Goal: Task Accomplishment & Management: Use online tool/utility

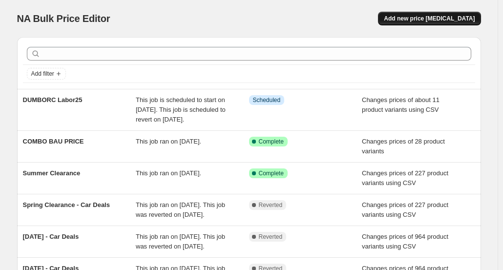
click at [418, 21] on span "Add new price [MEDICAL_DATA]" at bounding box center [429, 19] width 91 height 8
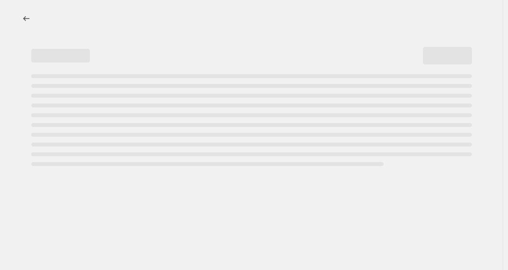
select select "percentage"
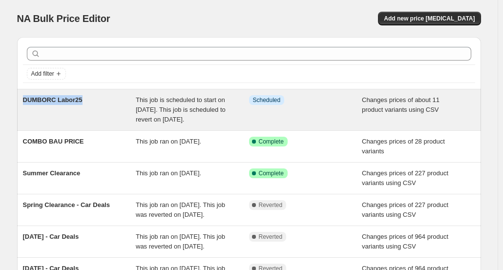
drag, startPoint x: 66, startPoint y: 105, endPoint x: 92, endPoint y: 105, distance: 25.9
click at [92, 105] on div "Add filter DUMBORC Labor25 This job is scheduled to start on [DATE]. This job i…" at bounding box center [245, 241] width 472 height 424
copy span "DUMBORC Labor25"
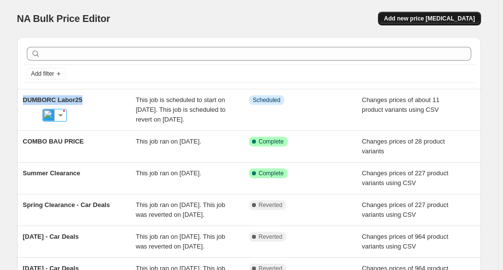
click at [418, 21] on span "Add new price [MEDICAL_DATA]" at bounding box center [429, 19] width 91 height 8
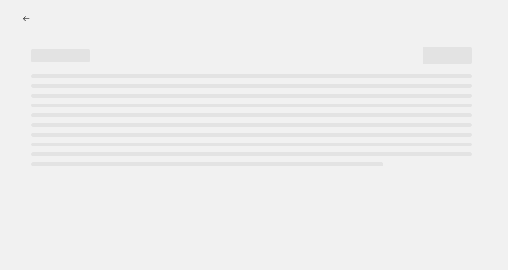
select select "percentage"
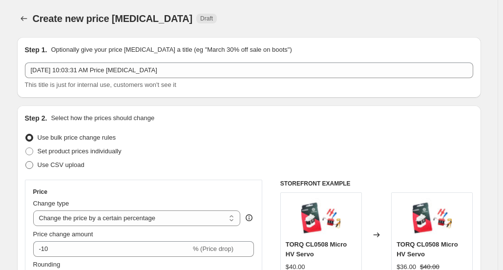
click at [81, 163] on span "Use CSV upload" at bounding box center [61, 164] width 47 height 7
click at [26, 162] on input "Use CSV upload" at bounding box center [25, 161] width 0 height 0
radio input "true"
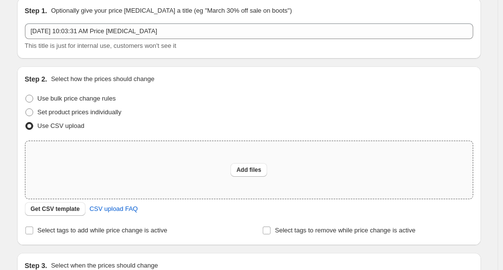
scroll to position [49, 0]
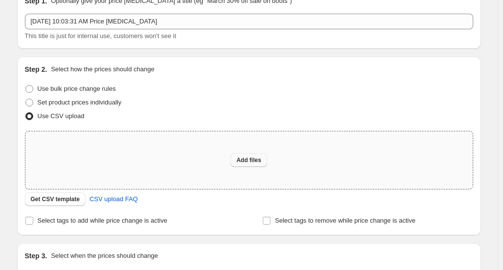
click at [250, 155] on button "Add files" at bounding box center [249, 160] width 37 height 14
type input "C:\fakepath\DRC-Sales Price - Atomic.csv"
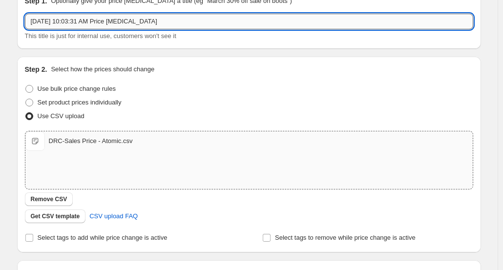
click at [184, 26] on input "[DATE] 10:03:31 AM Price [MEDICAL_DATA]" at bounding box center [249, 22] width 449 height 16
paste input "DUMBORC Labor25"
drag, startPoint x: 64, startPoint y: 24, endPoint x: -22, endPoint y: 21, distance: 85.6
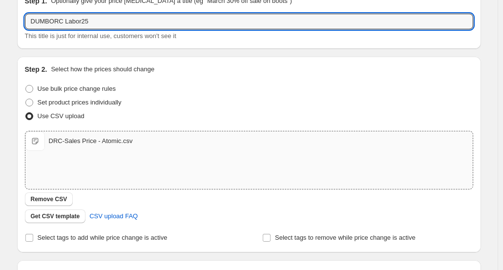
click at [0, 21] on html "Home Settings Plans Skip to content Create new price [MEDICAL_DATA]. This page …" at bounding box center [251, 86] width 503 height 270
click at [37, 22] on input "Labor25" at bounding box center [249, 22] width 449 height 16
click at [36, 22] on input "Labor25" at bounding box center [249, 22] width 449 height 16
paste input "Atomic"
type input "Atomic Labor25"
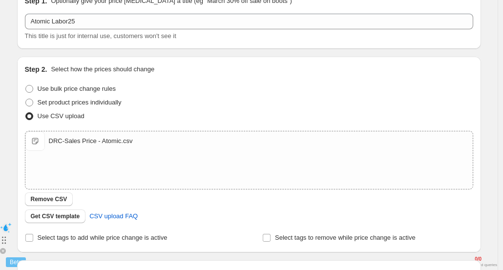
click at [16, 37] on div "Step 1. Optionally give your price [MEDICAL_DATA] a title (eg "March 30% off sa…" at bounding box center [245, 162] width 472 height 364
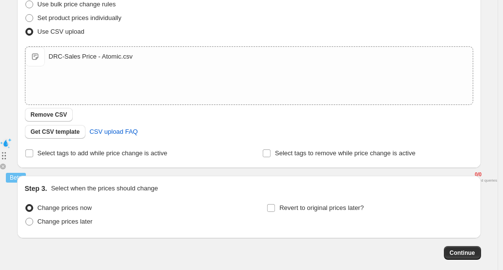
scroll to position [163, 0]
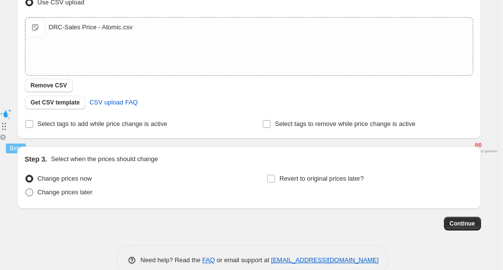
click at [79, 194] on span "Change prices later" at bounding box center [65, 192] width 55 height 7
click at [26, 189] on input "Change prices later" at bounding box center [25, 189] width 0 height 0
radio input "true"
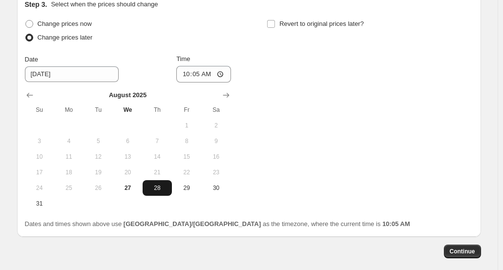
scroll to position [318, 0]
click at [185, 191] on button "29" at bounding box center [186, 188] width 29 height 16
type input "[DATE]"
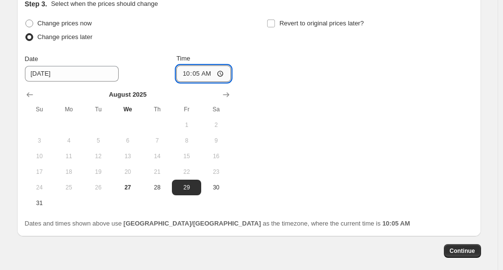
click at [209, 74] on input "10:05" at bounding box center [203, 73] width 55 height 17
type input "10:40"
click at [219, 50] on div "Change prices now Change prices later Date [DATE] Time 10:40 [DATE] Su Mo Tu We…" at bounding box center [128, 114] width 206 height 195
click at [283, 25] on span "Revert to original prices later?" at bounding box center [322, 23] width 85 height 7
click at [275, 25] on input "Revert to original prices later?" at bounding box center [271, 24] width 8 height 8
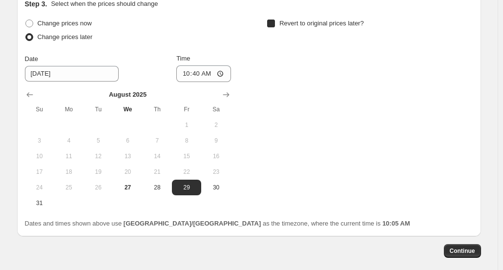
checkbox input "true"
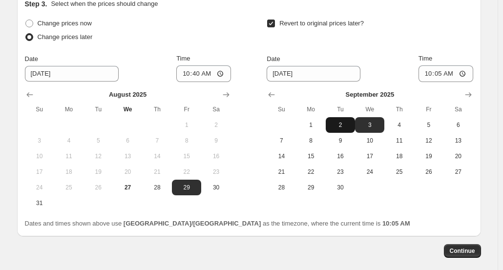
click at [338, 123] on span "2" at bounding box center [341, 125] width 22 height 8
type input "[DATE]"
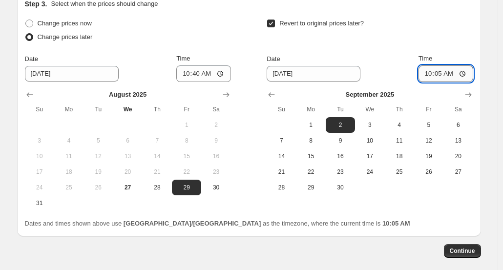
click at [445, 74] on input "10:05" at bounding box center [446, 73] width 55 height 17
type input "11:00"
click at [461, 47] on div "Revert to original prices later? Date [DATE] Time 11:00 [DATE] Su Mo Tu We Th F…" at bounding box center [370, 106] width 206 height 179
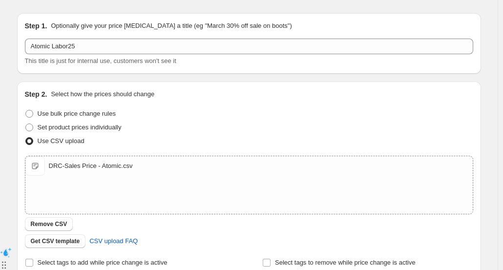
scroll to position [0, 0]
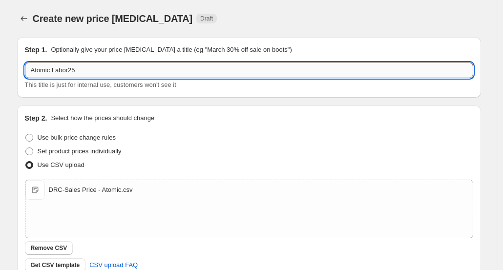
click at [182, 67] on input "Atomic Labor25" at bounding box center [249, 71] width 449 height 16
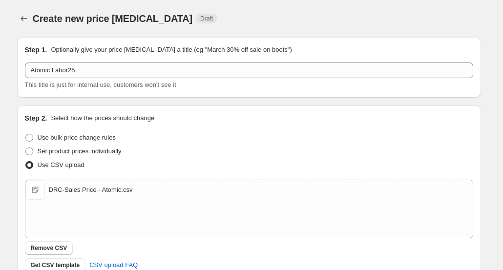
click at [297, 53] on div "Step 1. Optionally give your price [MEDICAL_DATA] a title (eg "March 30% off sa…" at bounding box center [249, 50] width 449 height 10
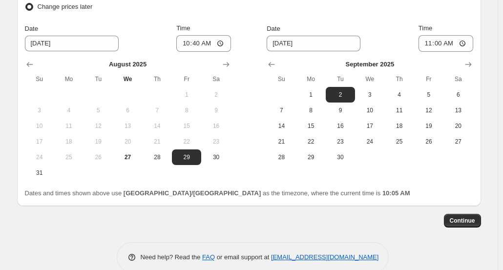
scroll to position [365, 0]
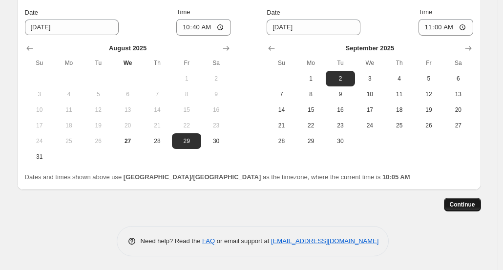
click at [461, 205] on span "Continue" at bounding box center [462, 205] width 25 height 8
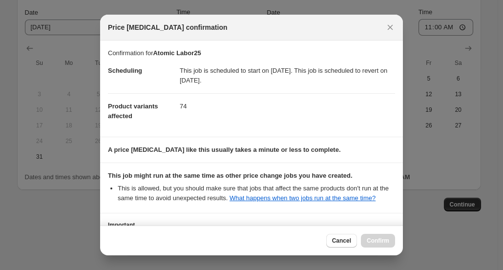
scroll to position [76, 0]
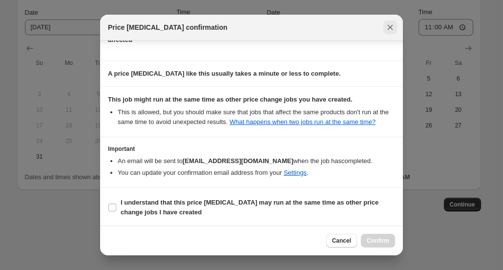
click at [392, 27] on icon "Close" at bounding box center [391, 27] width 10 height 10
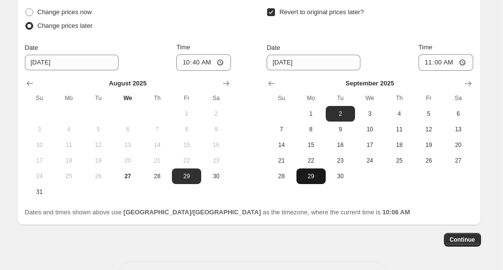
scroll to position [365, 0]
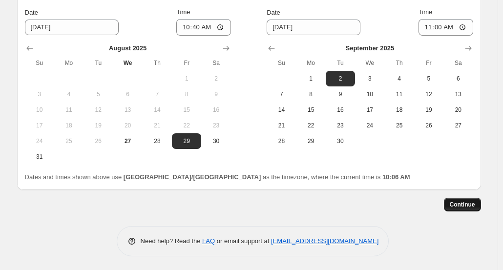
click at [470, 200] on button "Continue" at bounding box center [462, 205] width 37 height 14
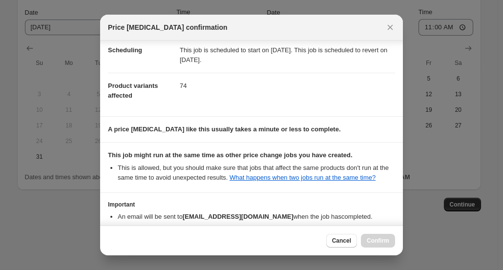
scroll to position [76, 0]
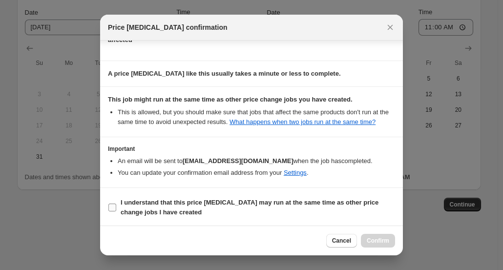
click at [199, 200] on b "I understand that this price [MEDICAL_DATA] may run at the same time as other p…" at bounding box center [250, 207] width 258 height 17
click at [116, 204] on input "I understand that this price [MEDICAL_DATA] may run at the same time as other p…" at bounding box center [112, 208] width 8 height 8
checkbox input "true"
click at [378, 240] on span "Confirm" at bounding box center [378, 241] width 22 height 8
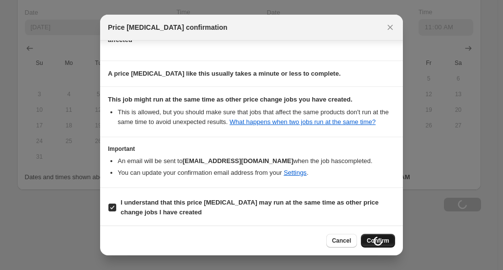
type input "Atomic Labor25"
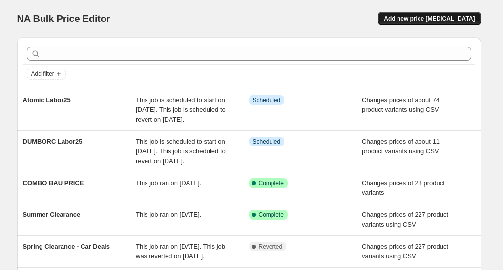
click at [432, 20] on span "Add new price [MEDICAL_DATA]" at bounding box center [429, 19] width 91 height 8
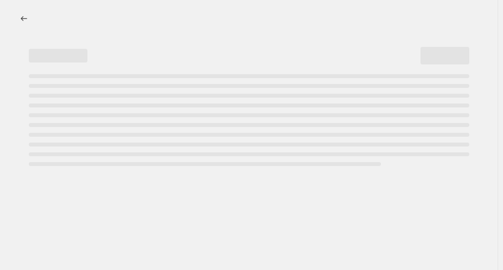
select select "percentage"
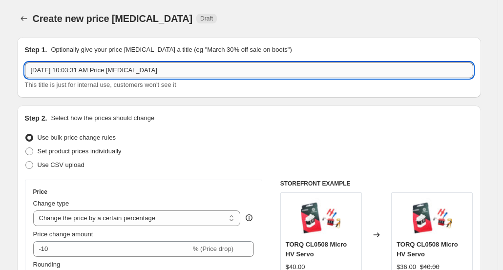
click at [131, 69] on input "[DATE] 10:03:31 AM Price [MEDICAL_DATA]" at bounding box center [249, 71] width 449 height 16
paste input "DRC-Sales Price - Furitek"
click at [110, 71] on input "[DATE] 10:03:31 AM Price chDRC-Sales Price - Furitekange job" at bounding box center [249, 71] width 449 height 16
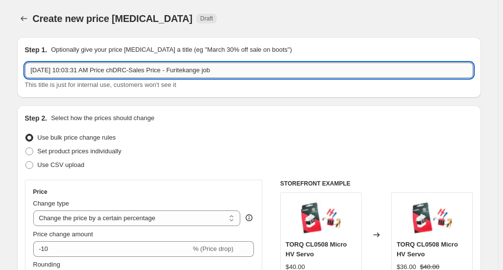
paste input "DRC-Sales Price - Furitek"
drag, startPoint x: 83, startPoint y: 71, endPoint x: 15, endPoint y: 72, distance: 68.4
click at [98, 69] on input "Furitek" at bounding box center [249, 71] width 449 height 16
paste input "DRC-Sales Price - Furitek"
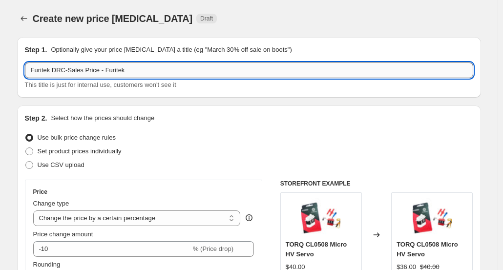
click at [89, 69] on input "Furitek DRC-Sales Price - Furitek" at bounding box center [249, 71] width 449 height 16
drag, startPoint x: 54, startPoint y: 71, endPoint x: 261, endPoint y: 72, distance: 206.7
click at [261, 74] on input "Furitek DRC-Sales Price - Furitek" at bounding box center [249, 71] width 449 height 16
click at [261, 72] on input "Furitek Labor25" at bounding box center [249, 71] width 449 height 16
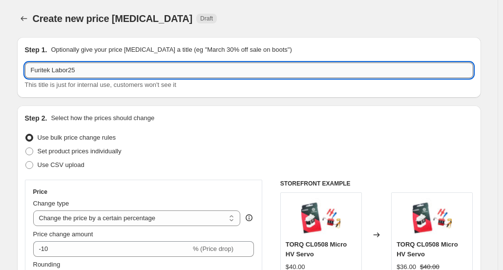
click at [261, 72] on input "Furitek Labor25" at bounding box center [249, 71] width 449 height 16
type input "Furitek Labor25"
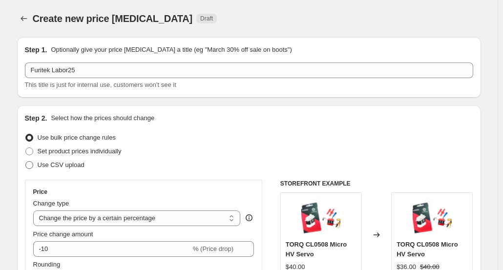
click at [71, 168] on span "Use CSV upload" at bounding box center [61, 164] width 47 height 7
click at [26, 162] on input "Use CSV upload" at bounding box center [25, 161] width 0 height 0
radio input "true"
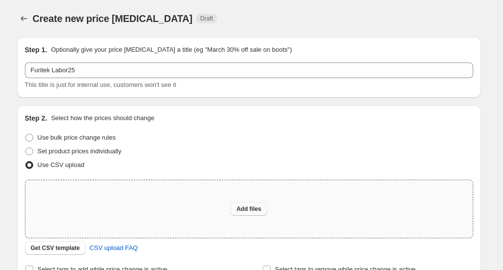
click at [245, 207] on span "Add files" at bounding box center [249, 209] width 25 height 8
type input "C:\fakepath\DRC-Sales Price - Furitek.csv"
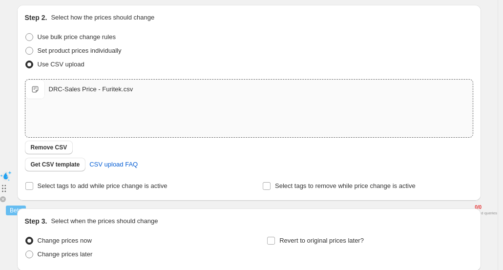
scroll to position [147, 0]
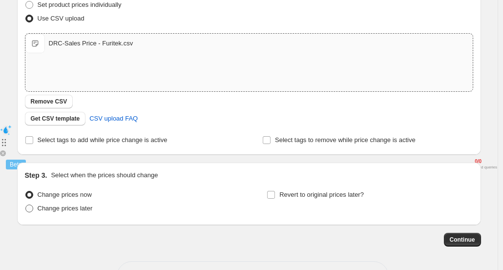
click at [70, 209] on span "Change prices later" at bounding box center [65, 208] width 55 height 7
click at [26, 205] on input "Change prices later" at bounding box center [25, 205] width 0 height 0
radio input "true"
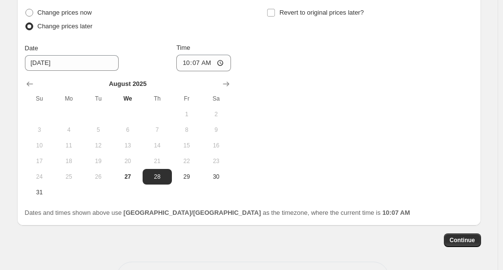
scroll to position [342, 0]
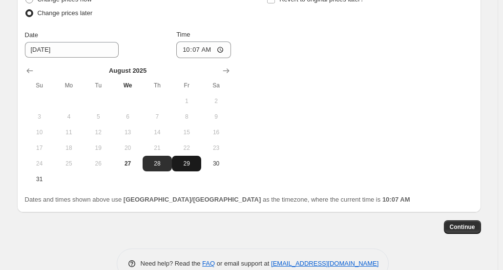
click at [186, 167] on span "29" at bounding box center [187, 164] width 22 height 8
type input "[DATE]"
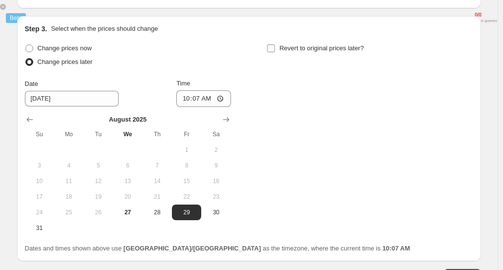
click at [294, 47] on span "Revert to original prices later?" at bounding box center [322, 47] width 85 height 7
click at [275, 47] on input "Revert to original prices later?" at bounding box center [271, 48] width 8 height 8
checkbox input "true"
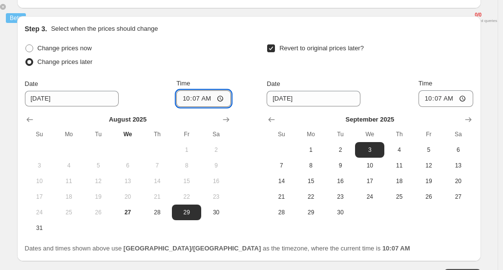
click at [210, 101] on input "10:07" at bounding box center [203, 98] width 55 height 17
type input "10:40"
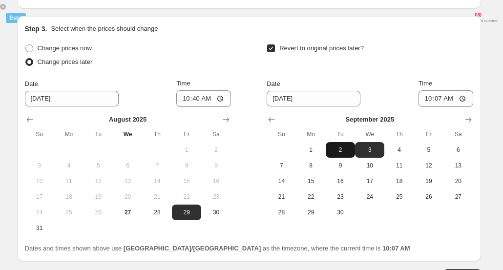
click at [339, 148] on span "2" at bounding box center [341, 150] width 22 height 8
type input "[DATE]"
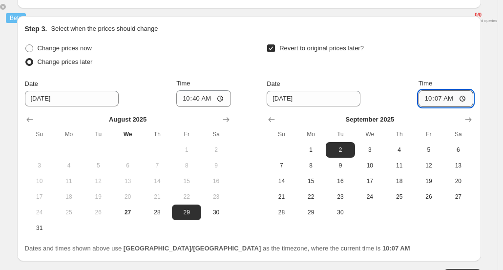
click at [441, 100] on input "10:07" at bounding box center [446, 98] width 55 height 17
type input "11:00"
click at [450, 69] on div "Revert to original prices later?" at bounding box center [370, 56] width 206 height 29
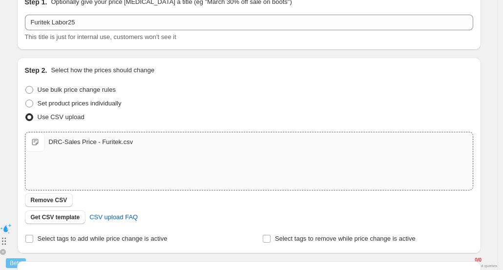
scroll to position [0, 0]
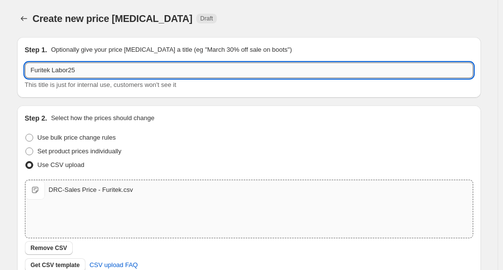
click at [151, 73] on input "Furitek Labor25" at bounding box center [249, 71] width 449 height 16
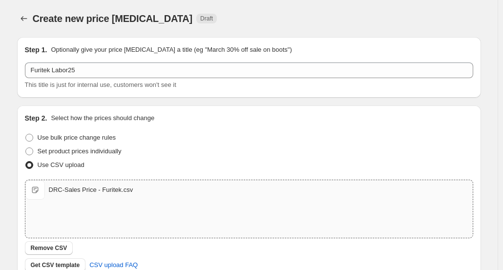
click at [291, 53] on div "Step 1. Optionally give your price [MEDICAL_DATA] a title (eg "March 30% off sa…" at bounding box center [249, 50] width 449 height 10
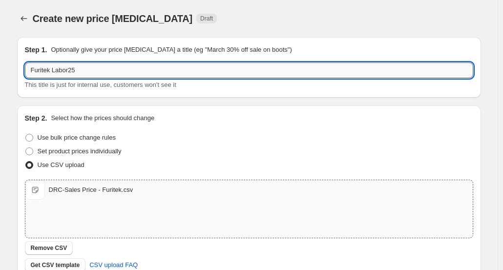
drag, startPoint x: 110, startPoint y: 71, endPoint x: 54, endPoint y: 66, distance: 56.9
click at [54, 66] on input "Furitek Labor25" at bounding box center [249, 71] width 449 height 16
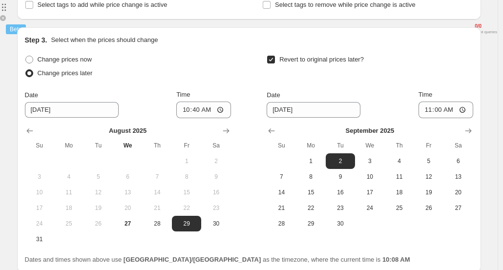
scroll to position [342, 0]
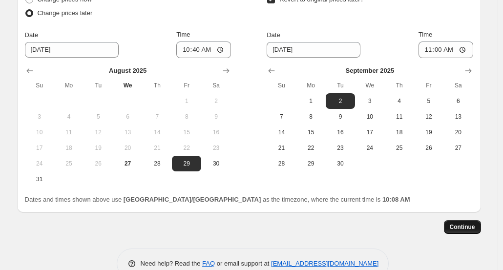
click at [463, 225] on span "Continue" at bounding box center [462, 227] width 25 height 8
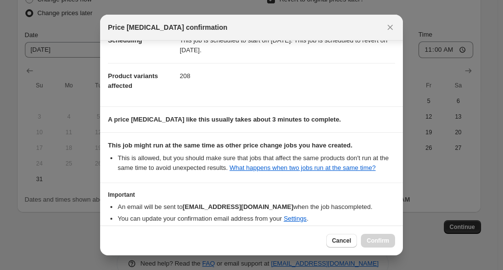
scroll to position [76, 0]
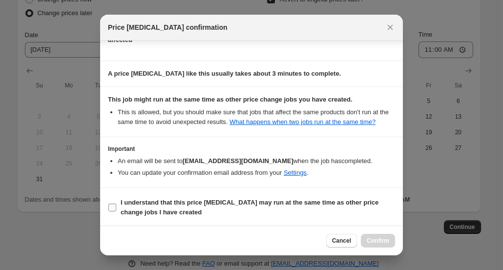
click at [198, 202] on b "I understand that this price [MEDICAL_DATA] may run at the same time as other p…" at bounding box center [250, 207] width 258 height 17
click at [116, 204] on input "I understand that this price [MEDICAL_DATA] may run at the same time as other p…" at bounding box center [112, 208] width 8 height 8
checkbox input "true"
click at [385, 238] on span "Confirm" at bounding box center [378, 241] width 22 height 8
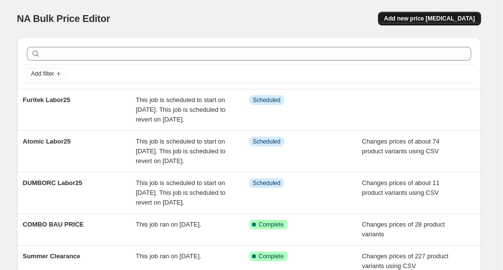
click at [419, 18] on span "Add new price [MEDICAL_DATA]" at bounding box center [429, 19] width 91 height 8
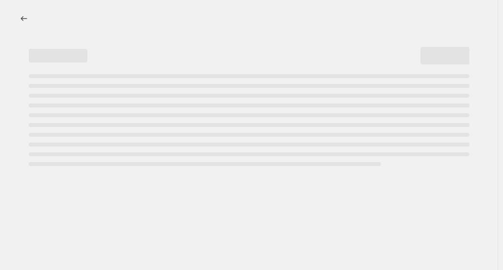
select select "percentage"
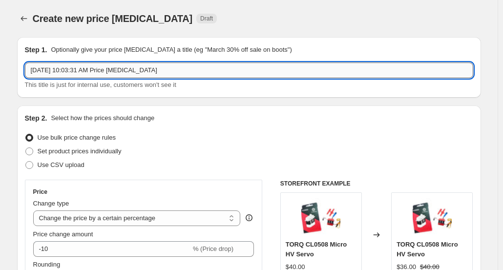
click at [141, 71] on input "[DATE] 10:03:31 AM Price [MEDICAL_DATA]" at bounding box center [249, 71] width 449 height 16
paste input "Labor25"
click at [33, 71] on input "Labor25" at bounding box center [249, 71] width 449 height 16
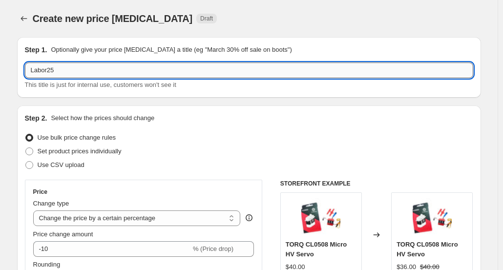
paste input "GaoNeng"
type input "GaoNeng Labor25"
click at [24, 77] on div "Step 1. Optionally give your price [MEDICAL_DATA] a title (eg "March 30% off sa…" at bounding box center [249, 67] width 464 height 61
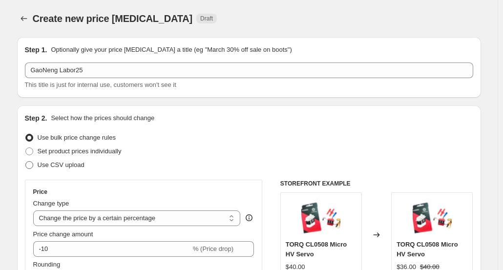
click at [56, 169] on span "Use CSV upload" at bounding box center [61, 164] width 47 height 7
click at [26, 162] on input "Use CSV upload" at bounding box center [25, 161] width 0 height 0
radio input "true"
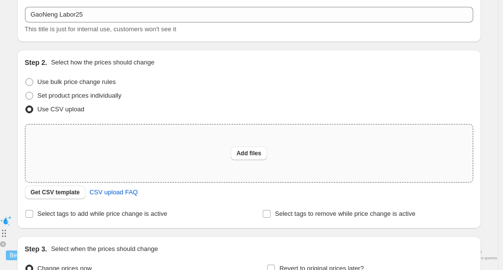
scroll to position [98, 0]
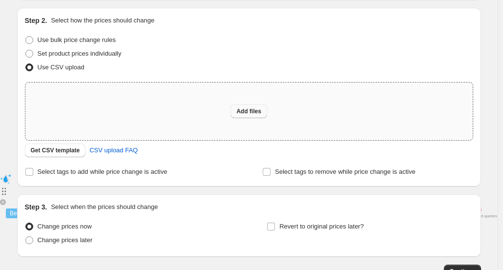
click at [246, 105] on button "Add files" at bounding box center [249, 112] width 37 height 14
type input "C:\fakepath\DRC-Sales Price - GaoNeng.csv"
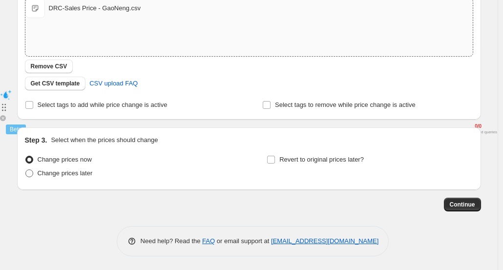
click at [74, 173] on span "Change prices later" at bounding box center [65, 173] width 55 height 7
click at [26, 170] on input "Change prices later" at bounding box center [25, 170] width 0 height 0
radio input "true"
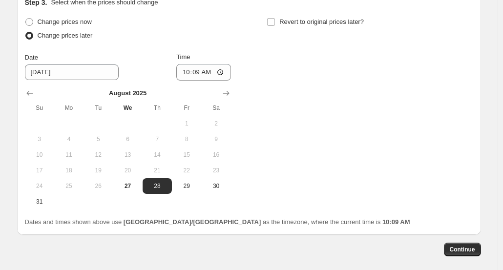
scroll to position [321, 0]
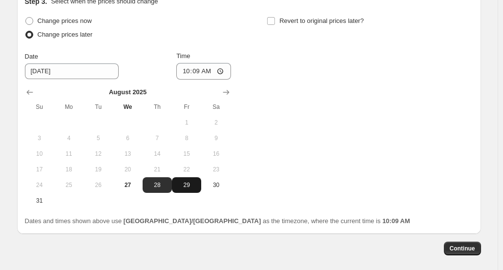
click at [183, 189] on span "29" at bounding box center [187, 185] width 22 height 8
type input "[DATE]"
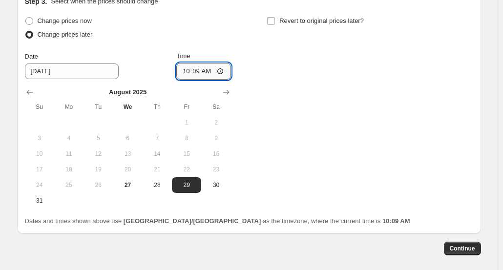
click at [209, 72] on input "10:09" at bounding box center [203, 71] width 55 height 17
type input "10:40"
click at [279, 17] on label "Revert to original prices later?" at bounding box center [315, 21] width 97 height 14
click at [275, 17] on input "Revert to original prices later?" at bounding box center [271, 21] width 8 height 8
checkbox input "true"
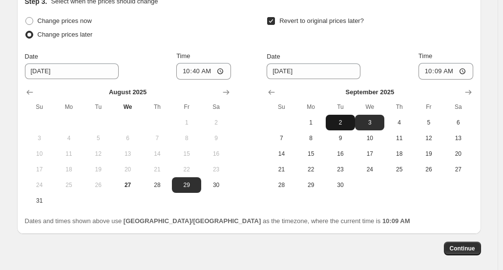
click at [349, 123] on span "2" at bounding box center [341, 123] width 22 height 8
type input "[DATE]"
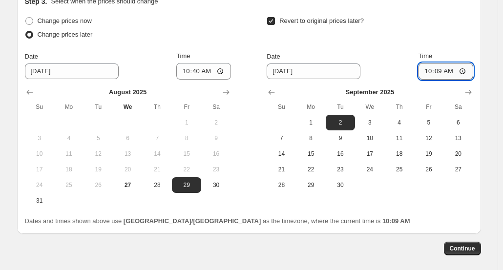
click at [447, 72] on input "10:09" at bounding box center [446, 71] width 55 height 17
type input "11:00"
click at [455, 43] on div "Revert to original prices later?" at bounding box center [370, 28] width 206 height 29
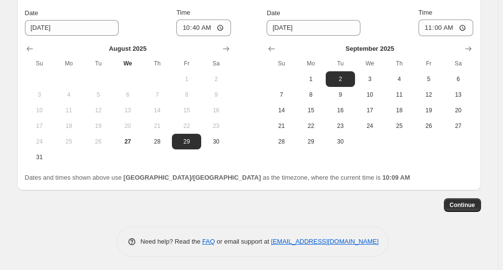
scroll to position [365, 0]
click at [462, 208] on span "Continue" at bounding box center [462, 205] width 25 height 8
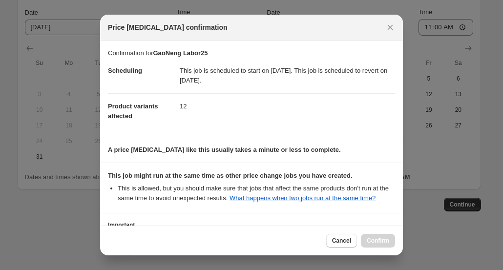
scroll to position [76, 0]
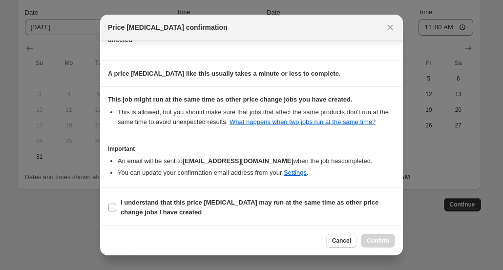
click at [232, 202] on b "I understand that this price [MEDICAL_DATA] may run at the same time as other p…" at bounding box center [250, 207] width 258 height 17
click at [116, 204] on input "I understand that this price [MEDICAL_DATA] may run at the same time as other p…" at bounding box center [112, 208] width 8 height 8
checkbox input "true"
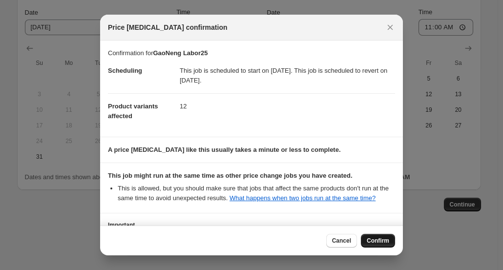
click at [379, 240] on span "Confirm" at bounding box center [378, 241] width 22 height 8
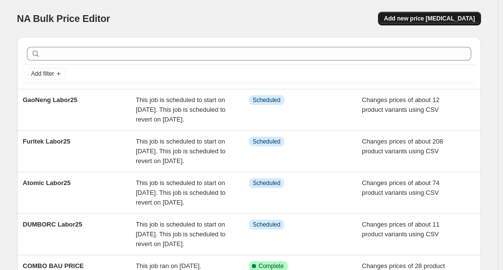
click at [433, 17] on span "Add new price [MEDICAL_DATA]" at bounding box center [429, 19] width 91 height 8
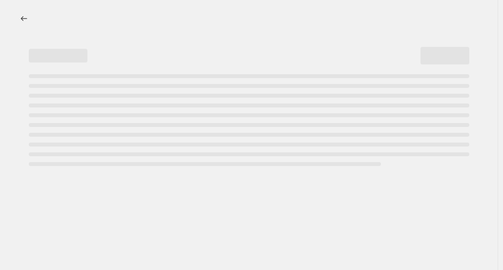
select select "percentage"
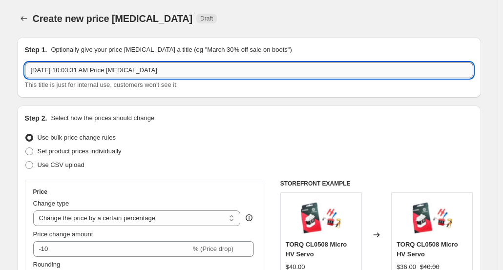
click at [134, 74] on input "[DATE] 10:03:31 AM Price [MEDICAL_DATA]" at bounding box center [249, 71] width 449 height 16
paste input "GaoNeng"
click at [94, 75] on input "GaoNeng" at bounding box center [249, 71] width 449 height 16
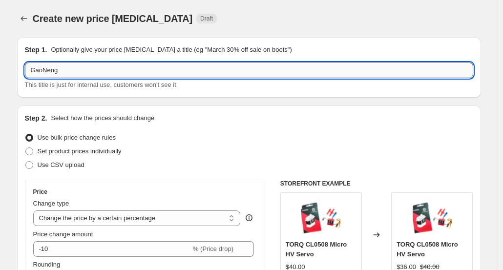
click at [94, 75] on input "GaoNeng" at bounding box center [249, 71] width 449 height 16
paste input "-Force"
type input "G-Force Labor25"
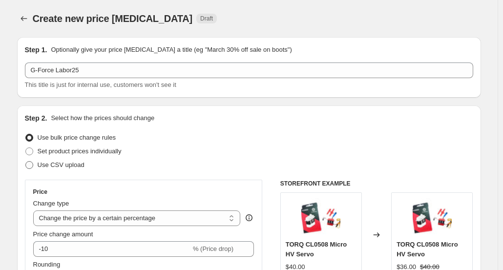
click at [71, 167] on span "Use CSV upload" at bounding box center [61, 164] width 47 height 7
click at [26, 162] on input "Use CSV upload" at bounding box center [25, 161] width 0 height 0
radio input "true"
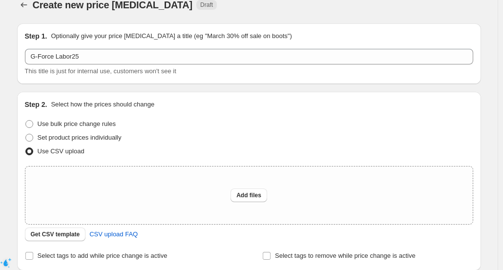
scroll to position [49, 0]
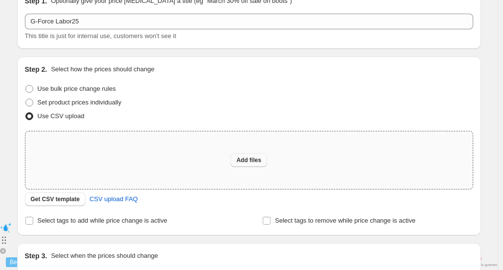
click at [252, 164] on button "Add files" at bounding box center [249, 160] width 37 height 14
type input "C:\fakepath\DRC-Sales Price - G-Force.csv"
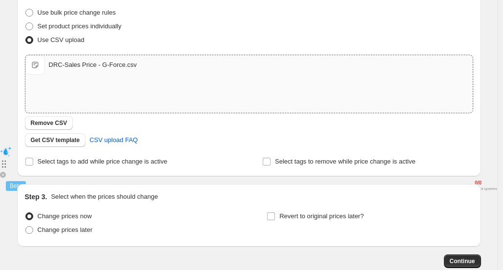
scroll to position [182, 0]
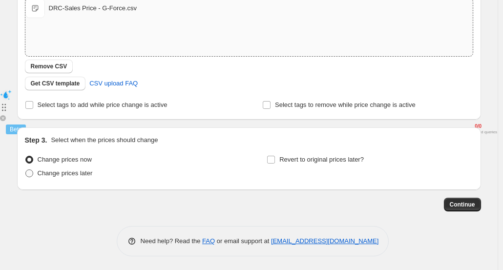
click at [83, 175] on span "Change prices later" at bounding box center [65, 173] width 55 height 7
click at [26, 170] on input "Change prices later" at bounding box center [25, 170] width 0 height 0
radio input "true"
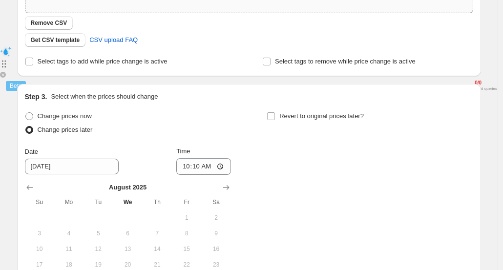
scroll to position [280, 0]
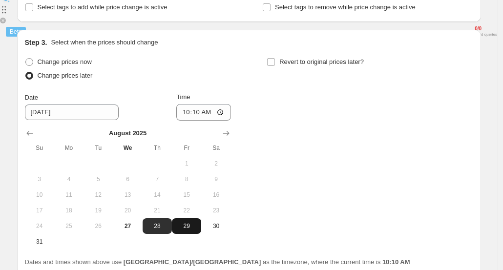
click at [180, 223] on span "29" at bounding box center [187, 226] width 22 height 8
type input "[DATE]"
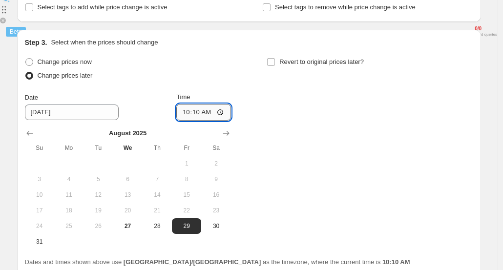
click at [211, 112] on input "10:10" at bounding box center [203, 112] width 55 height 17
type input "10:40"
click at [291, 62] on span "Revert to original prices later?" at bounding box center [322, 61] width 85 height 7
click at [275, 62] on input "Revert to original prices later?" at bounding box center [271, 62] width 8 height 8
checkbox input "true"
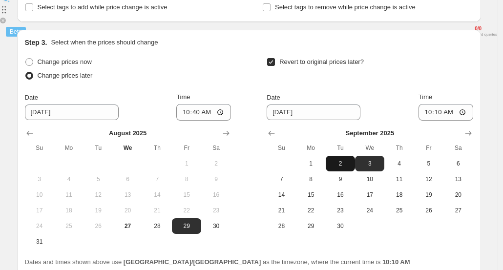
click at [347, 162] on span "2" at bounding box center [341, 164] width 22 height 8
type input "[DATE]"
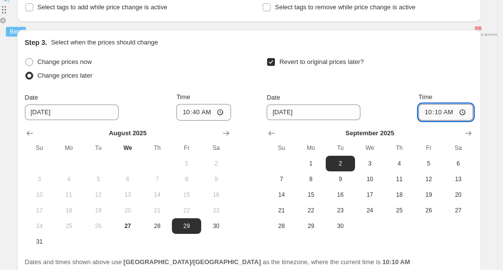
click at [442, 113] on input "10:10" at bounding box center [446, 112] width 55 height 17
click at [455, 113] on input "11:10" at bounding box center [446, 112] width 55 height 17
type input "11:00"
click at [462, 87] on div "Revert to original prices later? Date [DATE] Time 11:00 [DATE] Su Mo Tu We Th F…" at bounding box center [370, 144] width 206 height 179
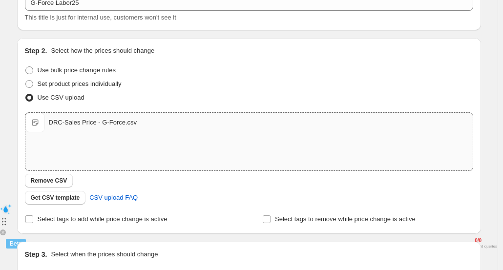
scroll to position [0, 0]
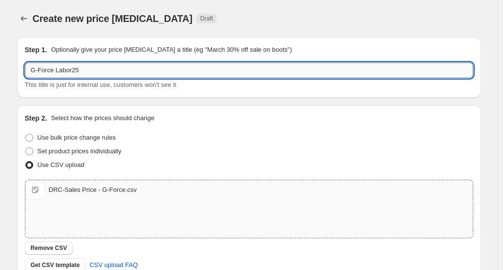
click at [194, 69] on input "G-Force Labor25" at bounding box center [249, 71] width 449 height 16
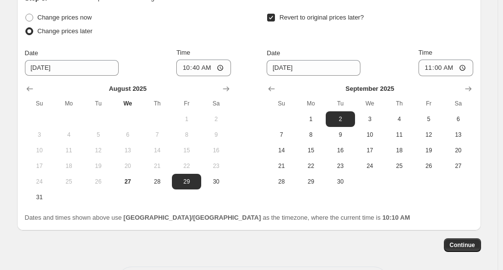
scroll to position [365, 0]
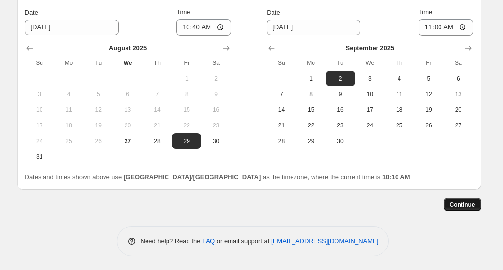
click at [458, 202] on span "Continue" at bounding box center [462, 205] width 25 height 8
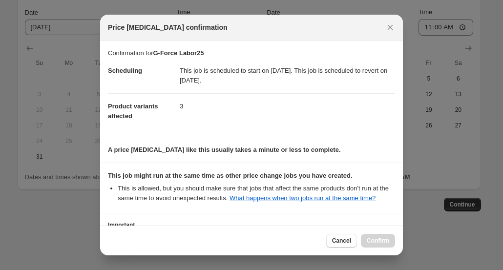
scroll to position [76, 0]
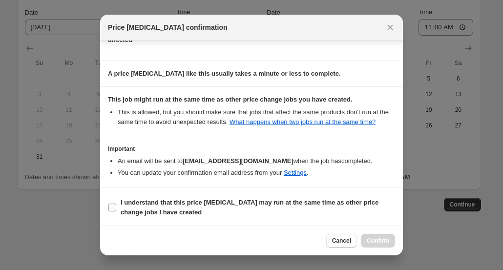
click at [178, 202] on b "I understand that this price [MEDICAL_DATA] may run at the same time as other p…" at bounding box center [250, 207] width 258 height 17
click at [116, 204] on input "I understand that this price [MEDICAL_DATA] may run at the same time as other p…" at bounding box center [112, 208] width 8 height 8
checkbox input "true"
click at [375, 238] on span "Confirm" at bounding box center [378, 241] width 22 height 8
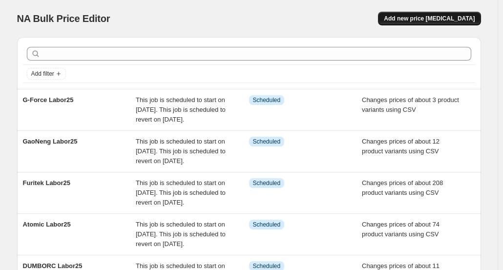
click at [442, 22] on span "Add new price [MEDICAL_DATA]" at bounding box center [429, 19] width 91 height 8
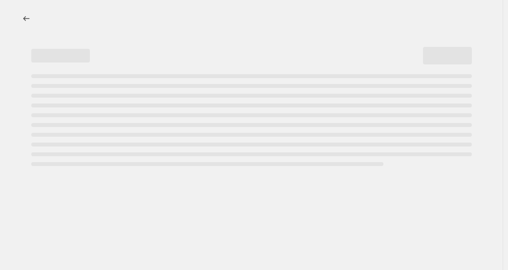
select select "percentage"
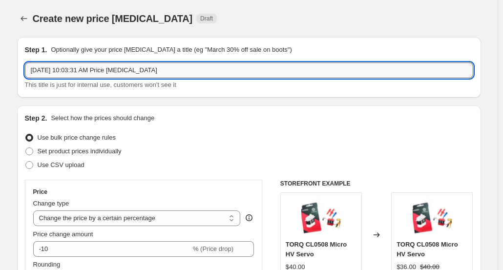
click at [211, 70] on input "[DATE] 10:03:31 AM Price [MEDICAL_DATA]" at bounding box center [249, 71] width 449 height 16
paste input "Hangar RC"
type input "Hangar RC Labor25"
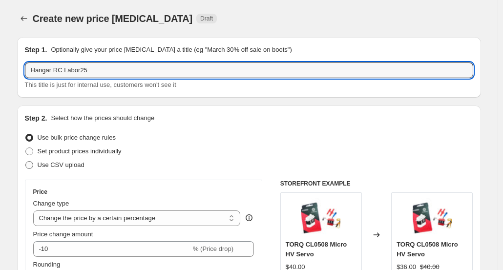
click at [74, 165] on span "Use CSV upload" at bounding box center [61, 164] width 47 height 7
click at [26, 162] on input "Use CSV upload" at bounding box center [25, 161] width 0 height 0
radio input "true"
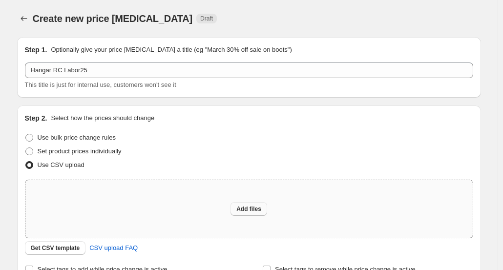
click at [251, 210] on span "Add files" at bounding box center [249, 209] width 25 height 8
type input "C:\fakepath\DRC-Sales Price - Hangar RC.csv"
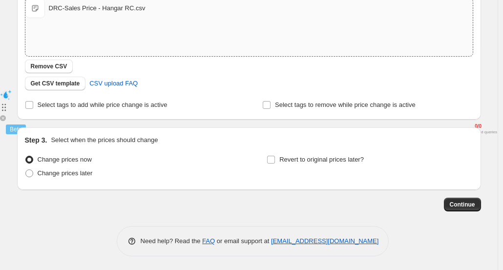
scroll to position [182, 0]
click at [72, 176] on span "Change prices later" at bounding box center [65, 173] width 55 height 7
click at [26, 170] on input "Change prices later" at bounding box center [25, 170] width 0 height 0
radio input "true"
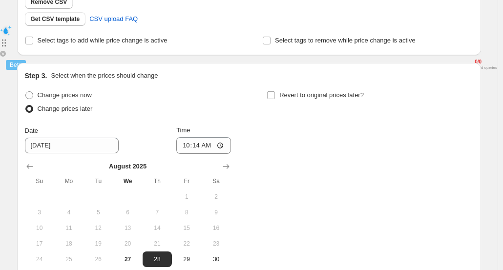
scroll to position [280, 0]
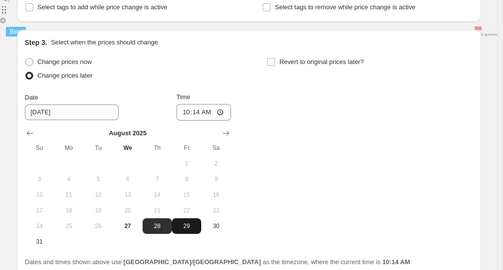
click at [183, 224] on span "29" at bounding box center [187, 226] width 22 height 8
type input "[DATE]"
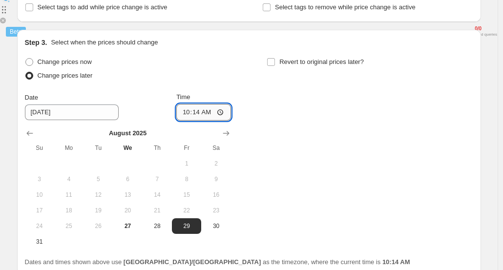
click at [213, 111] on input "10:14" at bounding box center [203, 112] width 55 height 17
type input "10:40"
click at [298, 61] on span "Revert to original prices later?" at bounding box center [322, 61] width 85 height 7
click at [275, 61] on input "Revert to original prices later?" at bounding box center [271, 62] width 8 height 8
checkbox input "true"
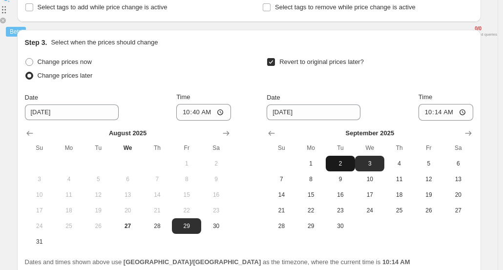
click at [348, 162] on span "2" at bounding box center [341, 164] width 22 height 8
type input "[DATE]"
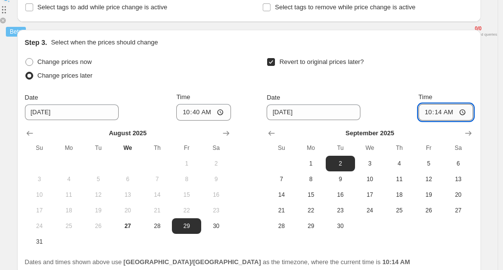
click at [453, 110] on input "10:14" at bounding box center [446, 112] width 55 height 17
click at [441, 112] on input "10:14" at bounding box center [446, 112] width 55 height 17
type input "11:00"
click at [460, 95] on div "Time" at bounding box center [446, 97] width 55 height 10
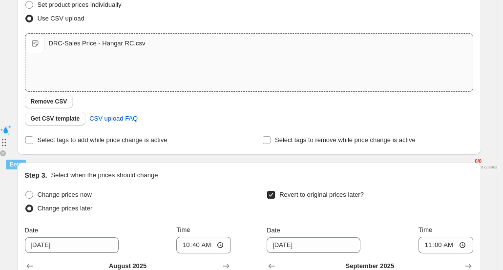
scroll to position [0, 0]
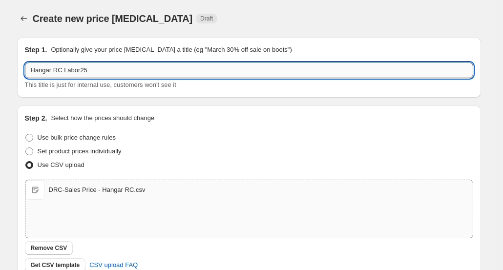
click at [113, 72] on input "Hangar RC Labor25" at bounding box center [249, 71] width 449 height 16
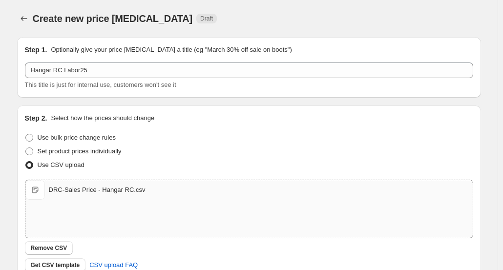
click at [128, 59] on div "Step 1. Optionally give your price [MEDICAL_DATA] a title (eg "March 30% off sa…" at bounding box center [249, 67] width 449 height 45
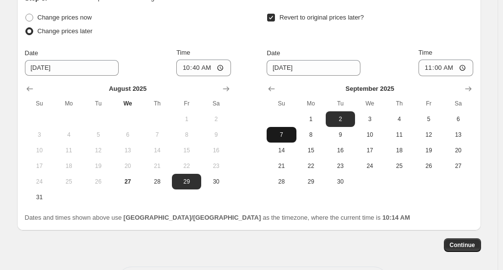
scroll to position [325, 0]
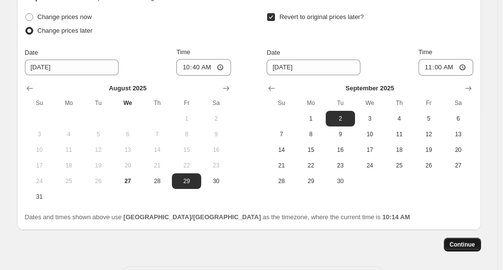
click at [468, 244] on span "Continue" at bounding box center [462, 245] width 25 height 8
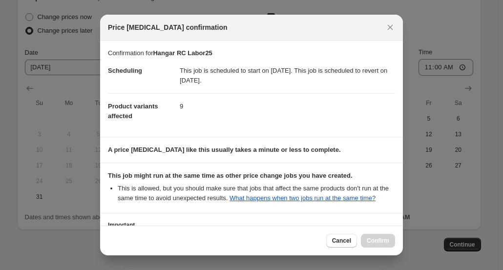
scroll to position [76, 0]
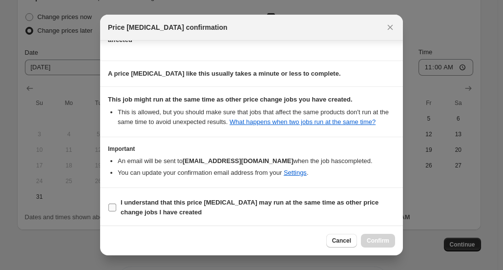
click at [158, 208] on b "I understand that this price [MEDICAL_DATA] may run at the same time as other p…" at bounding box center [250, 207] width 258 height 17
click at [116, 208] on input "I understand that this price [MEDICAL_DATA] may run at the same time as other p…" at bounding box center [112, 208] width 8 height 8
checkbox input "true"
click at [374, 237] on button "Confirm" at bounding box center [378, 241] width 34 height 14
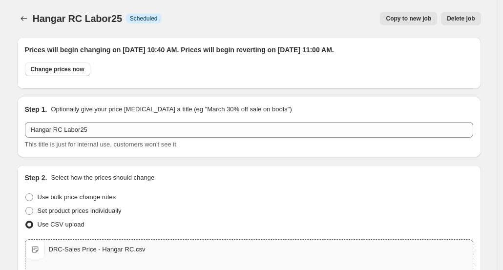
scroll to position [325, 0]
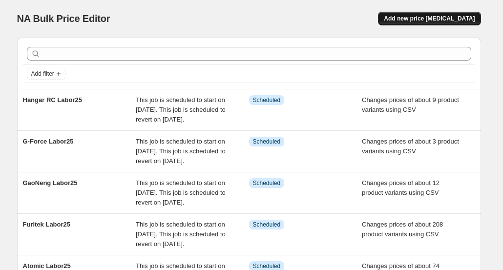
click at [428, 19] on span "Add new price [MEDICAL_DATA]" at bounding box center [429, 19] width 91 height 8
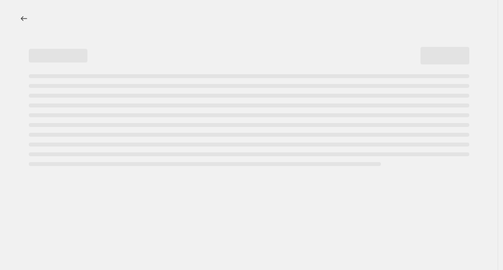
select select "percentage"
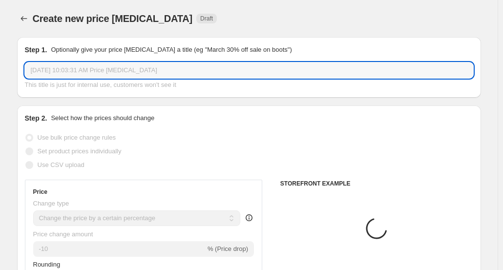
click at [112, 72] on input "[DATE] 10:03:31 AM Price [MEDICAL_DATA]" at bounding box center [249, 71] width 449 height 16
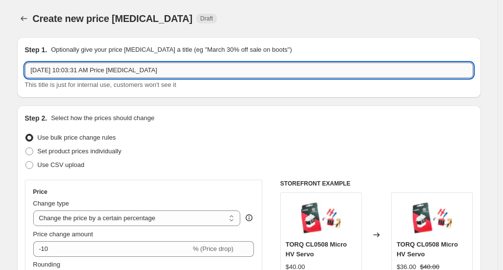
click at [112, 72] on input "[DATE] 10:03:31 AM Price [MEDICAL_DATA]" at bounding box center [249, 71] width 449 height 16
paste input "HobbyPlus"
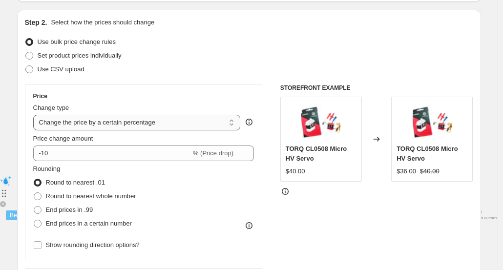
scroll to position [98, 0]
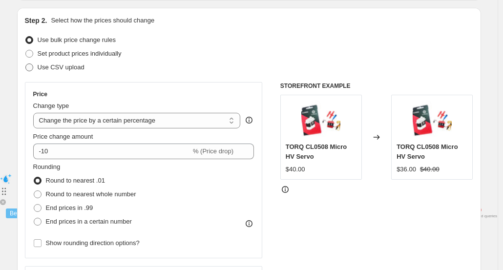
type input "HobbyPlus Labor25"
click at [70, 68] on span "Use CSV upload" at bounding box center [61, 67] width 47 height 7
click at [26, 64] on input "Use CSV upload" at bounding box center [25, 64] width 0 height 0
radio input "true"
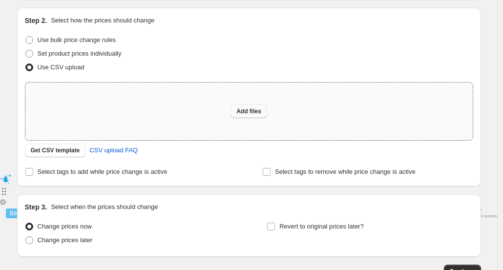
click at [238, 112] on button "Add files" at bounding box center [249, 112] width 37 height 14
type input "C:\fakepath\DRC-Sales Price - HobbyPlus.csv"
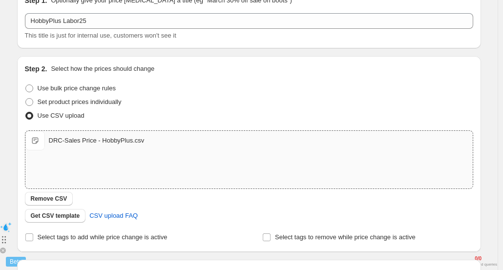
scroll to position [0, 0]
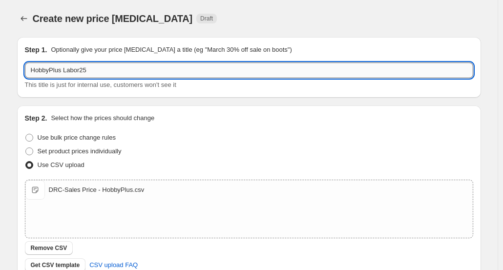
click at [116, 73] on input "HobbyPlus Labor25" at bounding box center [249, 71] width 449 height 16
click at [119, 59] on div "Step 1. Optionally give your price [MEDICAL_DATA] a title (eg "March 30% off sa…" at bounding box center [249, 67] width 449 height 45
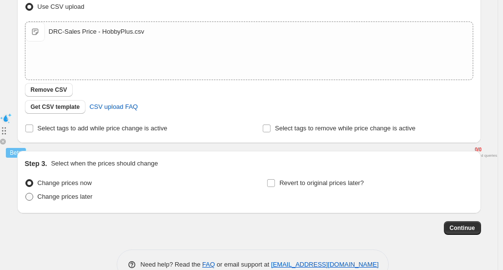
click at [80, 202] on label "Change prices later" at bounding box center [59, 197] width 68 height 14
click at [26, 194] on input "Change prices later" at bounding box center [25, 193] width 0 height 0
radio input "true"
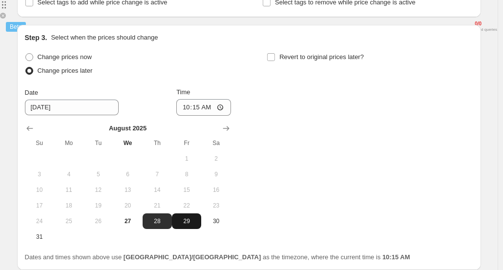
click at [188, 224] on span "29" at bounding box center [187, 221] width 22 height 8
type input "[DATE]"
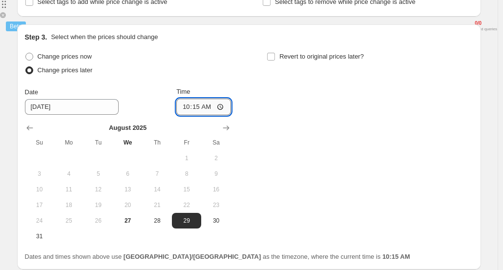
click at [207, 109] on input "10:15" at bounding box center [203, 107] width 55 height 17
type input "10:40"
click at [325, 59] on span "Revert to original prices later?" at bounding box center [322, 56] width 85 height 7
click at [275, 59] on input "Revert to original prices later?" at bounding box center [271, 57] width 8 height 8
checkbox input "true"
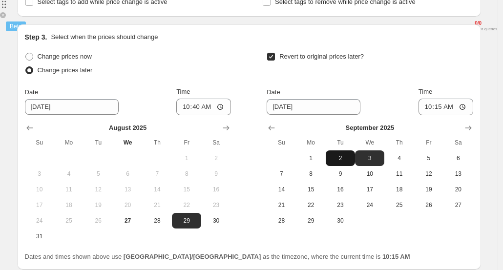
click at [349, 157] on span "2" at bounding box center [341, 158] width 22 height 8
type input "[DATE]"
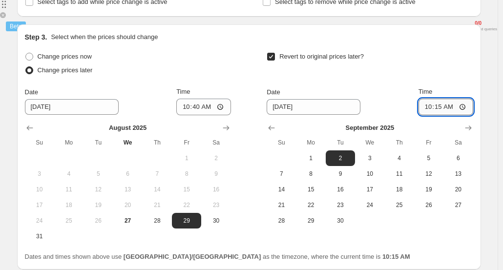
click at [445, 106] on input "10:15" at bounding box center [446, 107] width 55 height 17
type input "11:00"
click at [454, 86] on div "Revert to original prices later? Date [DATE] Time 11:00 [DATE] Su Mo Tu We Th F…" at bounding box center [370, 139] width 206 height 179
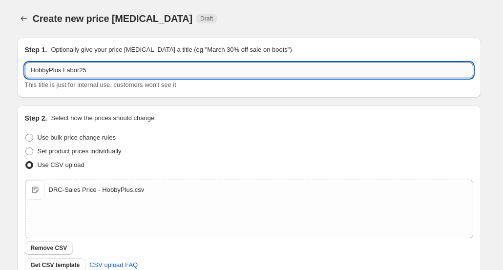
click at [129, 71] on input "HobbyPlus Labor25" at bounding box center [249, 71] width 449 height 16
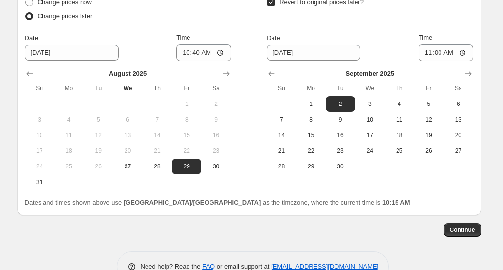
scroll to position [365, 0]
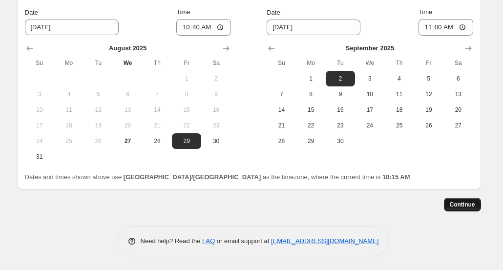
click at [467, 206] on span "Continue" at bounding box center [462, 205] width 25 height 8
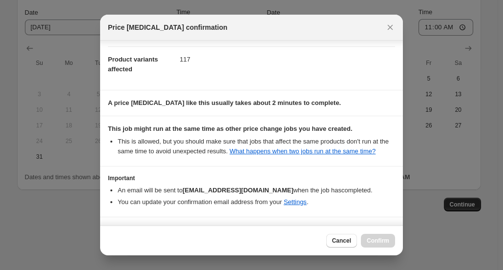
scroll to position [76, 0]
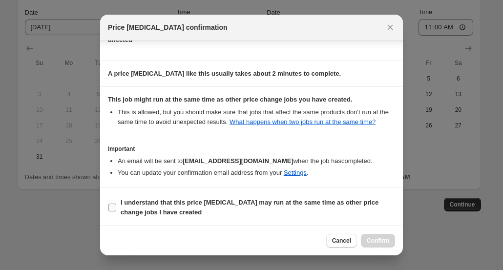
click at [166, 206] on b "I understand that this price [MEDICAL_DATA] may run at the same time as other p…" at bounding box center [250, 207] width 258 height 17
click at [116, 206] on input "I understand that this price [MEDICAL_DATA] may run at the same time as other p…" at bounding box center [112, 208] width 8 height 8
checkbox input "true"
click at [373, 241] on span "Confirm" at bounding box center [378, 241] width 22 height 8
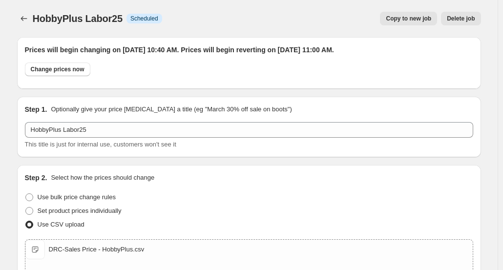
scroll to position [365, 0]
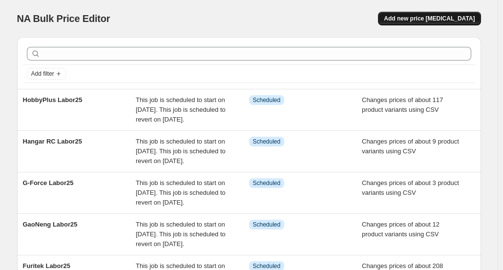
click at [410, 23] on button "Add new price [MEDICAL_DATA]" at bounding box center [429, 19] width 103 height 14
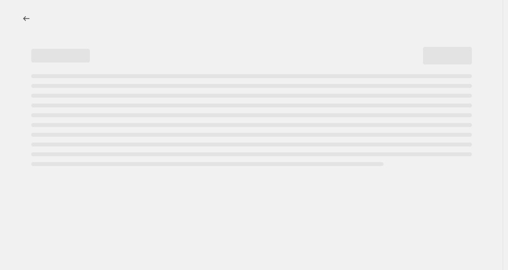
select select "percentage"
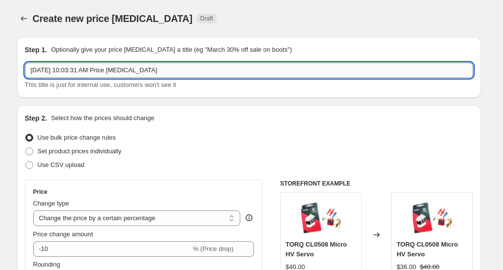
click at [139, 72] on input "[DATE] 10:03:31 AM Price [MEDICAL_DATA]" at bounding box center [249, 71] width 449 height 16
paste input "MEUS"
type input "MEUS Labor25"
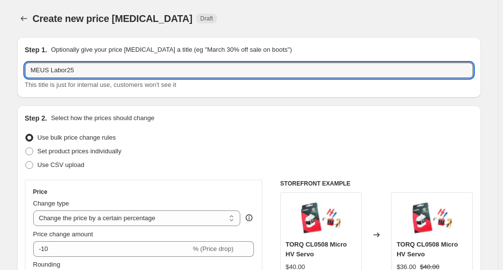
click at [139, 95] on div "Step 1. Optionally give your price [MEDICAL_DATA] a title (eg "March 30% off sa…" at bounding box center [249, 67] width 464 height 61
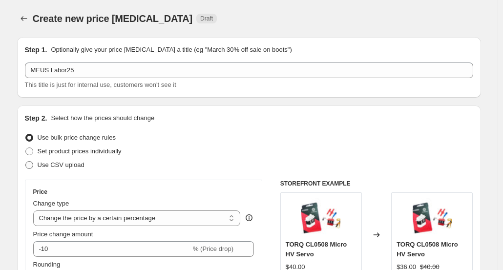
click at [64, 164] on span "Use CSV upload" at bounding box center [61, 164] width 47 height 7
click at [26, 162] on input "Use CSV upload" at bounding box center [25, 161] width 0 height 0
radio input "true"
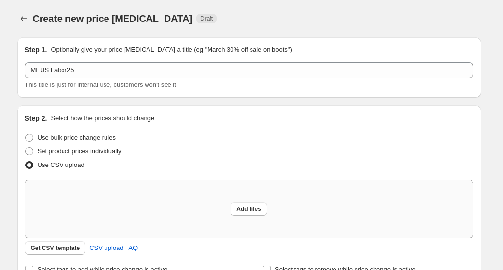
scroll to position [49, 0]
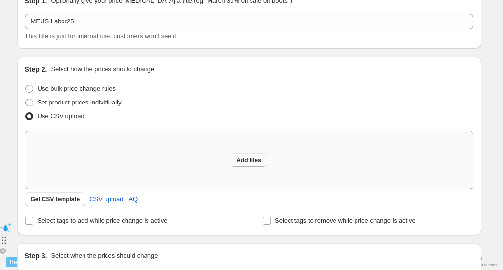
click at [252, 157] on span "Add files" at bounding box center [249, 160] width 25 height 8
type input "C:\fakepath\DRC-Sales Price - MEUS.csv"
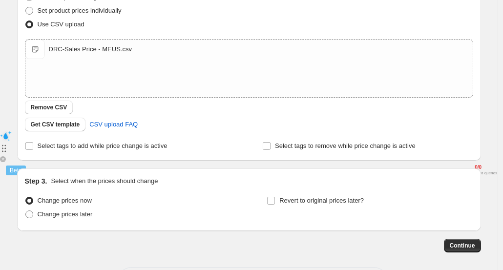
scroll to position [182, 0]
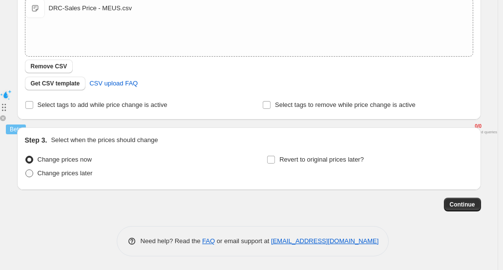
click at [90, 172] on span "Change prices later" at bounding box center [65, 173] width 55 height 7
click at [26, 170] on input "Change prices later" at bounding box center [25, 170] width 0 height 0
radio input "true"
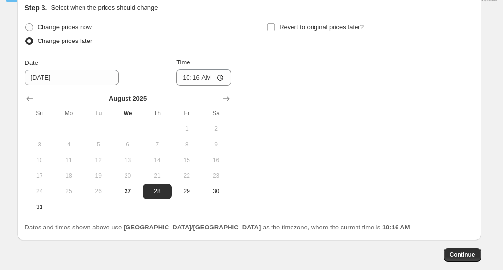
scroll to position [328, 0]
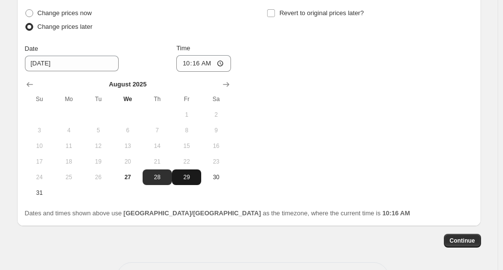
click at [181, 175] on span "29" at bounding box center [187, 177] width 22 height 8
type input "[DATE]"
click at [181, 175] on span "29" at bounding box center [187, 177] width 22 height 8
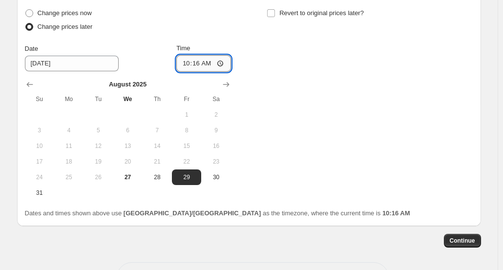
click at [216, 66] on input "10:16" at bounding box center [203, 63] width 55 height 17
click at [212, 63] on input "10:16" at bounding box center [203, 63] width 55 height 17
type input "10:40"
click at [292, 14] on span "Revert to original prices later?" at bounding box center [322, 12] width 85 height 7
click at [275, 14] on input "Revert to original prices later?" at bounding box center [271, 13] width 8 height 8
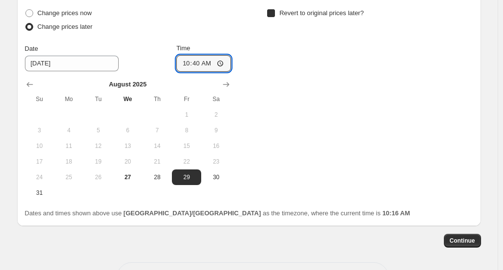
checkbox input "true"
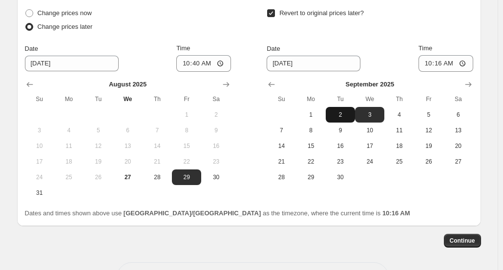
click at [343, 117] on span "2" at bounding box center [341, 115] width 22 height 8
type input "[DATE]"
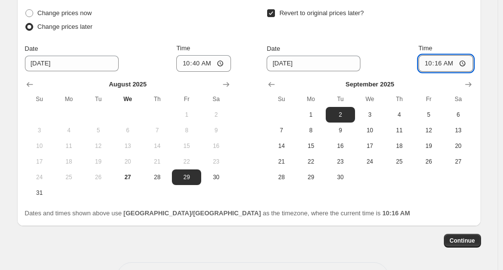
click at [442, 61] on input "10:16" at bounding box center [446, 63] width 55 height 17
type input "11:00"
click at [442, 26] on div "Revert to original prices later?" at bounding box center [370, 20] width 206 height 29
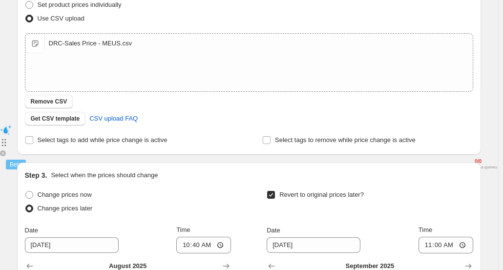
scroll to position [0, 0]
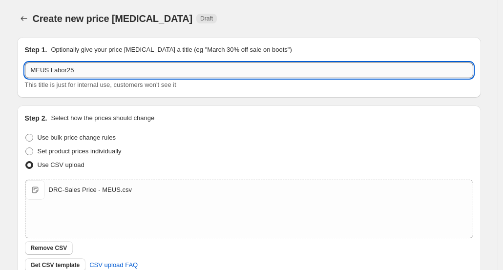
click at [99, 71] on input "MEUS Labor25" at bounding box center [249, 71] width 449 height 16
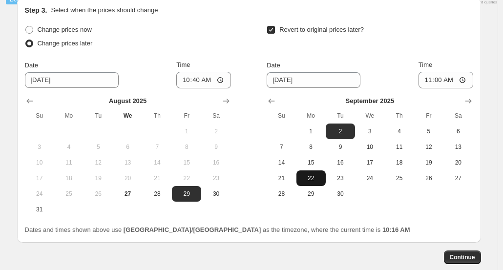
scroll to position [311, 0]
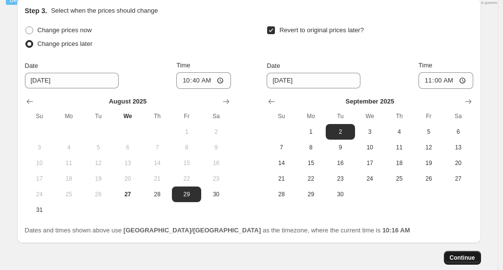
click at [468, 256] on span "Continue" at bounding box center [462, 258] width 25 height 8
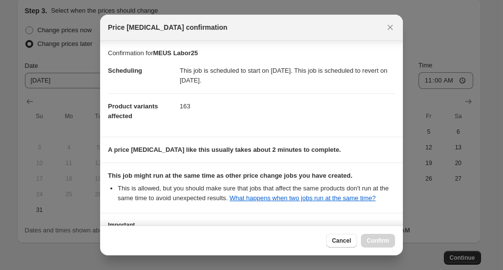
scroll to position [76, 0]
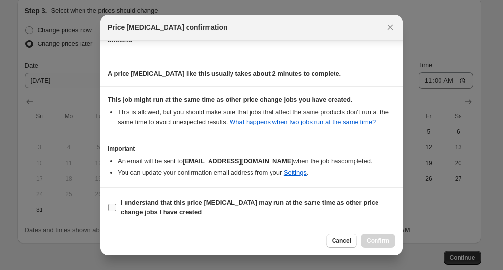
click at [168, 204] on b "I understand that this price [MEDICAL_DATA] may run at the same time as other p…" at bounding box center [250, 207] width 258 height 17
click at [116, 204] on input "I understand that this price [MEDICAL_DATA] may run at the same time as other p…" at bounding box center [112, 208] width 8 height 8
checkbox input "true"
click at [388, 240] on span "Confirm" at bounding box center [378, 241] width 22 height 8
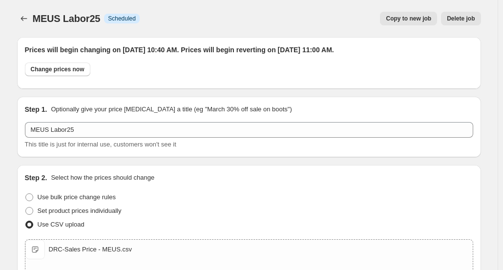
scroll to position [311, 0]
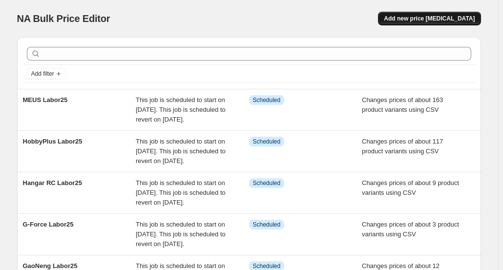
click at [422, 22] on span "Add new price [MEDICAL_DATA]" at bounding box center [429, 19] width 91 height 8
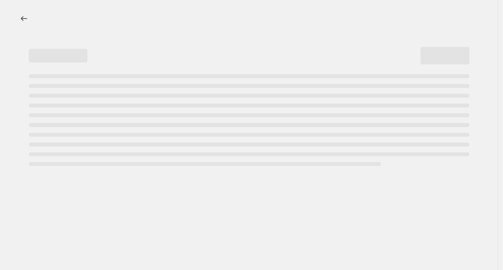
select select "percentage"
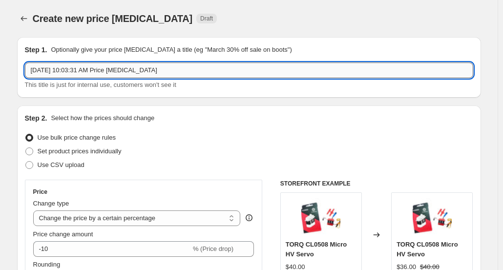
click at [133, 70] on input "[DATE] 10:03:31 AM Price [MEDICAL_DATA]" at bounding box center [249, 71] width 449 height 16
paste input "MWX"
click at [86, 70] on input "MWX Labor25" at bounding box center [249, 71] width 449 height 16
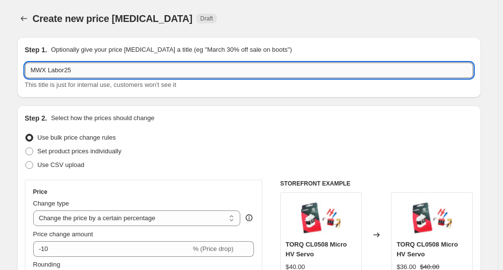
click at [86, 70] on input "MWX Labor25" at bounding box center [249, 71] width 449 height 16
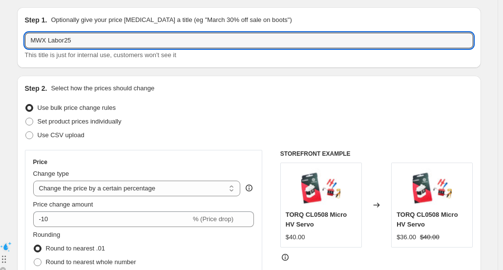
scroll to position [49, 0]
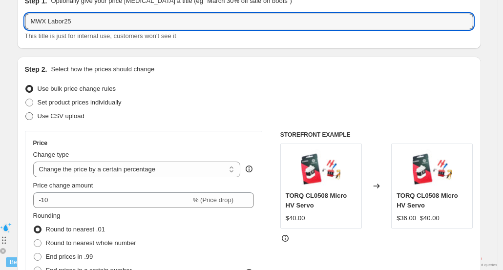
type input "MWX Labor25"
click at [77, 118] on span "Use CSV upload" at bounding box center [61, 115] width 47 height 7
click at [26, 113] on input "Use CSV upload" at bounding box center [25, 112] width 0 height 0
radio input "true"
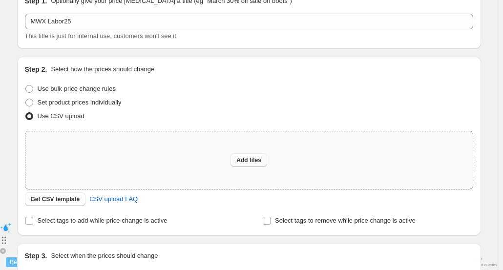
click at [257, 158] on span "Add files" at bounding box center [249, 160] width 25 height 8
type input "C:\fakepath\DRC-Sales Price - MWX.csv"
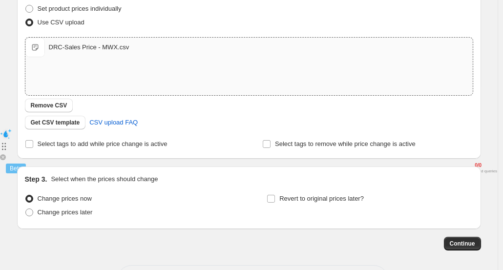
scroll to position [171, 0]
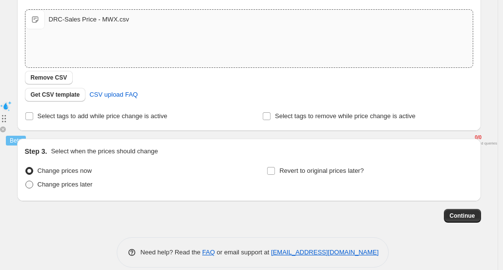
click at [71, 187] on span "Change prices later" at bounding box center [65, 184] width 55 height 7
click at [26, 181] on input "Change prices later" at bounding box center [25, 181] width 0 height 0
radio input "true"
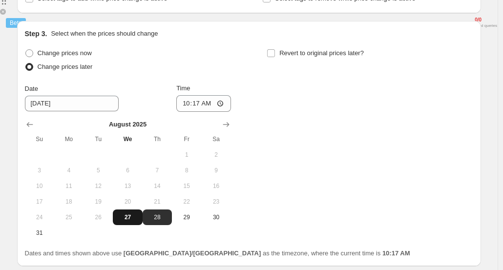
scroll to position [317, 0]
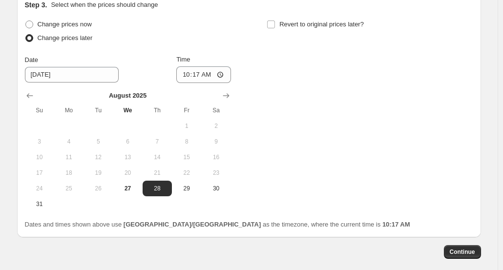
drag, startPoint x: 298, startPoint y: 21, endPoint x: 250, endPoint y: 73, distance: 70.2
click at [298, 21] on span "Revert to original prices later?" at bounding box center [322, 24] width 85 height 7
click at [275, 21] on input "Revert to original prices later?" at bounding box center [271, 25] width 8 height 8
checkbox input "true"
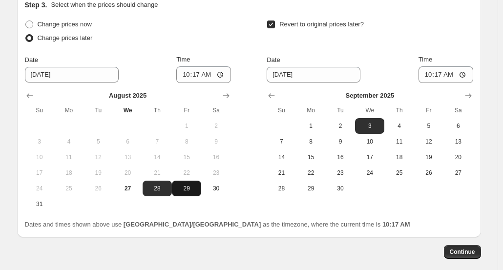
click at [191, 189] on span "29" at bounding box center [187, 189] width 22 height 8
type input "[DATE]"
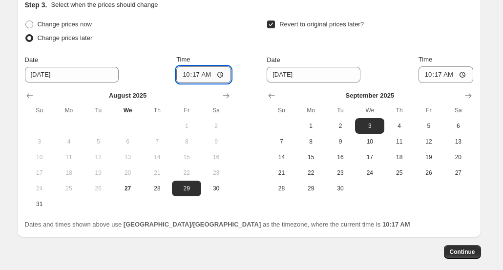
click at [213, 77] on input "10:17" at bounding box center [203, 74] width 55 height 17
type input "10:40"
click at [347, 126] on span "2" at bounding box center [341, 126] width 22 height 8
type input "[DATE]"
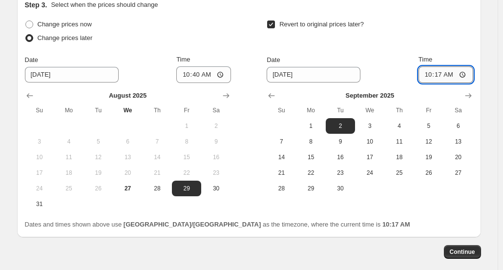
click at [442, 75] on input "10:17" at bounding box center [446, 74] width 55 height 17
type input "11:00"
click at [453, 40] on div "Revert to original prices later?" at bounding box center [370, 32] width 206 height 29
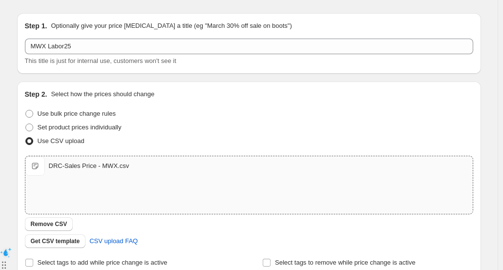
scroll to position [0, 0]
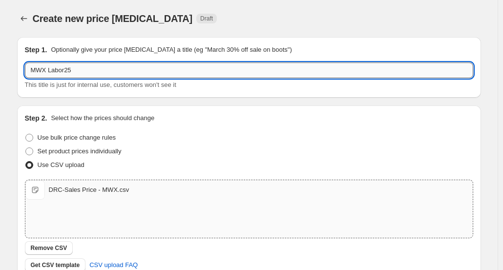
click at [119, 72] on input "MWX Labor25" at bounding box center [249, 71] width 449 height 16
click at [127, 57] on div "Step 1. Optionally give your price [MEDICAL_DATA] a title (eg "March 30% off sa…" at bounding box center [249, 67] width 449 height 45
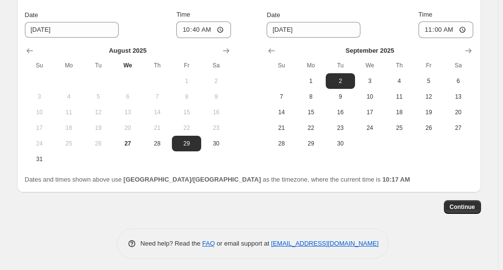
scroll to position [365, 0]
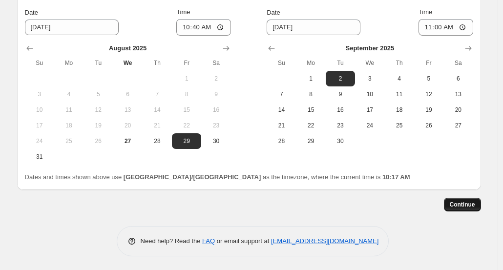
click at [458, 201] on span "Continue" at bounding box center [462, 205] width 25 height 8
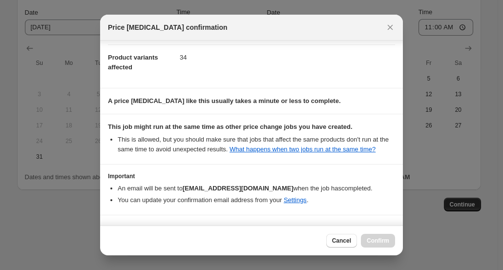
scroll to position [76, 0]
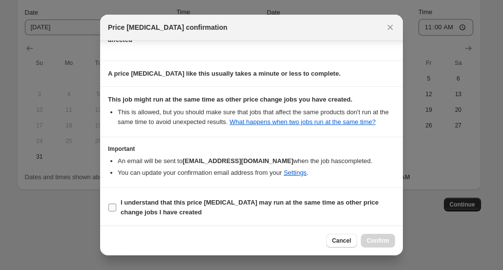
click at [170, 204] on b "I understand that this price [MEDICAL_DATA] may run at the same time as other p…" at bounding box center [250, 207] width 258 height 17
click at [116, 204] on input "I understand that this price [MEDICAL_DATA] may run at the same time as other p…" at bounding box center [112, 208] width 8 height 8
checkbox input "true"
click at [372, 240] on span "Confirm" at bounding box center [378, 241] width 22 height 8
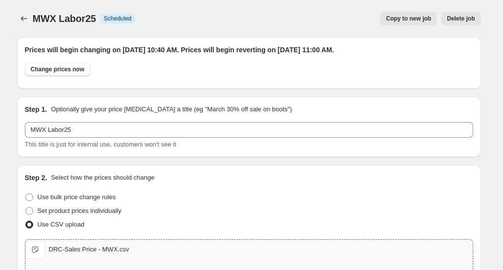
scroll to position [365, 0]
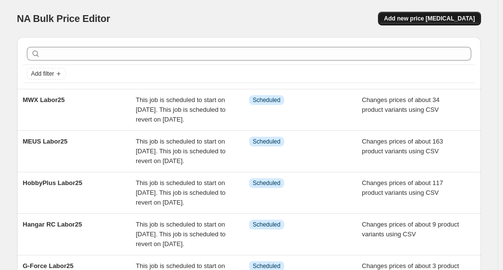
click at [423, 18] on span "Add new price [MEDICAL_DATA]" at bounding box center [429, 19] width 91 height 8
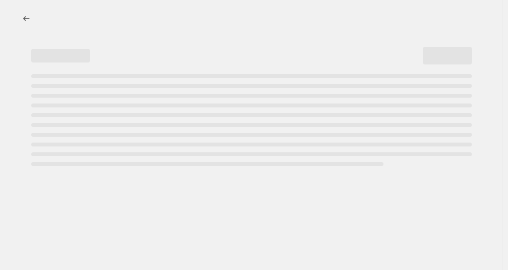
select select "percentage"
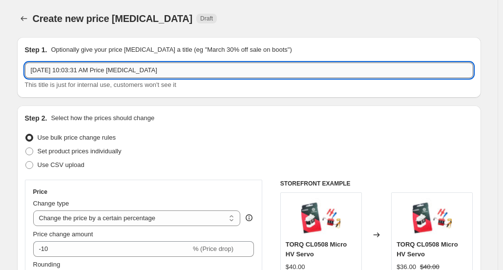
click at [119, 73] on input "[DATE] 10:03:31 AM Price [MEDICAL_DATA]" at bounding box center [249, 71] width 449 height 16
paste input "NexxRacing"
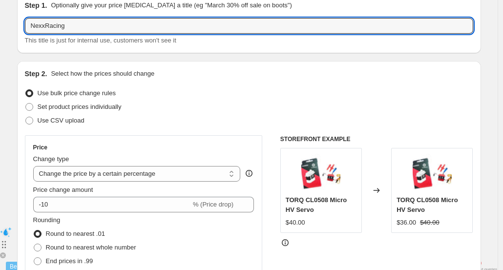
scroll to position [49, 0]
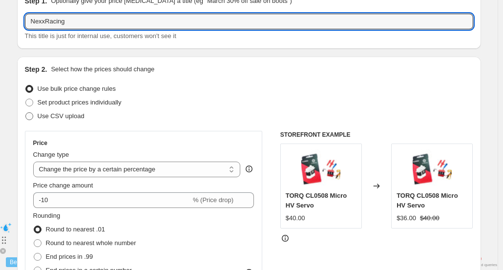
type input "NexxRacing"
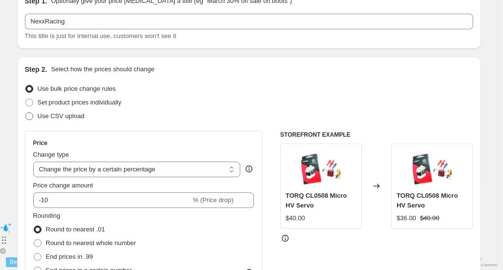
click at [70, 116] on span "Use CSV upload" at bounding box center [61, 115] width 47 height 7
click at [26, 113] on input "Use CSV upload" at bounding box center [25, 112] width 0 height 0
radio input "true"
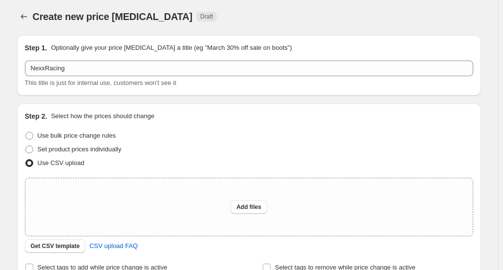
scroll to position [0, 0]
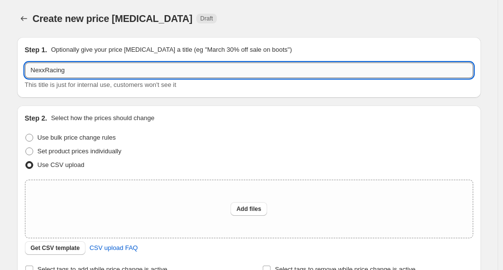
click at [102, 71] on input "NexxRacing" at bounding box center [249, 71] width 449 height 16
click at [102, 71] on input "NexxRacing Labor25" at bounding box center [249, 71] width 449 height 16
type input "NexxRacing Labor25"
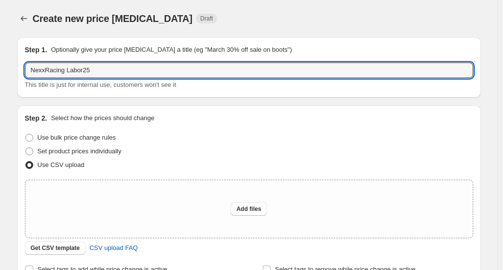
click at [113, 61] on div "Step 1. Optionally give your price [MEDICAL_DATA] a title (eg "March 30% off sa…" at bounding box center [249, 67] width 449 height 45
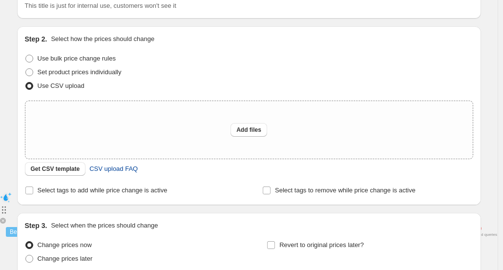
scroll to position [147, 0]
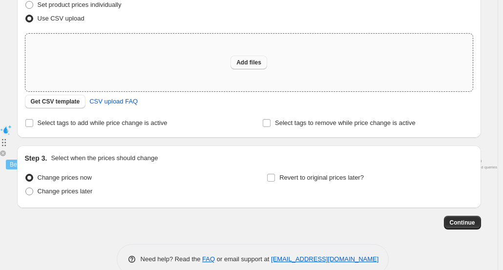
click at [246, 62] on span "Add files" at bounding box center [249, 63] width 25 height 8
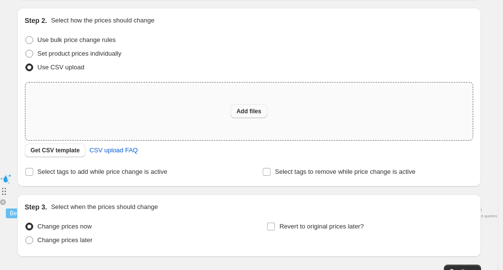
type input "C:\fakepath\DRC-Sales Price - NexxRacing.csv"
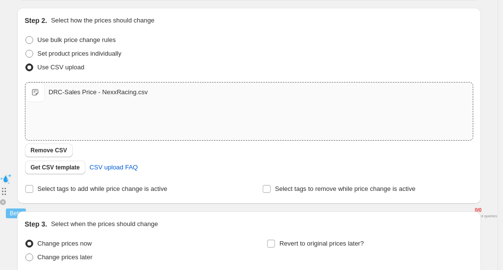
scroll to position [182, 0]
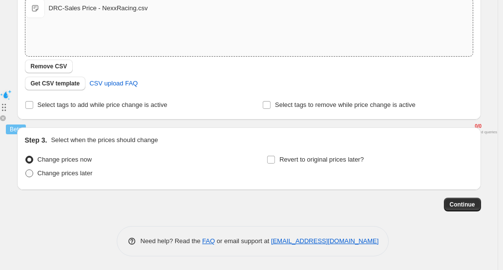
click at [73, 177] on span "Change prices later" at bounding box center [65, 173] width 55 height 7
click at [26, 170] on input "Change prices later" at bounding box center [25, 170] width 0 height 0
radio input "true"
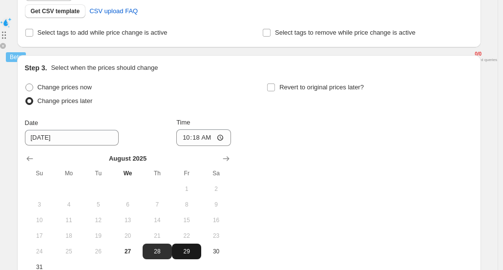
click at [194, 252] on span "29" at bounding box center [187, 252] width 22 height 8
type input "[DATE]"
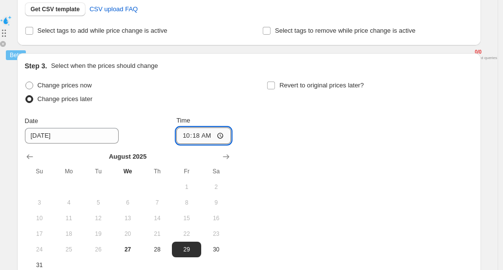
click at [201, 136] on input "10:18" at bounding box center [203, 136] width 55 height 17
click at [209, 137] on input "10:18" at bounding box center [203, 136] width 55 height 17
type input "10:40"
click at [295, 85] on span "Revert to original prices later?" at bounding box center [322, 85] width 85 height 7
click at [275, 85] on input "Revert to original prices later?" at bounding box center [271, 86] width 8 height 8
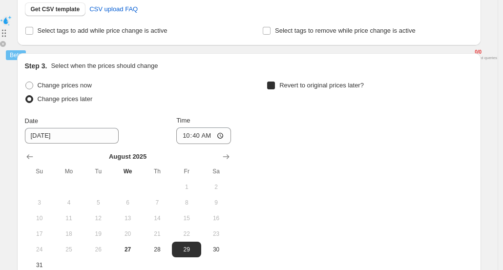
checkbox input "true"
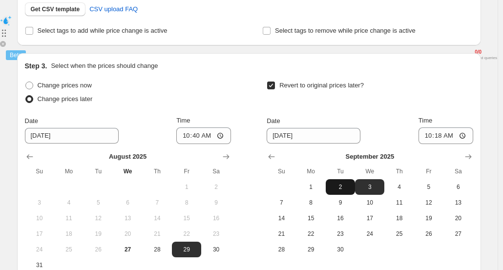
click at [346, 190] on span "2" at bounding box center [341, 187] width 22 height 8
type input "[DATE]"
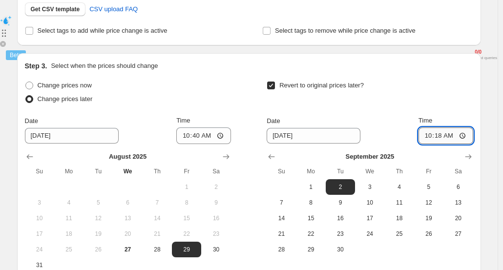
click at [442, 138] on input "10:18" at bounding box center [446, 136] width 55 height 17
type input "11:00"
click at [465, 100] on div "Revert to original prices later?" at bounding box center [370, 93] width 206 height 29
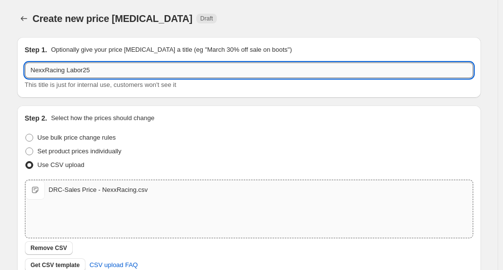
click at [142, 71] on input "NexxRacing Labor25" at bounding box center [249, 71] width 449 height 16
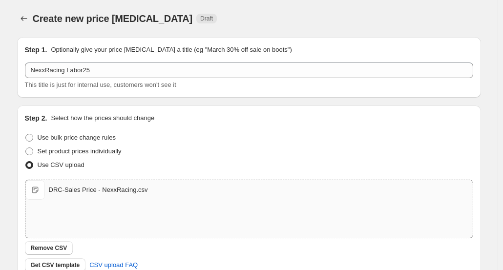
click at [153, 57] on div "Step 1. Optionally give your price [MEDICAL_DATA] a title (eg "March 30% off sa…" at bounding box center [249, 67] width 449 height 45
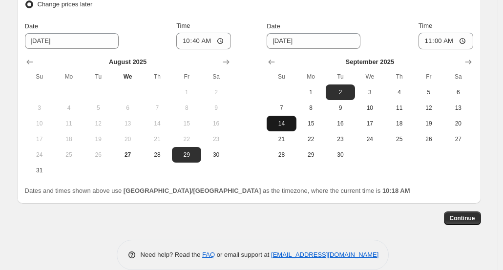
scroll to position [351, 0]
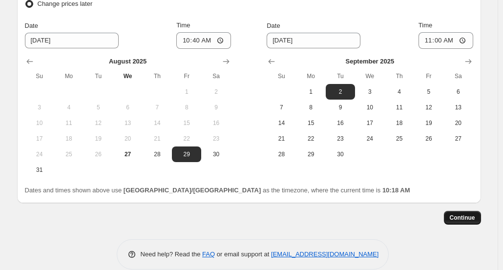
click at [460, 214] on span "Continue" at bounding box center [462, 218] width 25 height 8
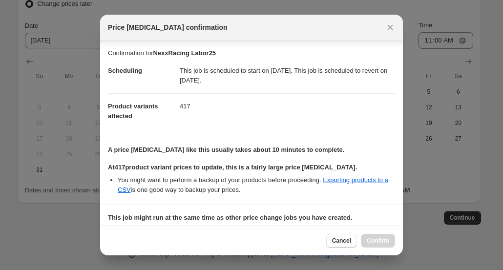
scroll to position [118, 0]
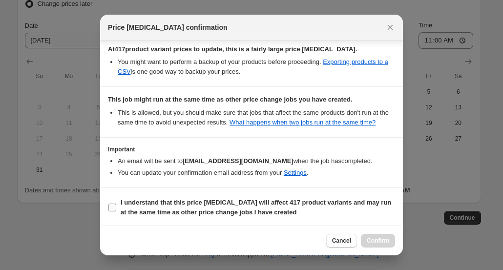
click at [170, 213] on b "I understand that this price [MEDICAL_DATA] will affect 417 product variants an…" at bounding box center [256, 207] width 271 height 17
click at [116, 212] on input "I understand that this price [MEDICAL_DATA] will affect 417 product variants an…" at bounding box center [112, 208] width 8 height 8
checkbox input "true"
click at [363, 240] on button "Confirm" at bounding box center [378, 241] width 34 height 14
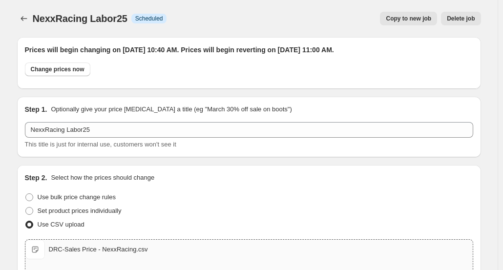
scroll to position [351, 0]
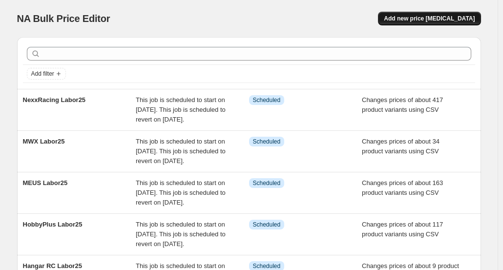
click at [419, 20] on span "Add new price [MEDICAL_DATA]" at bounding box center [429, 19] width 91 height 8
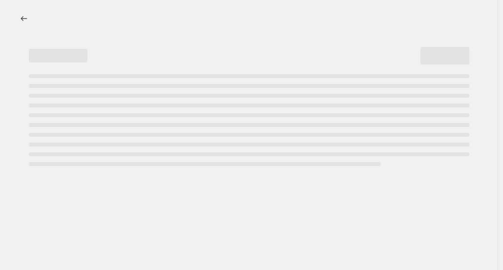
select select "percentage"
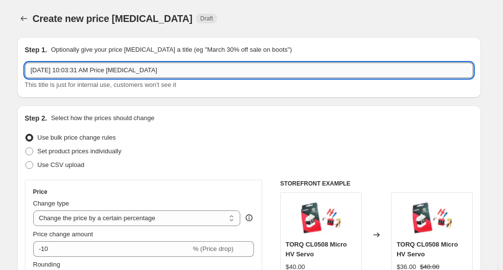
click at [133, 72] on input "[DATE] 10:03:31 AM Price [MEDICAL_DATA]" at bounding box center [249, 71] width 449 height 16
paste input "OMG"
click at [133, 72] on input "OMG Labor25" at bounding box center [249, 71] width 449 height 16
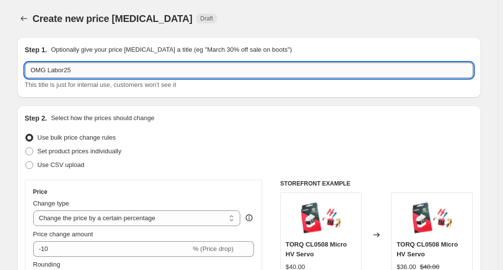
click at [133, 72] on input "OMG Labor25" at bounding box center [249, 71] width 449 height 16
type input "OMG Labor25"
click at [82, 165] on span "Use CSV upload" at bounding box center [61, 164] width 47 height 7
click at [26, 162] on input "Use CSV upload" at bounding box center [25, 161] width 0 height 0
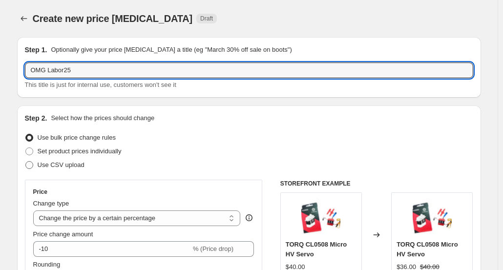
radio input "true"
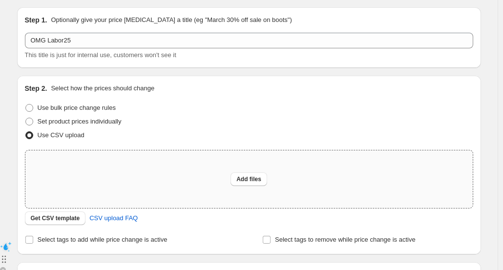
scroll to position [49, 0]
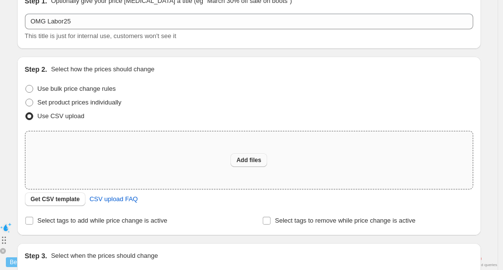
click at [245, 159] on span "Add files" at bounding box center [249, 160] width 25 height 8
type input "C:\fakepath\DRC-Sales Price - OMG.csv"
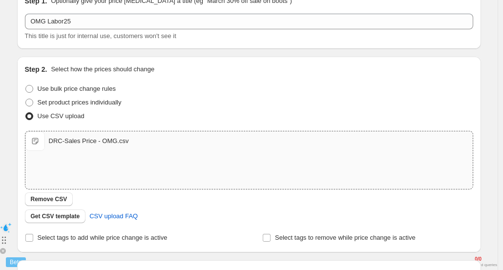
scroll to position [0, 0]
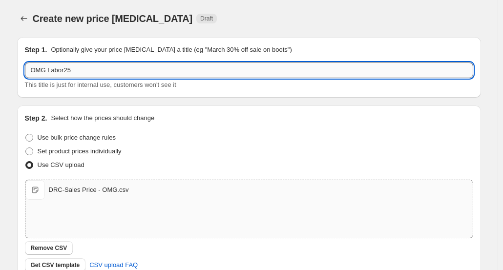
click at [119, 74] on input "OMG Labor25" at bounding box center [249, 71] width 449 height 16
click at [121, 60] on div "Step 1. Optionally give your price [MEDICAL_DATA] a title (eg "March 30% off sa…" at bounding box center [249, 67] width 449 height 45
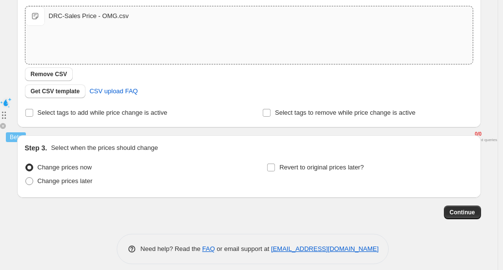
scroll to position [174, 0]
click at [76, 184] on span "Change prices later" at bounding box center [65, 180] width 55 height 7
click at [26, 177] on input "Change prices later" at bounding box center [25, 177] width 0 height 0
radio input "true"
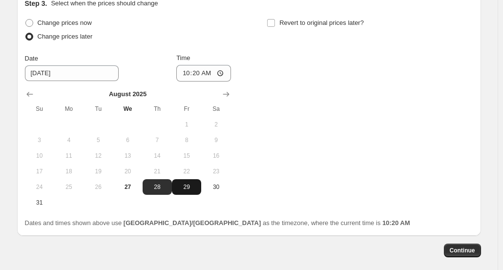
scroll to position [320, 0]
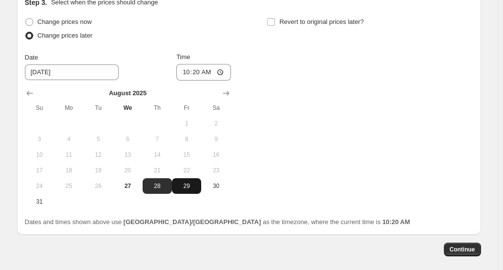
click at [188, 188] on span "29" at bounding box center [187, 186] width 22 height 8
type input "[DATE]"
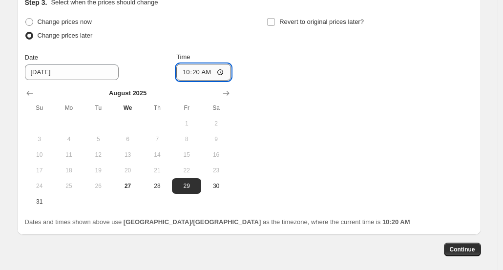
click at [200, 74] on input "10:20" at bounding box center [203, 72] width 55 height 17
click at [211, 74] on input "10:20" at bounding box center [203, 72] width 55 height 17
type input "10:40"
click at [285, 22] on span "Revert to original prices later?" at bounding box center [322, 21] width 85 height 7
click at [275, 22] on input "Revert to original prices later?" at bounding box center [271, 22] width 8 height 8
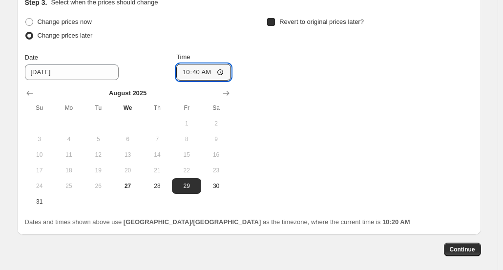
checkbox input "true"
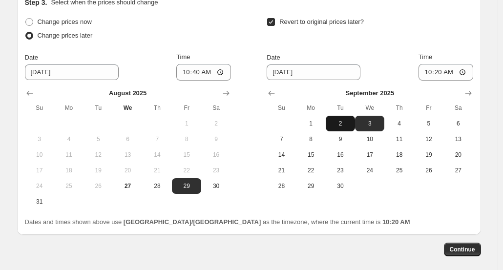
click at [348, 123] on span "2" at bounding box center [341, 124] width 22 height 8
type input "[DATE]"
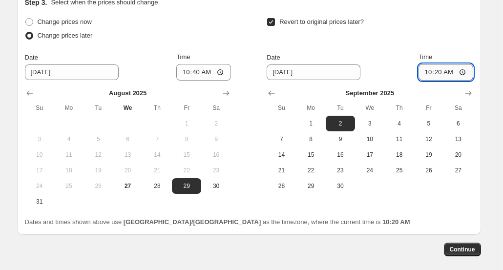
click at [453, 73] on input "10:20" at bounding box center [446, 72] width 55 height 17
click at [441, 73] on input "10:20" at bounding box center [446, 72] width 55 height 17
type input "11:00"
click at [464, 46] on div "Revert to original prices later? Date [DATE] Time 11:00 [DATE] Su Mo Tu We Th F…" at bounding box center [370, 104] width 206 height 179
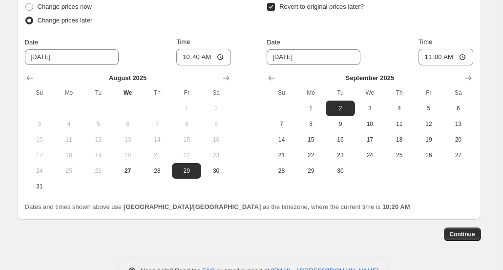
scroll to position [346, 0]
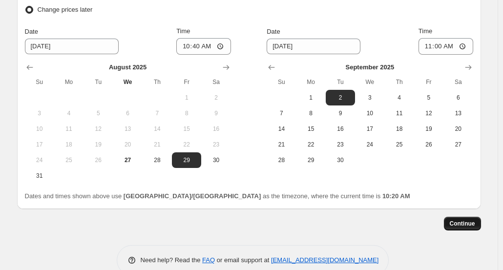
click at [467, 224] on span "Continue" at bounding box center [462, 224] width 25 height 8
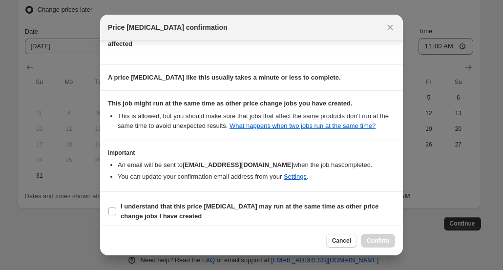
scroll to position [76, 0]
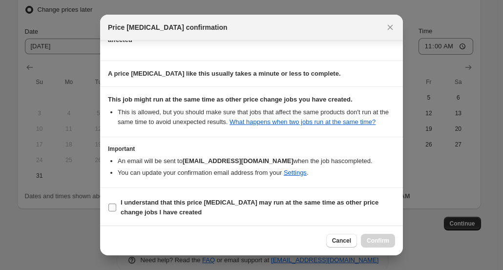
click at [224, 205] on b "I understand that this price [MEDICAL_DATA] may run at the same time as other p…" at bounding box center [250, 207] width 258 height 17
click at [116, 205] on input "I understand that this price [MEDICAL_DATA] may run at the same time as other p…" at bounding box center [112, 208] width 8 height 8
checkbox input "true"
click at [383, 245] on span "Confirm" at bounding box center [378, 241] width 22 height 8
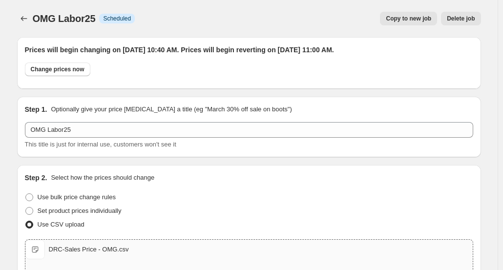
scroll to position [346, 0]
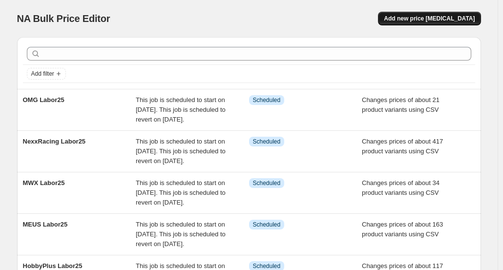
click at [458, 23] on button "Add new price [MEDICAL_DATA]" at bounding box center [429, 19] width 103 height 14
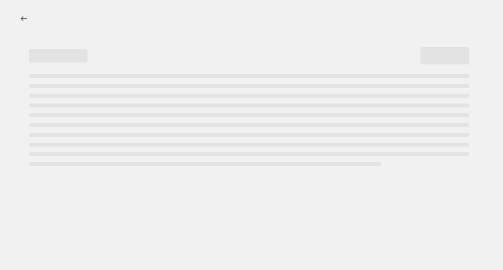
select select "percentage"
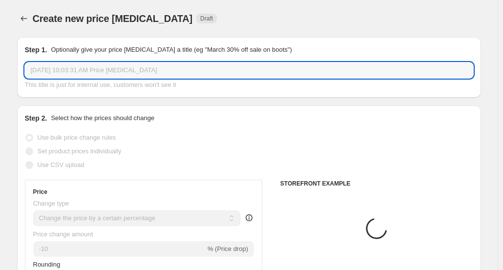
click at [105, 73] on input "[DATE] 10:03:31 AM Price [MEDICAL_DATA]" at bounding box center [249, 71] width 449 height 16
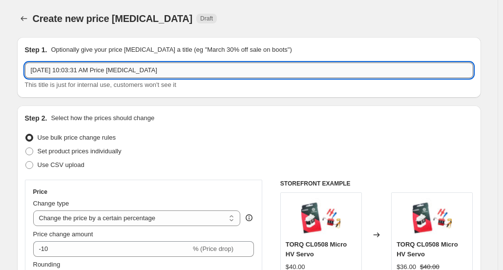
click at [105, 73] on input "[DATE] 10:03:31 AM Price [MEDICAL_DATA]" at bounding box center [249, 71] width 449 height 16
paste input "pulse ultra"
drag, startPoint x: 36, startPoint y: 73, endPoint x: 30, endPoint y: 71, distance: 6.5
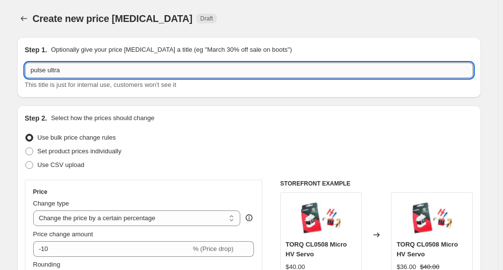
click at [30, 71] on input "pulse ultra" at bounding box center [249, 71] width 449 height 16
drag, startPoint x: 48, startPoint y: 70, endPoint x: 117, endPoint y: 73, distance: 68.5
click at [117, 75] on input "Pulse ultra" at bounding box center [249, 71] width 449 height 16
type input "Pulse Labor25"
click at [80, 168] on span "Use CSV upload" at bounding box center [61, 164] width 47 height 7
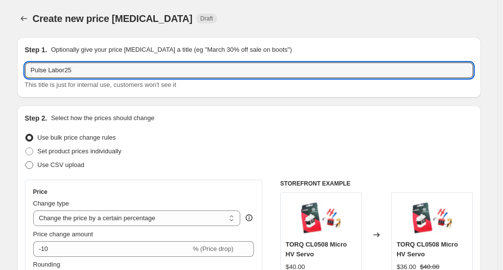
click at [26, 162] on input "Use CSV upload" at bounding box center [25, 161] width 0 height 0
radio input "true"
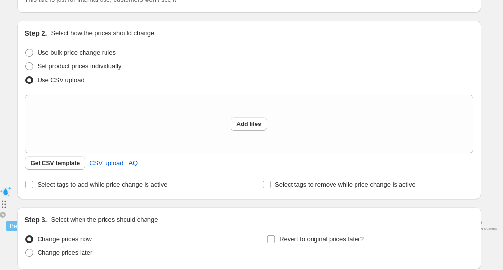
scroll to position [98, 0]
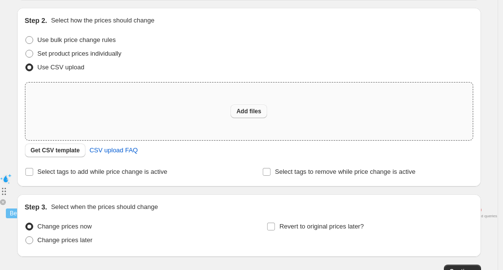
click at [248, 117] on button "Add files" at bounding box center [249, 112] width 37 height 14
type input "C:\fakepath\DRC-Sales Price - pulse ultra.csv"
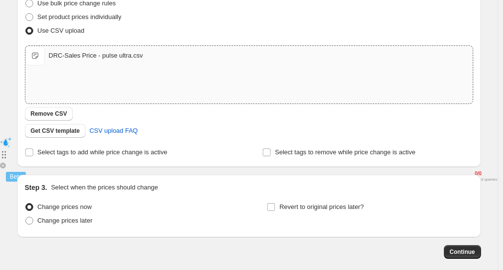
scroll to position [182, 0]
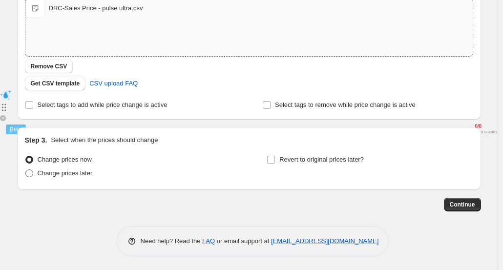
click at [74, 175] on span "Change prices later" at bounding box center [65, 173] width 55 height 7
click at [26, 170] on input "Change prices later" at bounding box center [25, 170] width 0 height 0
radio input "true"
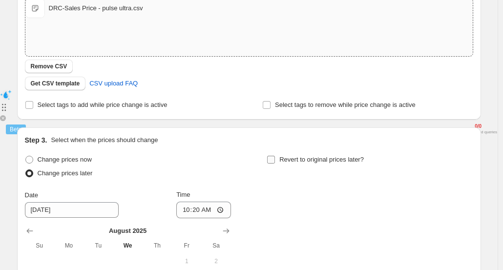
click at [291, 158] on span "Revert to original prices later?" at bounding box center [322, 159] width 85 height 7
click at [275, 158] on input "Revert to original prices later?" at bounding box center [271, 160] width 8 height 8
checkbox input "true"
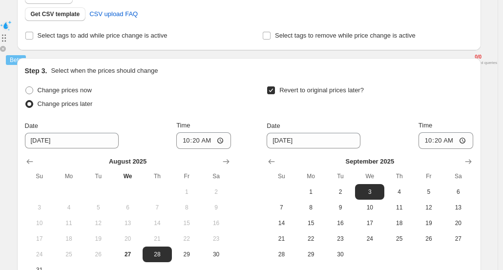
scroll to position [280, 0]
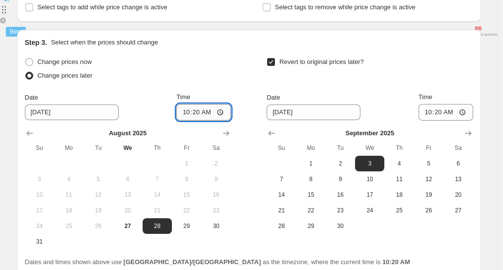
click at [208, 112] on input "10:20" at bounding box center [203, 112] width 55 height 17
type input "10:40"
click at [344, 164] on span "2" at bounding box center [341, 164] width 22 height 8
type input "[DATE]"
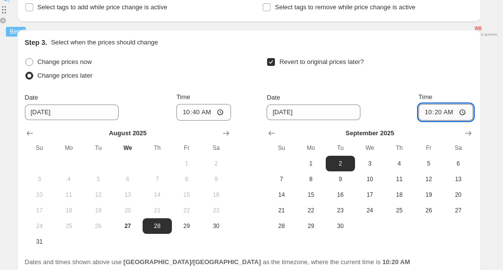
click at [445, 114] on input "10:20" at bounding box center [446, 112] width 55 height 17
type input "11:00"
click at [462, 79] on div "Revert to original prices later?" at bounding box center [370, 69] width 206 height 29
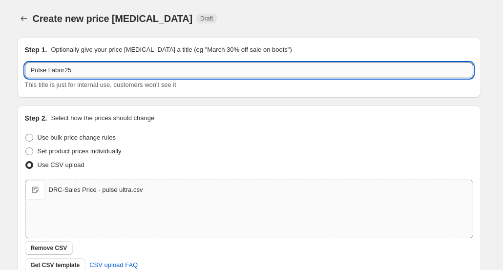
click at [98, 74] on input "Pulse Labor25" at bounding box center [249, 71] width 449 height 16
click at [107, 59] on div "Step 1. Optionally give your price [MEDICAL_DATA] a title (eg "March 30% off sa…" at bounding box center [249, 67] width 449 height 45
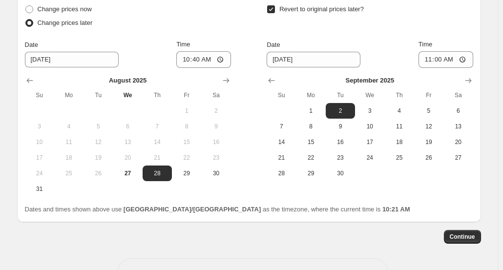
scroll to position [334, 0]
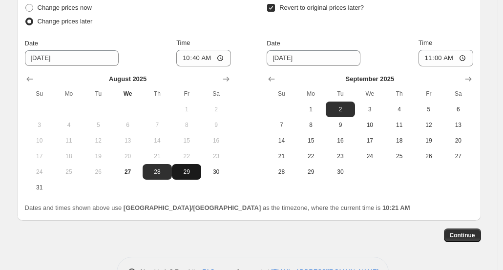
click at [190, 173] on span "29" at bounding box center [187, 172] width 22 height 8
type input "[DATE]"
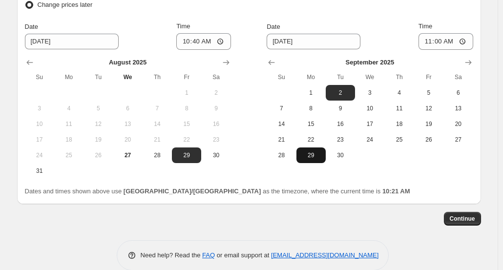
scroll to position [365, 0]
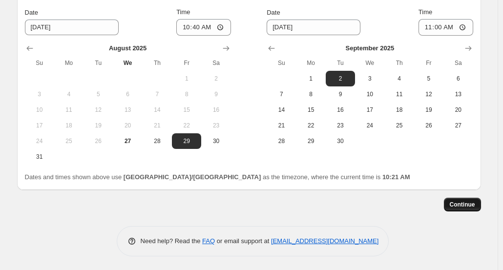
click at [458, 200] on button "Continue" at bounding box center [462, 205] width 37 height 14
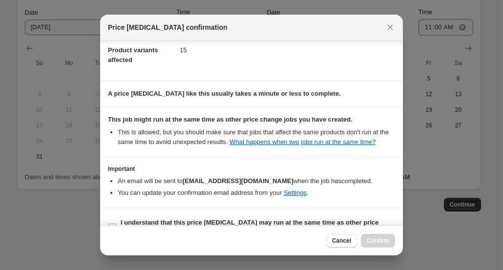
scroll to position [76, 0]
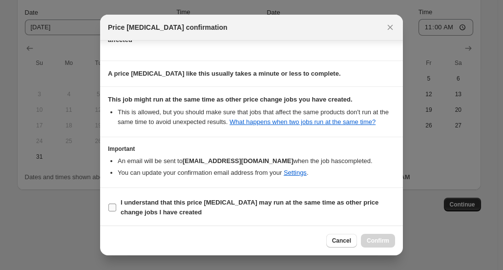
click at [166, 202] on b "I understand that this price [MEDICAL_DATA] may run at the same time as other p…" at bounding box center [250, 207] width 258 height 17
click at [116, 204] on input "I understand that this price [MEDICAL_DATA] may run at the same time as other p…" at bounding box center [112, 208] width 8 height 8
checkbox input "true"
click at [376, 240] on span "Confirm" at bounding box center [378, 241] width 22 height 8
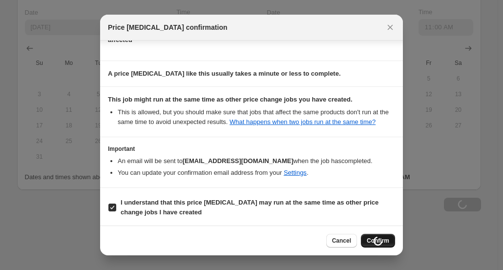
scroll to position [365, 0]
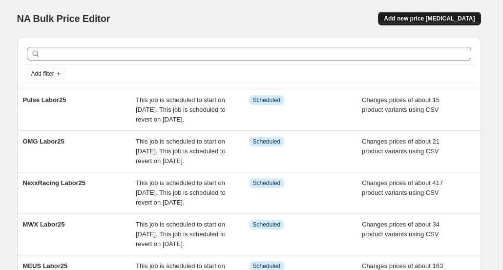
click at [426, 22] on span "Add new price [MEDICAL_DATA]" at bounding box center [429, 19] width 91 height 8
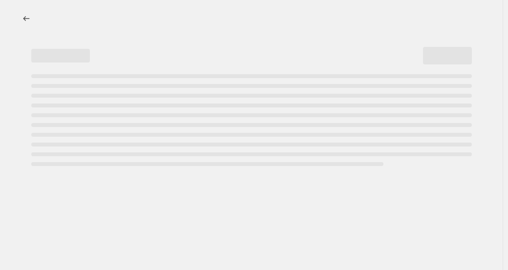
select select "percentage"
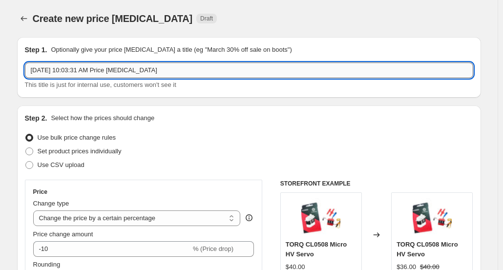
click at [157, 71] on input "[DATE] 10:03:31 AM Price [MEDICAL_DATA]" at bounding box center [249, 71] width 449 height 16
paste input "RADIANZ"
type input "RADIANZ Labor25"
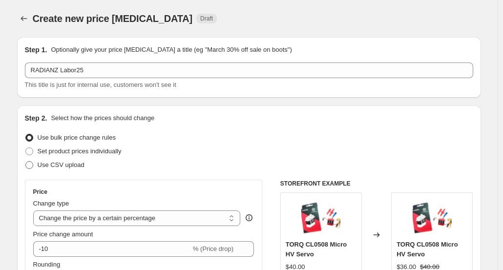
click at [83, 164] on span "Use CSV upload" at bounding box center [61, 164] width 47 height 7
click at [26, 162] on input "Use CSV upload" at bounding box center [25, 161] width 0 height 0
radio input "true"
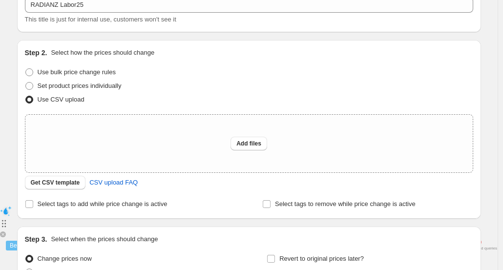
scroll to position [98, 0]
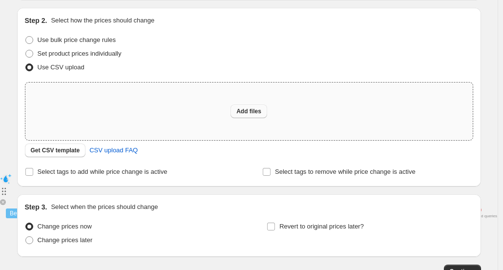
click at [252, 117] on button "Add files" at bounding box center [249, 112] width 37 height 14
type input "C:\fakepath\DRC-Sales Price - RADIANZ.csv"
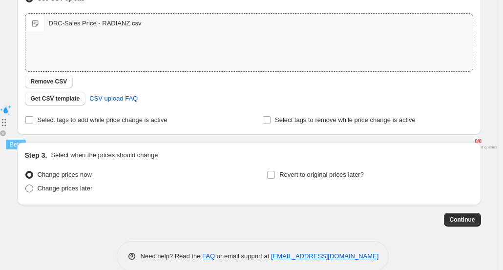
click at [89, 189] on span "Change prices later" at bounding box center [65, 188] width 55 height 7
click at [26, 185] on input "Change prices later" at bounding box center [25, 185] width 0 height 0
radio input "true"
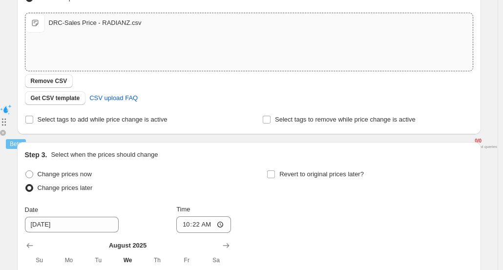
scroll to position [188, 0]
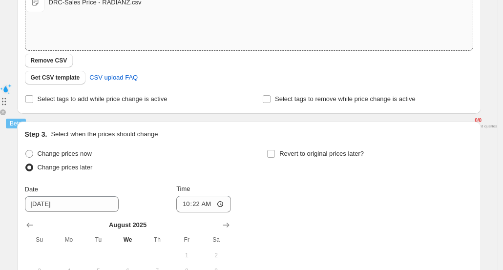
click at [284, 161] on div "Revert to original prices later?" at bounding box center [370, 161] width 206 height 29
click at [284, 154] on span "Revert to original prices later?" at bounding box center [322, 153] width 85 height 7
click at [275, 154] on input "Revert to original prices later?" at bounding box center [271, 154] width 8 height 8
checkbox input "true"
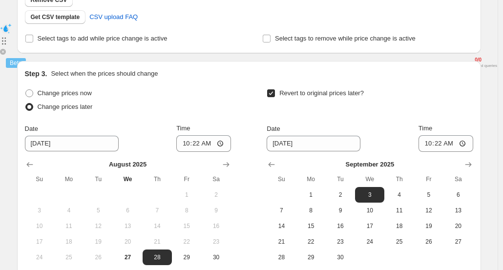
scroll to position [266, 0]
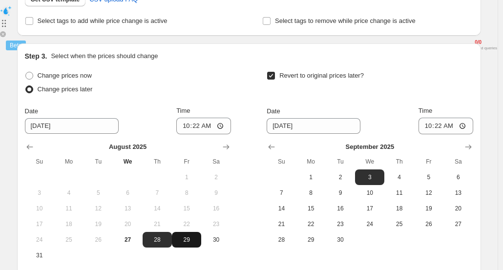
click at [188, 243] on span "29" at bounding box center [187, 240] width 22 height 8
type input "[DATE]"
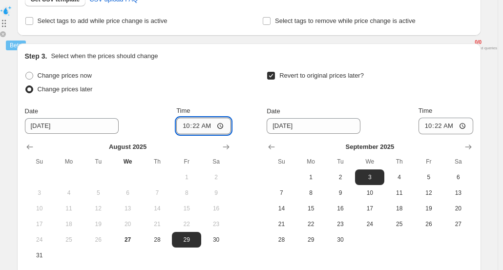
click at [211, 127] on input "10:22" at bounding box center [203, 126] width 55 height 17
type input "10:40"
click at [345, 178] on span "2" at bounding box center [341, 177] width 22 height 8
type input "[DATE]"
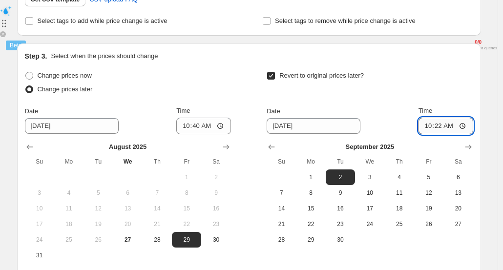
click at [442, 125] on input "10:22" at bounding box center [446, 126] width 55 height 17
type input "11:00"
click at [454, 96] on div "Revert to original prices later?" at bounding box center [370, 83] width 206 height 29
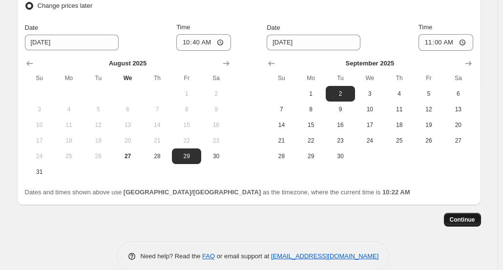
scroll to position [354, 0]
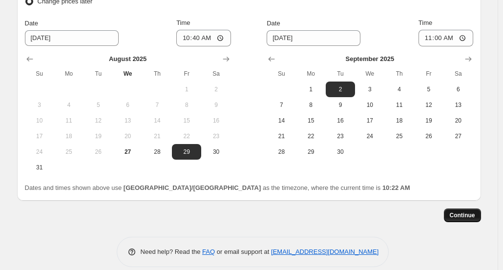
click at [460, 217] on span "Continue" at bounding box center [462, 216] width 25 height 8
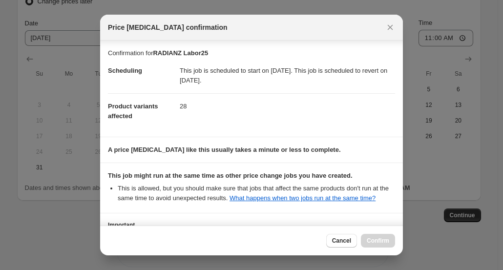
scroll to position [76, 0]
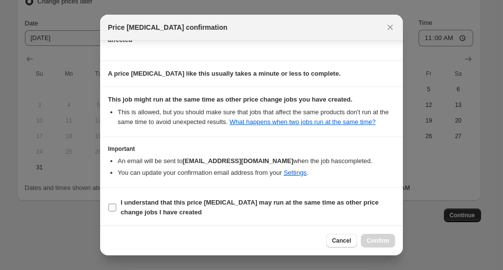
click at [181, 208] on span "I understand that this price [MEDICAL_DATA] may run at the same time as other p…" at bounding box center [258, 208] width 275 height 20
click at [116, 208] on input "I understand that this price [MEDICAL_DATA] may run at the same time as other p…" at bounding box center [112, 208] width 8 height 8
checkbox input "true"
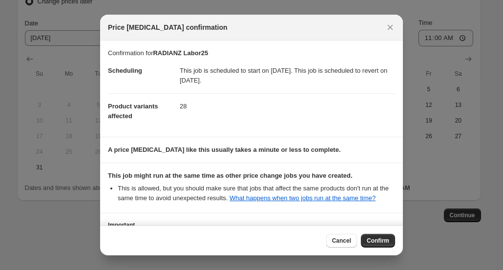
click at [372, 243] on span "Confirm" at bounding box center [378, 241] width 22 height 8
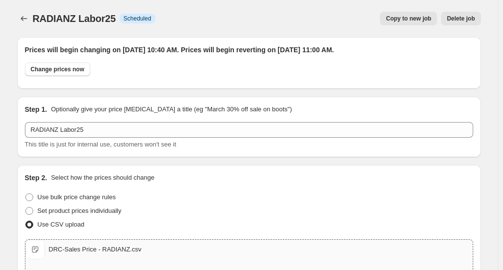
scroll to position [354, 0]
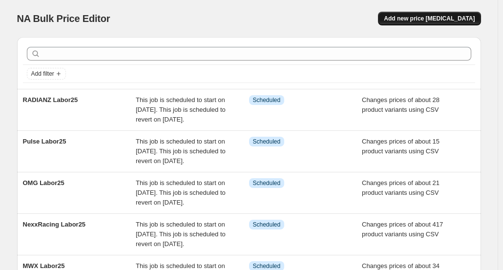
click at [415, 21] on span "Add new price [MEDICAL_DATA]" at bounding box center [429, 19] width 91 height 8
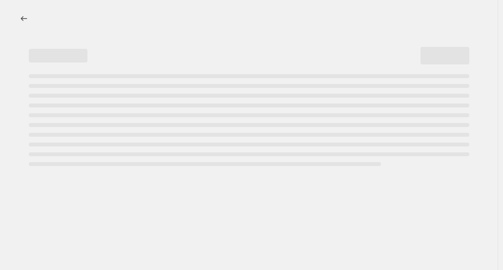
select select "percentage"
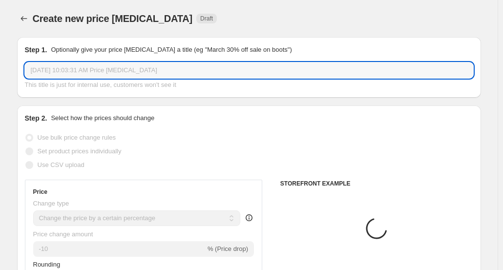
click at [111, 71] on input "[DATE] 10:03:31 AM Price [MEDICAL_DATA]" at bounding box center [249, 71] width 449 height 16
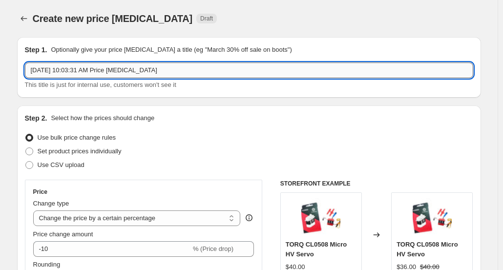
click at [111, 71] on input "[DATE] 10:03:31 AM Price [MEDICAL_DATA]" at bounding box center [249, 71] width 449 height 16
paste input "REEFS RC"
type input "REEFS RC Labor25"
click at [66, 162] on span "Use CSV upload" at bounding box center [61, 164] width 47 height 7
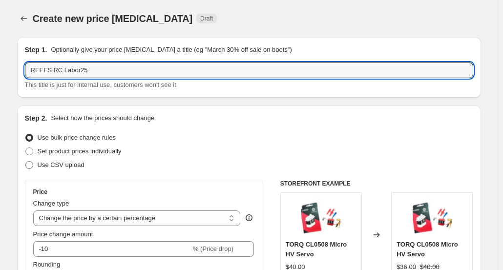
click at [26, 162] on input "Use CSV upload" at bounding box center [25, 161] width 0 height 0
radio input "true"
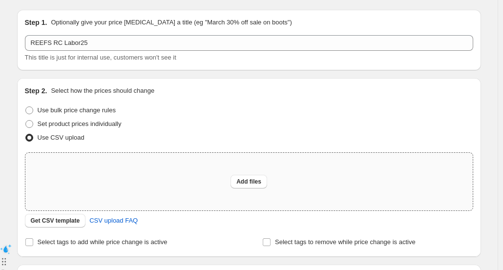
scroll to position [49, 0]
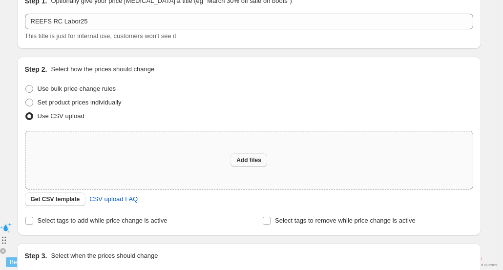
click at [253, 156] on button "Add files" at bounding box center [249, 160] width 37 height 14
type input "C:\fakepath\DRC-Sales Price - REEFS RC.csv"
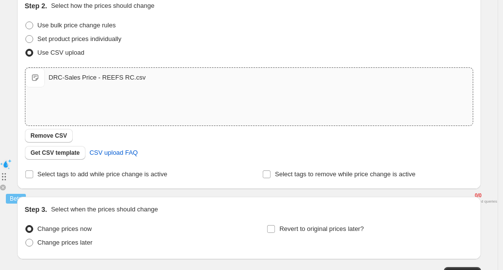
scroll to position [182, 0]
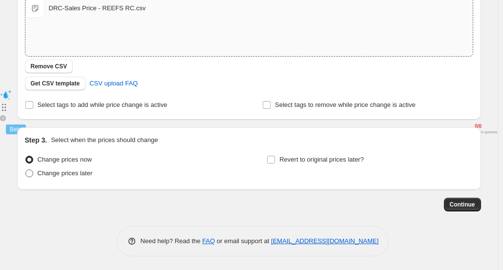
drag, startPoint x: 82, startPoint y: 176, endPoint x: 92, endPoint y: 176, distance: 9.8
click at [83, 176] on span "Change prices later" at bounding box center [65, 173] width 55 height 7
click at [26, 170] on input "Change prices later" at bounding box center [25, 170] width 0 height 0
radio input "true"
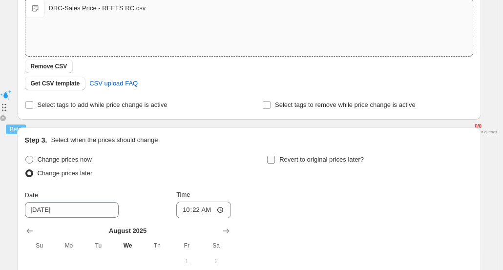
click at [295, 163] on span "Revert to original prices later?" at bounding box center [322, 159] width 85 height 7
click at [275, 163] on input "Revert to original prices later?" at bounding box center [271, 160] width 8 height 8
checkbox input "true"
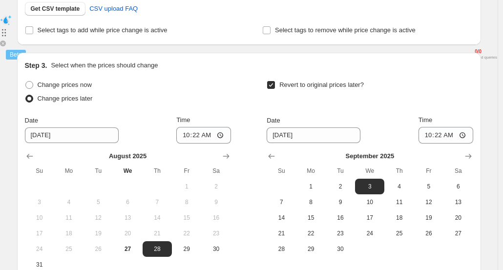
scroll to position [328, 0]
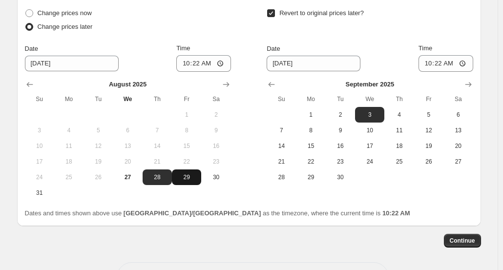
click at [195, 178] on span "29" at bounding box center [187, 177] width 22 height 8
type input "[DATE]"
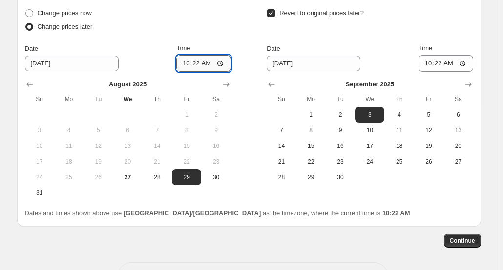
click at [200, 62] on input "10:22" at bounding box center [203, 63] width 55 height 17
click at [206, 63] on input "10:22" at bounding box center [203, 63] width 55 height 17
type input "10:40"
click at [343, 115] on span "2" at bounding box center [341, 115] width 22 height 8
type input "[DATE]"
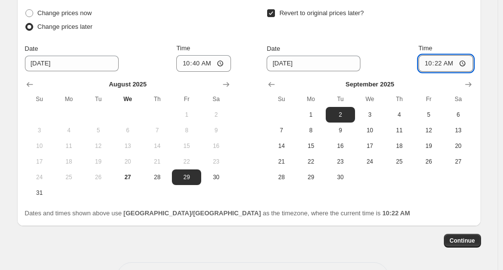
click at [443, 62] on input "10:22" at bounding box center [446, 63] width 55 height 17
type input "11:00"
click at [455, 38] on div "Revert to original prices later? Date [DATE] Time 11:00 [DATE] Su Mo Tu We Th F…" at bounding box center [370, 95] width 206 height 179
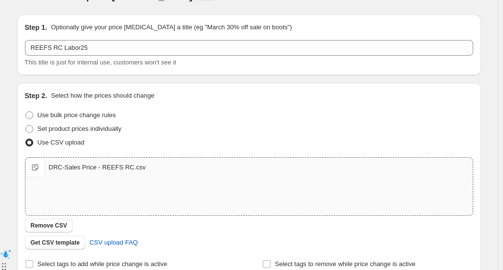
scroll to position [0, 0]
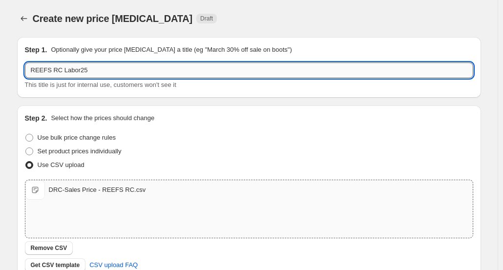
click at [148, 69] on input "REEFS RC Labor25" at bounding box center [249, 71] width 449 height 16
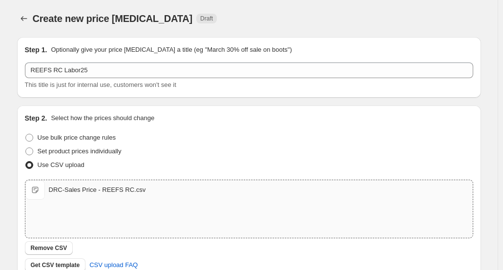
click at [211, 52] on p "Optionally give your price [MEDICAL_DATA] a title (eg "March 30% off sale on bo…" at bounding box center [171, 50] width 241 height 10
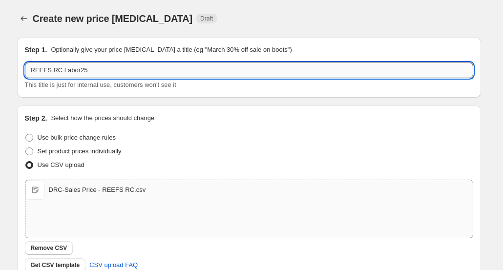
click at [200, 76] on input "REEFS RC Labor25" at bounding box center [249, 71] width 449 height 16
click at [207, 59] on div "Step 1. Optionally give your price [MEDICAL_DATA] a title (eg "March 30% off sa…" at bounding box center [249, 67] width 449 height 45
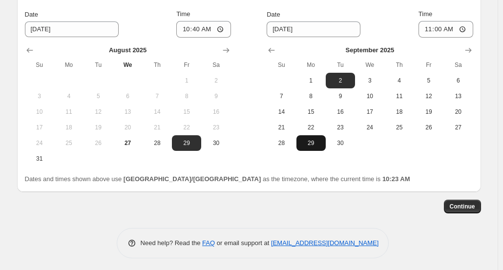
scroll to position [365, 0]
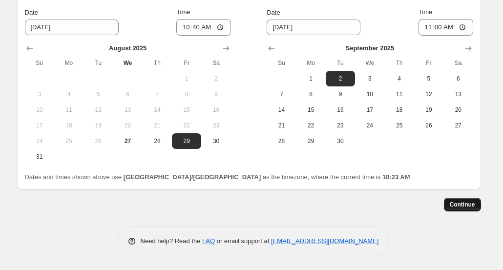
click at [453, 206] on button "Continue" at bounding box center [462, 205] width 37 height 14
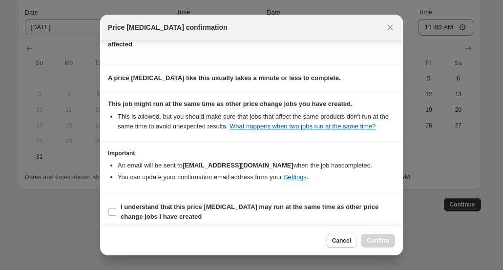
scroll to position [76, 0]
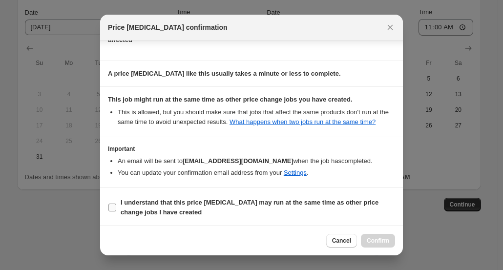
click at [162, 205] on b "I understand that this price [MEDICAL_DATA] may run at the same time as other p…" at bounding box center [250, 207] width 258 height 17
click at [116, 205] on input "I understand that this price [MEDICAL_DATA] may run at the same time as other p…" at bounding box center [112, 208] width 8 height 8
checkbox input "true"
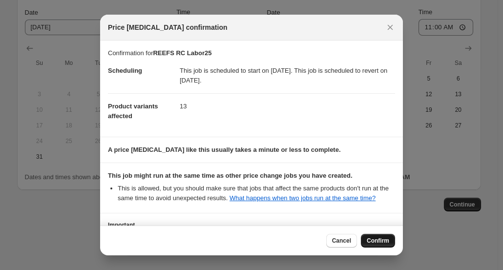
click at [384, 238] on span "Confirm" at bounding box center [378, 241] width 22 height 8
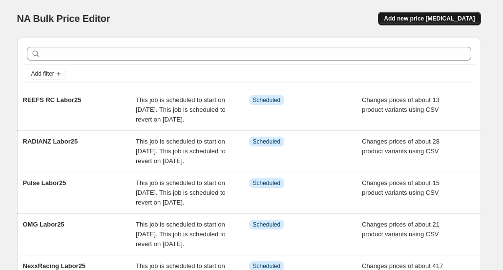
click at [427, 15] on span "Add new price [MEDICAL_DATA]" at bounding box center [429, 19] width 91 height 8
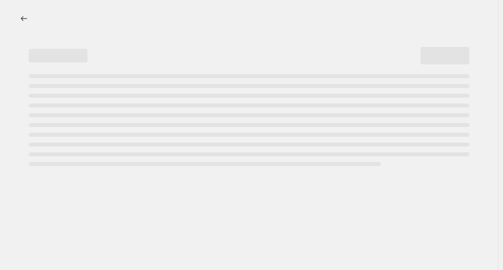
select select "percentage"
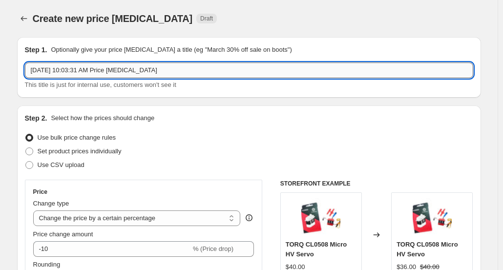
click at [78, 67] on input "[DATE] 10:03:31 AM Price [MEDICAL_DATA]" at bounding box center [249, 71] width 449 height 16
paste input "Reflexracing"
type input "Reflexracing Labor25"
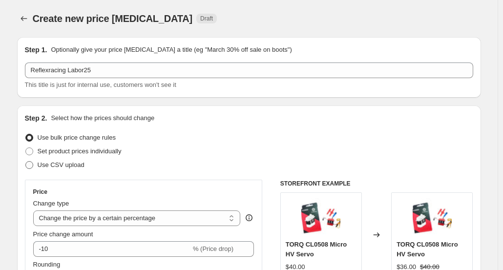
click at [73, 163] on span "Use CSV upload" at bounding box center [61, 164] width 47 height 7
click at [26, 162] on input "Use CSV upload" at bounding box center [25, 161] width 0 height 0
radio input "true"
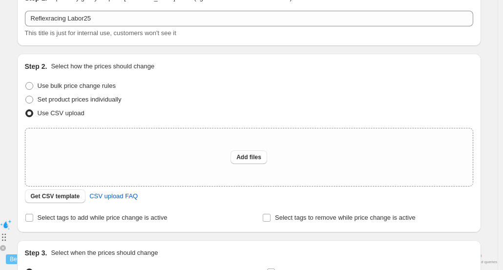
scroll to position [147, 0]
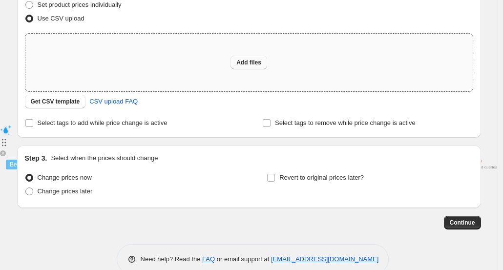
click at [260, 66] on span "Add files" at bounding box center [249, 63] width 25 height 8
type input "C:\fakepath\DRC-Sales Price - Reflexracing.csv"
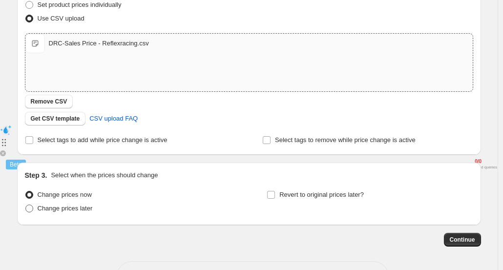
click at [76, 210] on span "Change prices later" at bounding box center [65, 208] width 55 height 7
click at [26, 205] on input "Change prices later" at bounding box center [25, 205] width 0 height 0
radio input "true"
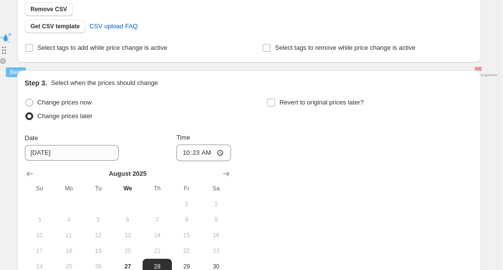
scroll to position [246, 0]
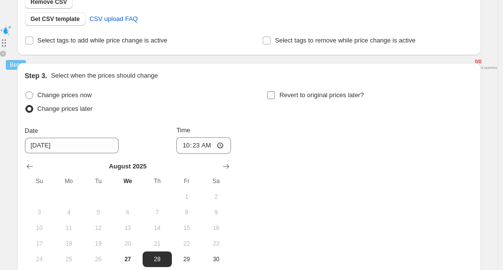
click at [282, 94] on span "Revert to original prices later?" at bounding box center [322, 94] width 85 height 7
click at [275, 94] on input "Revert to original prices later?" at bounding box center [271, 95] width 8 height 8
checkbox input "true"
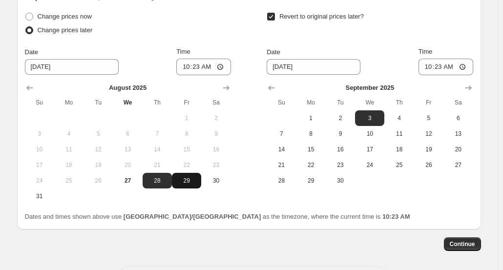
scroll to position [325, 0]
click at [189, 179] on span "29" at bounding box center [187, 180] width 22 height 8
type input "[DATE]"
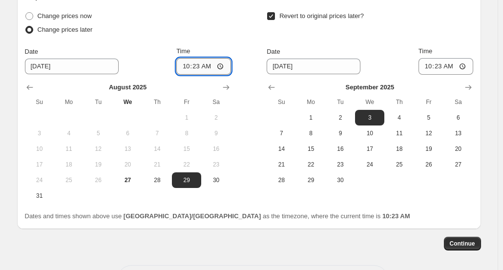
click at [210, 66] on input "10:23" at bounding box center [203, 66] width 55 height 17
type input "10:40"
click at [350, 119] on span "2" at bounding box center [341, 118] width 22 height 8
type input "[DATE]"
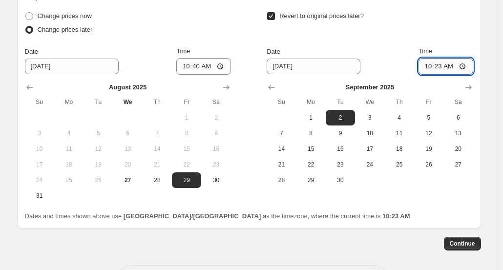
click at [444, 65] on input "10:23" at bounding box center [446, 66] width 55 height 17
type input "11:00"
click at [461, 35] on div "Revert to original prices later?" at bounding box center [370, 23] width 206 height 29
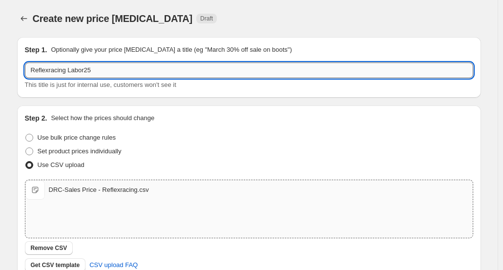
click at [117, 72] on input "Reflexracing Labor25" at bounding box center [249, 71] width 449 height 16
click at [156, 55] on div "Step 1. Optionally give your price [MEDICAL_DATA] a title (eg "March 30% off sa…" at bounding box center [249, 67] width 449 height 45
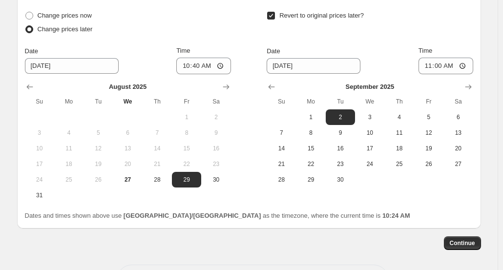
scroll to position [365, 0]
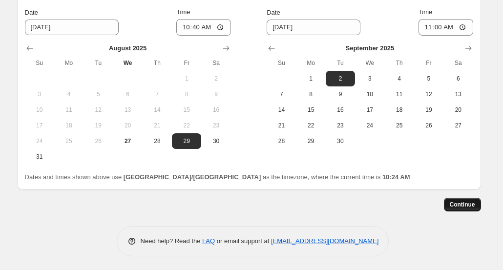
click at [456, 202] on span "Continue" at bounding box center [462, 205] width 25 height 8
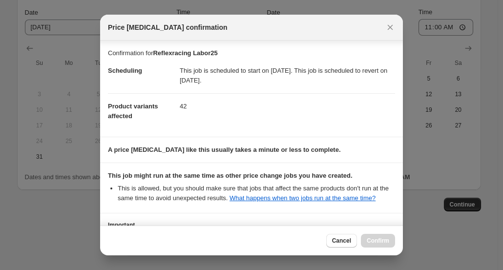
scroll to position [76, 0]
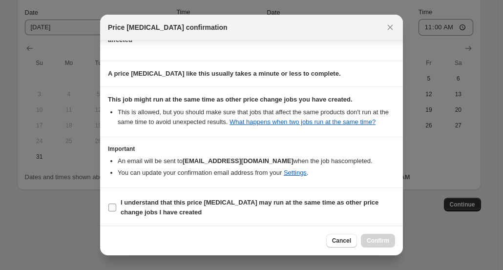
click at [178, 199] on b "I understand that this price [MEDICAL_DATA] may run at the same time as other p…" at bounding box center [250, 207] width 258 height 17
click at [116, 204] on input "I understand that this price [MEDICAL_DATA] may run at the same time as other p…" at bounding box center [112, 208] width 8 height 8
checkbox input "true"
click at [369, 238] on span "Confirm" at bounding box center [378, 241] width 22 height 8
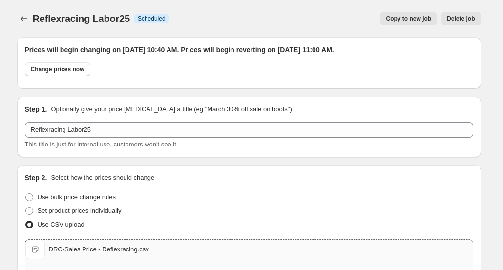
scroll to position [365, 0]
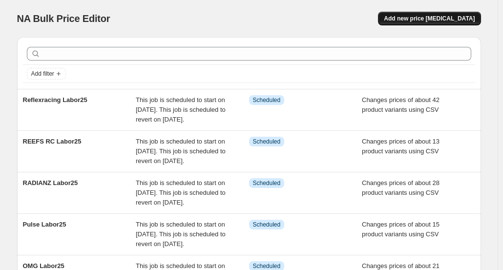
click at [423, 18] on span "Add new price [MEDICAL_DATA]" at bounding box center [429, 19] width 91 height 8
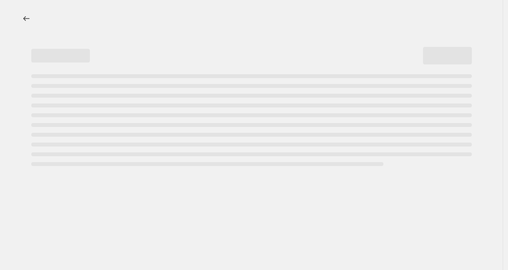
select select "percentage"
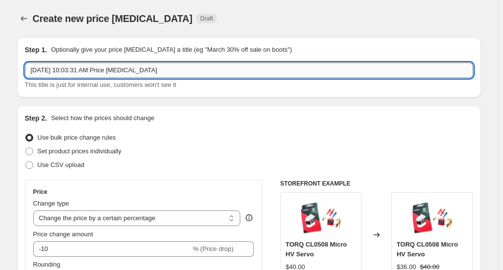
click at [129, 73] on input "[DATE] 10:03:31 AM Price [MEDICAL_DATA]" at bounding box center [249, 71] width 449 height 16
paste input "Rlaarlo"
type input "Rlaarlo Labor25"
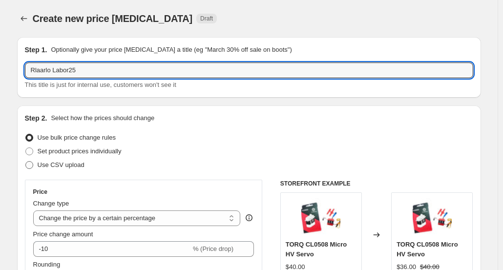
click at [77, 164] on span "Use CSV upload" at bounding box center [61, 164] width 47 height 7
click at [26, 162] on input "Use CSV upload" at bounding box center [25, 161] width 0 height 0
radio input "true"
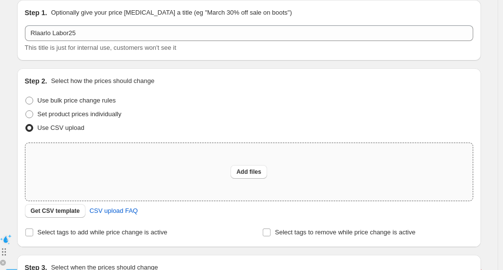
scroll to position [98, 0]
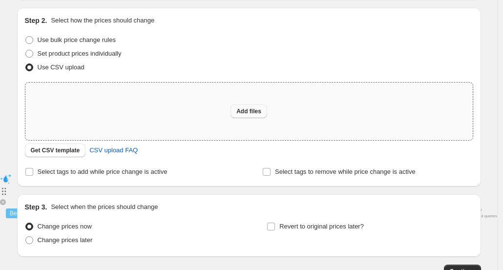
click at [250, 113] on span "Add files" at bounding box center [249, 112] width 25 height 8
type input "C:\fakepath\DRC-Sales Price - Rlaarlo.csv"
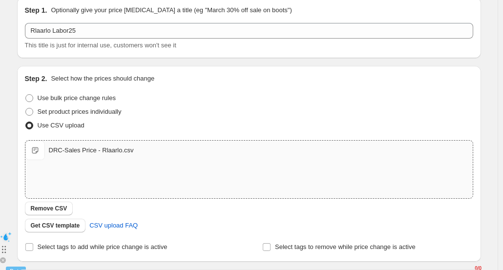
scroll to position [182, 0]
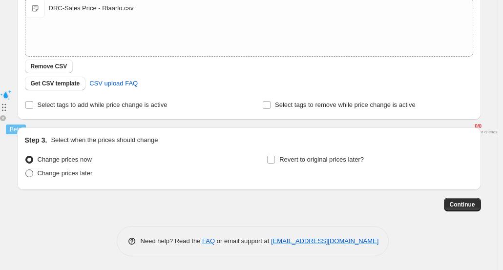
click at [78, 175] on span "Change prices later" at bounding box center [65, 173] width 55 height 7
click at [26, 170] on input "Change prices later" at bounding box center [25, 170] width 0 height 0
radio input "true"
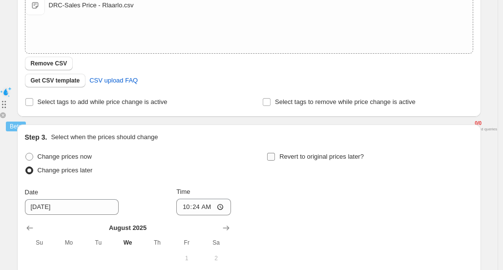
click at [284, 157] on span "Revert to original prices later?" at bounding box center [322, 156] width 85 height 7
click at [275, 157] on input "Revert to original prices later?" at bounding box center [271, 157] width 8 height 8
checkbox input "true"
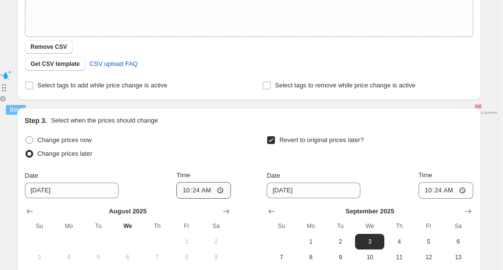
scroll to position [202, 0]
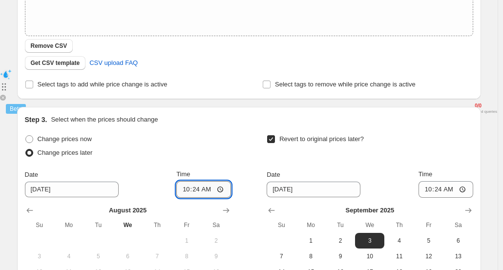
click at [212, 190] on input "10:24" at bounding box center [203, 189] width 55 height 17
type input "10:40"
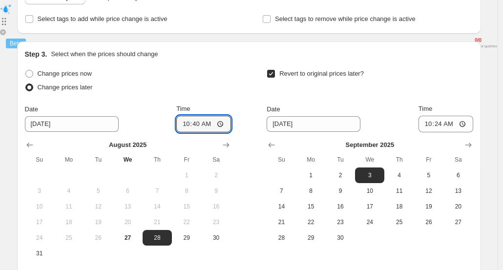
scroll to position [300, 0]
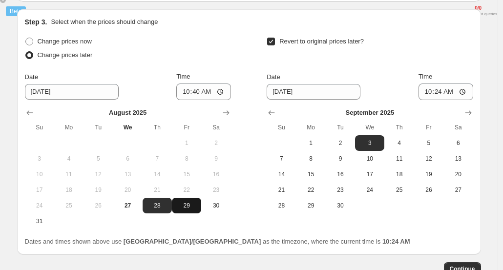
click at [185, 202] on span "29" at bounding box center [187, 206] width 22 height 8
type input "[DATE]"
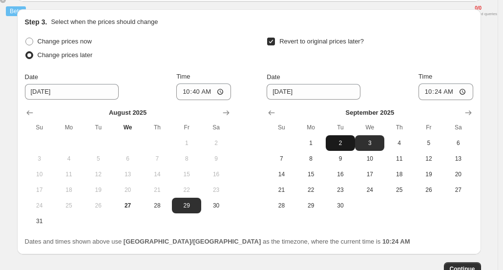
click at [349, 147] on button "2" at bounding box center [340, 143] width 29 height 16
type input "[DATE]"
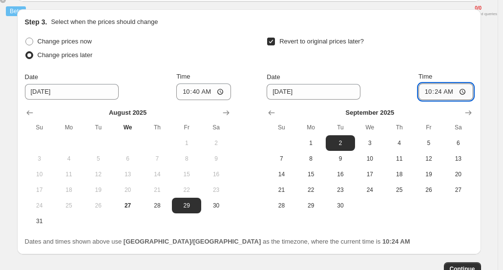
click at [440, 92] on input "10:24" at bounding box center [446, 92] width 55 height 17
type input "11:00"
click at [448, 59] on div "Revert to original prices later?" at bounding box center [370, 49] width 206 height 29
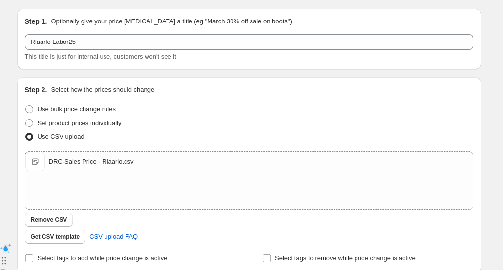
scroll to position [0, 0]
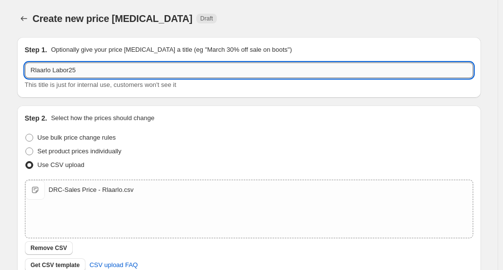
click at [138, 71] on input "Rlaarlo Labor25" at bounding box center [249, 71] width 449 height 16
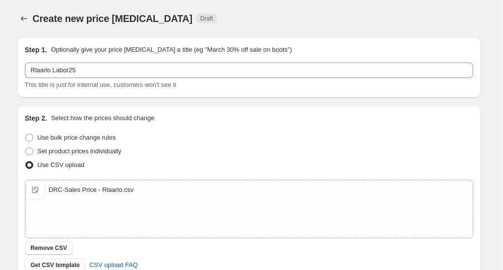
click at [160, 57] on div "Step 1. Optionally give your price [MEDICAL_DATA] a title (eg "March 30% off sa…" at bounding box center [249, 67] width 449 height 45
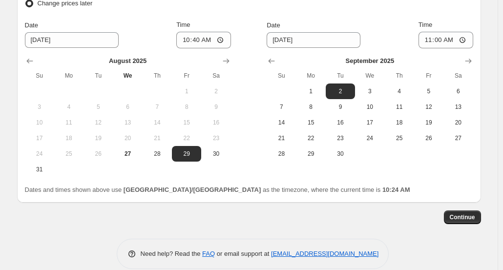
scroll to position [365, 0]
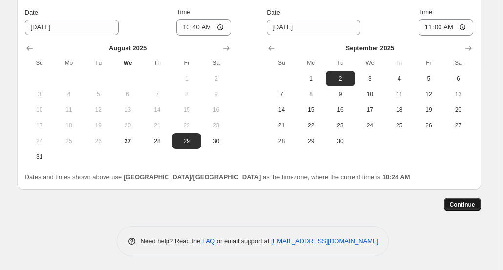
click at [458, 204] on span "Continue" at bounding box center [462, 205] width 25 height 8
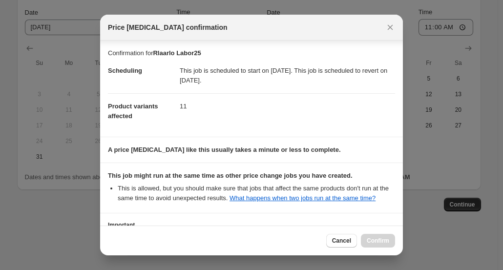
scroll to position [76, 0]
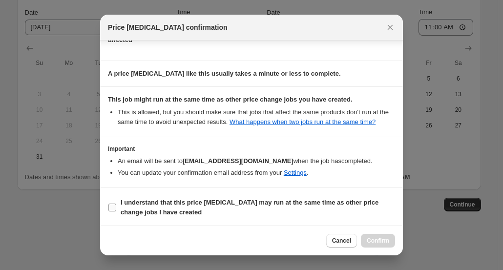
click at [179, 199] on b "I understand that this price [MEDICAL_DATA] may run at the same time as other p…" at bounding box center [250, 207] width 258 height 17
click at [116, 204] on input "I understand that this price [MEDICAL_DATA] may run at the same time as other p…" at bounding box center [112, 208] width 8 height 8
checkbox input "true"
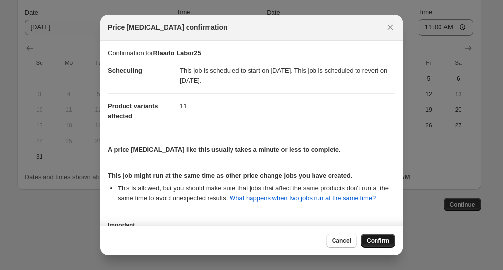
click at [379, 242] on span "Confirm" at bounding box center [378, 241] width 22 height 8
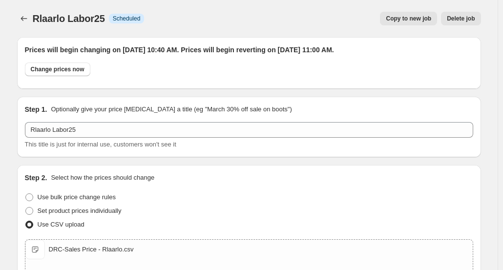
scroll to position [365, 0]
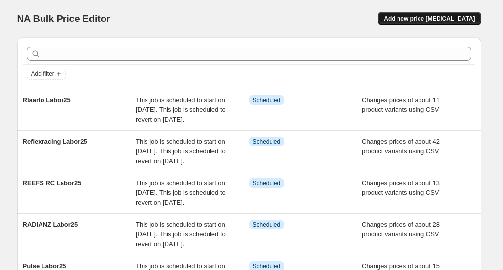
click at [419, 22] on span "Add new price [MEDICAL_DATA]" at bounding box center [429, 19] width 91 height 8
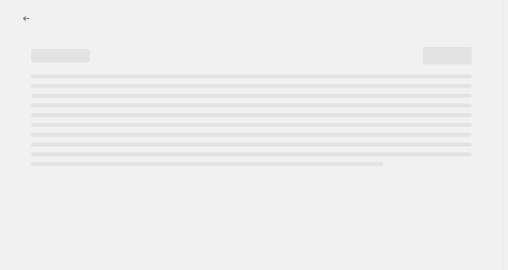
select select "percentage"
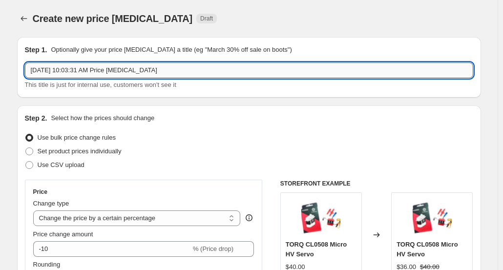
click at [95, 70] on input "[DATE] 10:03:31 AM Price [MEDICAL_DATA]" at bounding box center [249, 71] width 449 height 16
paste input "RTRC"
type input "RTRC Labor25"
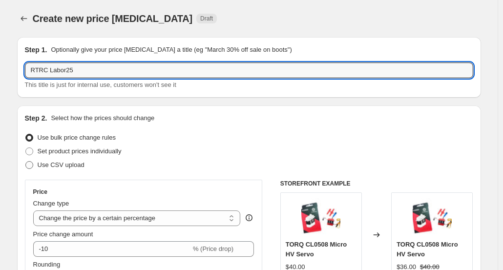
click at [70, 163] on span "Use CSV upload" at bounding box center [61, 164] width 47 height 7
click at [26, 162] on input "Use CSV upload" at bounding box center [25, 161] width 0 height 0
radio input "true"
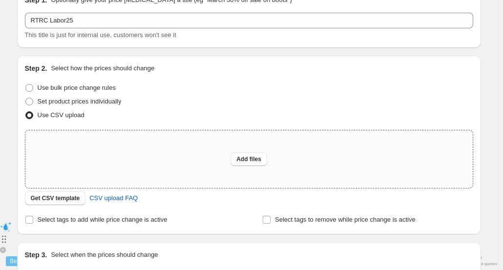
scroll to position [98, 0]
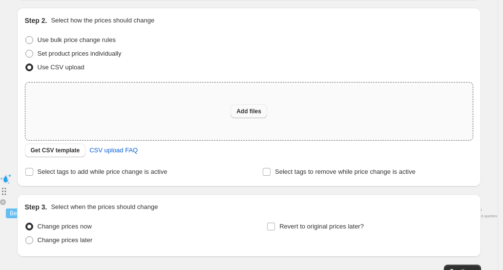
click at [255, 106] on button "Add files" at bounding box center [249, 112] width 37 height 14
type input "C:\fakepath\DRC-Sales Price - RTRC.csv"
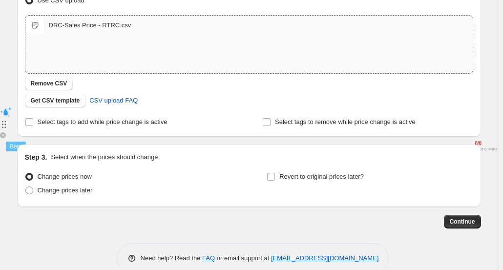
scroll to position [182, 0]
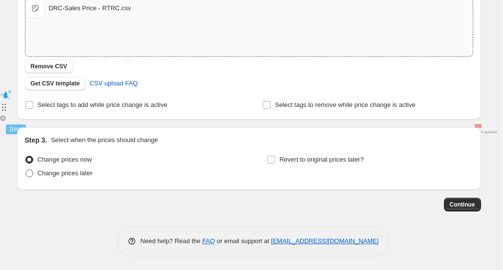
drag, startPoint x: 72, startPoint y: 177, endPoint x: 80, endPoint y: 177, distance: 7.8
click at [72, 177] on span "Change prices later" at bounding box center [65, 174] width 55 height 10
click at [26, 170] on input "Change prices later" at bounding box center [25, 170] width 0 height 0
radio input "true"
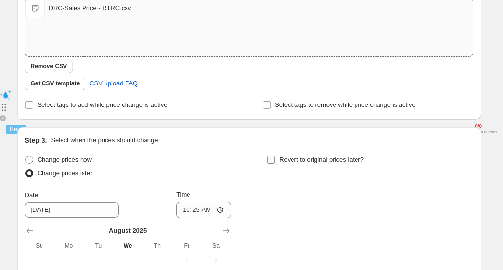
click at [273, 159] on input "Revert to original prices later?" at bounding box center [271, 160] width 8 height 8
checkbox input "true"
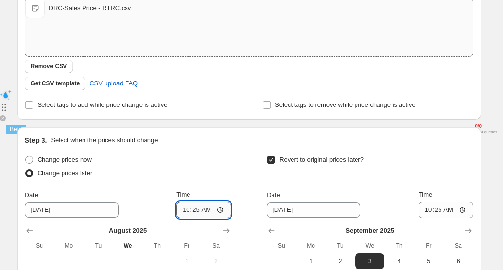
click at [210, 211] on input "10:25" at bounding box center [203, 210] width 55 height 17
type input "10:40"
click at [345, 258] on span "2" at bounding box center [341, 262] width 22 height 8
type input "[DATE]"
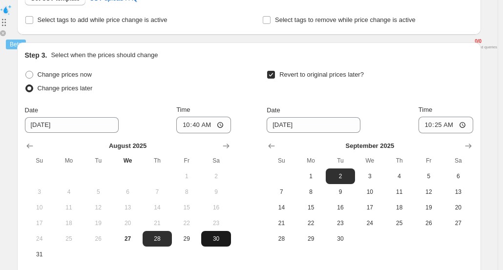
scroll to position [280, 0]
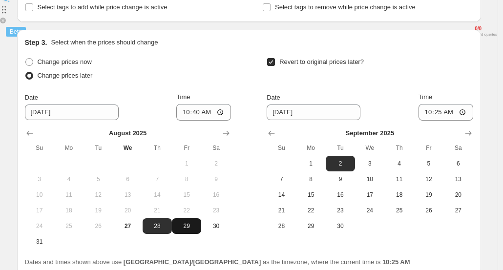
click at [188, 223] on span "29" at bounding box center [187, 226] width 22 height 8
type input "[DATE]"
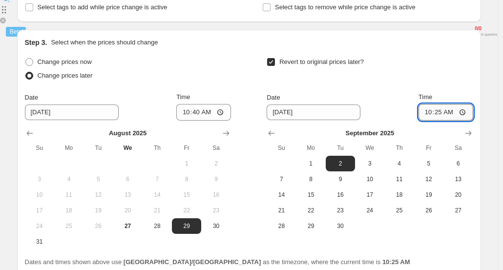
click at [444, 112] on input "10:25" at bounding box center [446, 112] width 55 height 17
type input "11:00"
click at [451, 65] on div "Revert to original prices later?" at bounding box center [370, 69] width 206 height 29
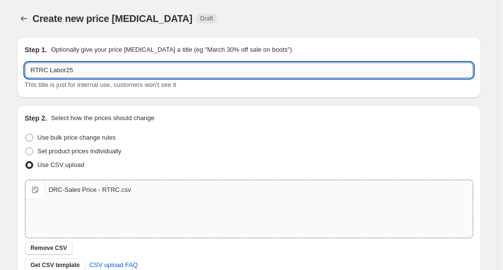
click at [73, 69] on input "RTRC Labor25" at bounding box center [249, 71] width 449 height 16
click at [84, 58] on div "Step 1. Optionally give your price [MEDICAL_DATA] a title (eg "March 30% off sa…" at bounding box center [249, 67] width 449 height 45
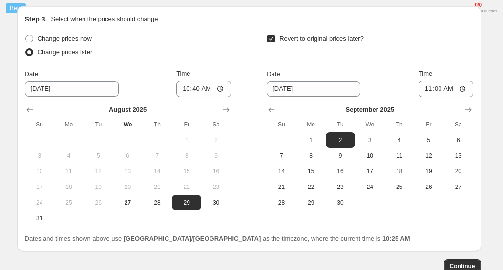
scroll to position [308, 0]
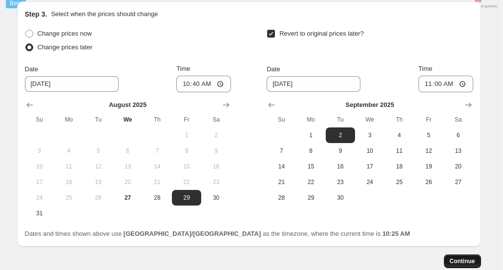
click at [470, 263] on span "Continue" at bounding box center [462, 262] width 25 height 8
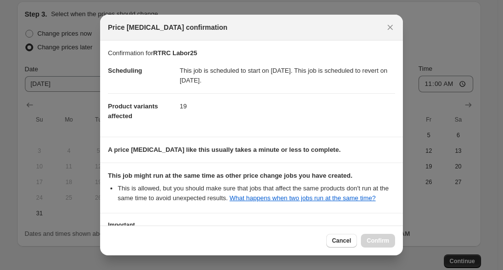
scroll to position [76, 0]
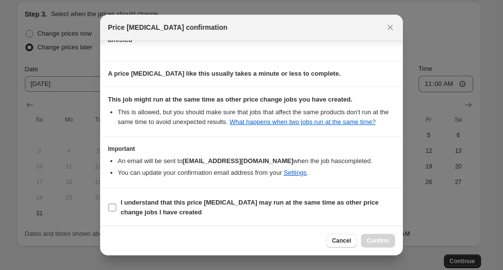
click at [144, 212] on b "I understand that this price [MEDICAL_DATA] may run at the same time as other p…" at bounding box center [250, 207] width 258 height 17
click at [116, 212] on input "I understand that this price [MEDICAL_DATA] may run at the same time as other p…" at bounding box center [112, 208] width 8 height 8
checkbox input "true"
click at [382, 239] on span "Confirm" at bounding box center [378, 241] width 22 height 8
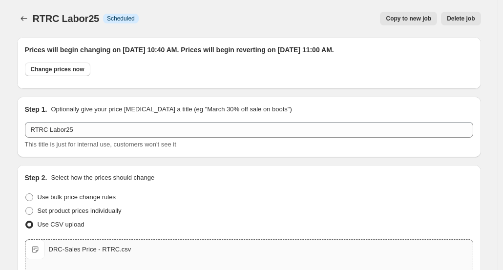
scroll to position [308, 0]
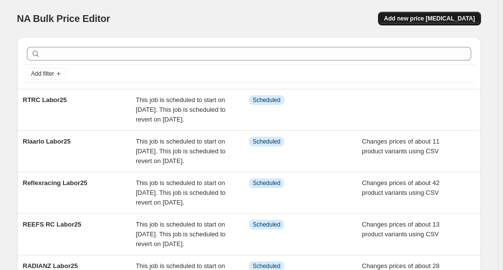
click at [428, 19] on span "Add new price [MEDICAL_DATA]" at bounding box center [429, 19] width 91 height 8
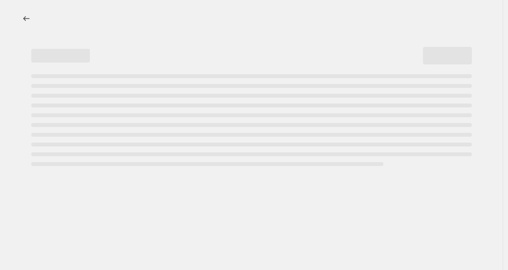
select select "percentage"
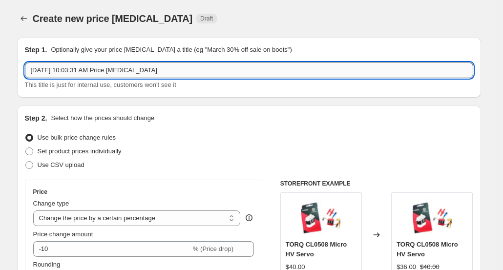
click at [103, 70] on input "[DATE] 10:03:31 AM Price [MEDICAL_DATA]" at bounding box center [249, 71] width 449 height 16
paste input "TinkerTimeRC"
type input "TinkerTimeRC Labor25"
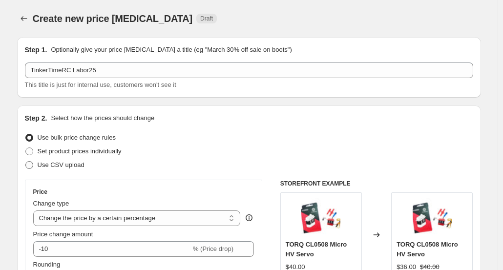
click at [72, 171] on label "Use CSV upload" at bounding box center [55, 165] width 60 height 14
click at [26, 162] on input "Use CSV upload" at bounding box center [25, 161] width 0 height 0
radio input "true"
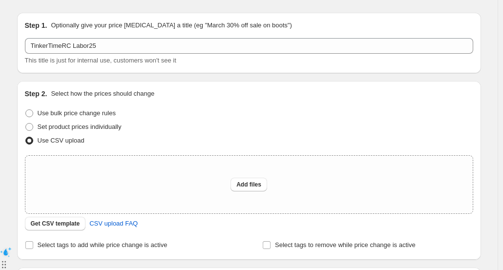
scroll to position [98, 0]
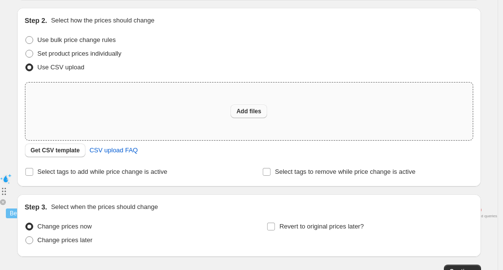
click at [254, 116] on button "Add files" at bounding box center [249, 112] width 37 height 14
type input "C:\fakepath\DRC-Sales Price - TinkerTimeRC.csv"
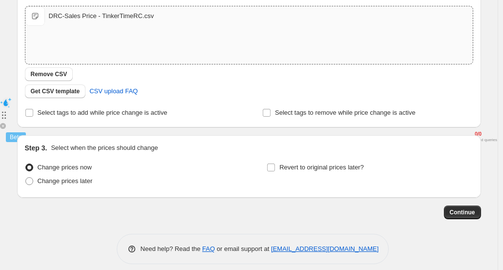
scroll to position [182, 0]
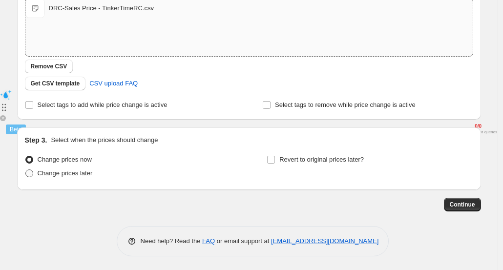
click at [70, 171] on span "Change prices later" at bounding box center [65, 173] width 55 height 7
click at [26, 170] on input "Change prices later" at bounding box center [25, 170] width 0 height 0
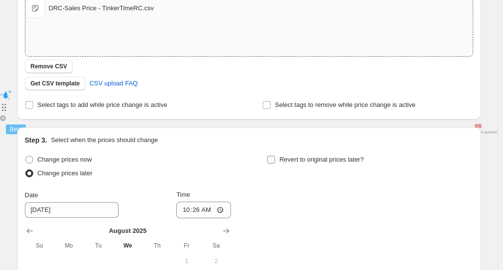
click at [282, 164] on label "Revert to original prices later?" at bounding box center [315, 160] width 97 height 14
click at [275, 164] on input "Revert to original prices later?" at bounding box center [271, 160] width 8 height 8
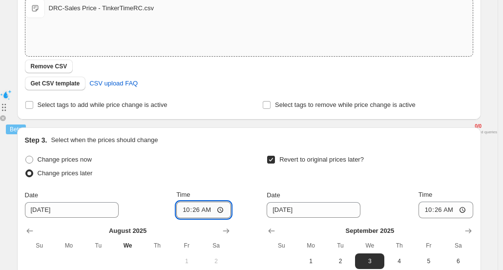
click at [212, 212] on input "10:26" at bounding box center [203, 210] width 55 height 17
click at [343, 260] on span "2" at bounding box center [341, 262] width 22 height 8
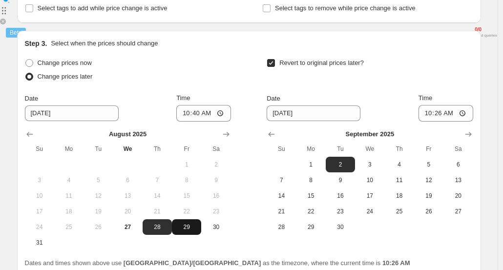
scroll to position [280, 0]
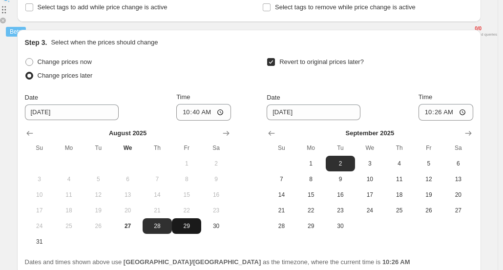
click at [190, 225] on span "29" at bounding box center [187, 226] width 22 height 8
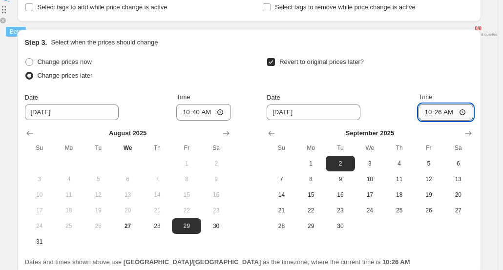
click at [444, 111] on input "10:26" at bounding box center [446, 112] width 55 height 17
click at [455, 80] on div "Revert to original prices later?" at bounding box center [370, 69] width 206 height 29
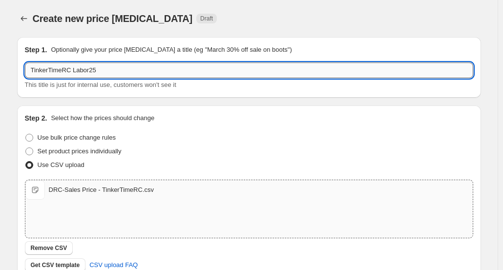
click at [155, 70] on input "TinkerTimeRC Labor25" at bounding box center [249, 71] width 449 height 16
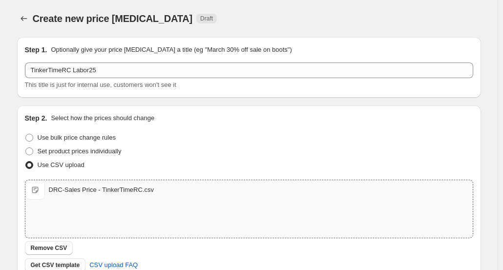
click at [160, 56] on div "Step 1. Optionally give your price [MEDICAL_DATA] a title (eg "March 30% off sa…" at bounding box center [249, 67] width 449 height 45
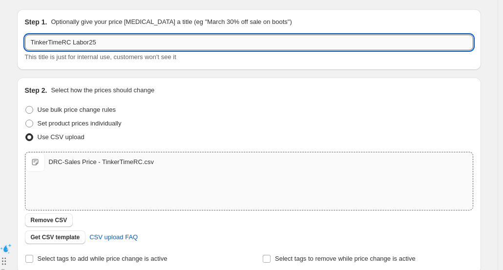
click at [146, 46] on input "TinkerTimeRC Labor25" at bounding box center [249, 43] width 449 height 16
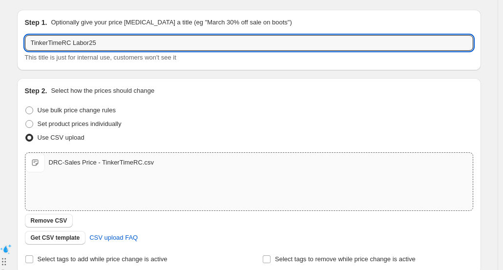
click at [152, 20] on p "Optionally give your price [MEDICAL_DATA] a title (eg "March 30% off sale on bo…" at bounding box center [171, 23] width 241 height 10
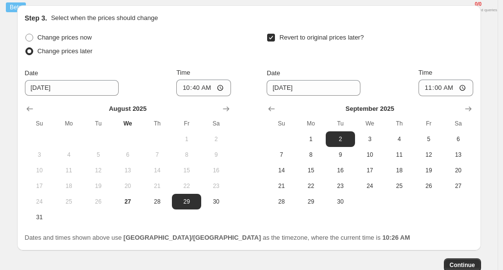
scroll to position [365, 0]
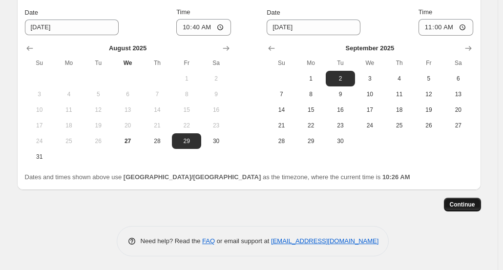
click at [461, 201] on span "Continue" at bounding box center [462, 205] width 25 height 8
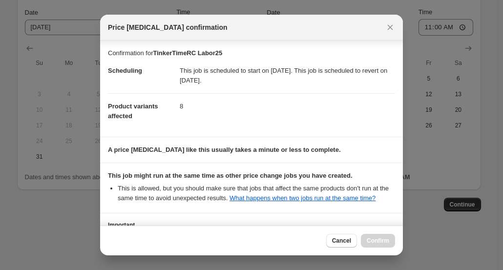
scroll to position [76, 0]
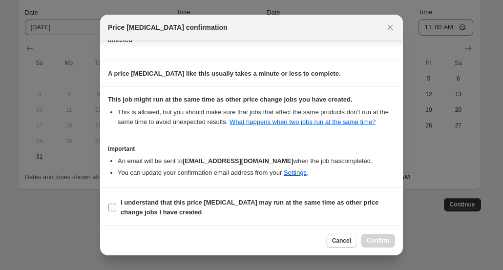
click at [191, 200] on b "I understand that this price [MEDICAL_DATA] may run at the same time as other p…" at bounding box center [250, 207] width 258 height 17
click at [116, 204] on input "I understand that this price [MEDICAL_DATA] may run at the same time as other p…" at bounding box center [112, 208] width 8 height 8
click at [370, 243] on span "Confirm" at bounding box center [378, 241] width 22 height 8
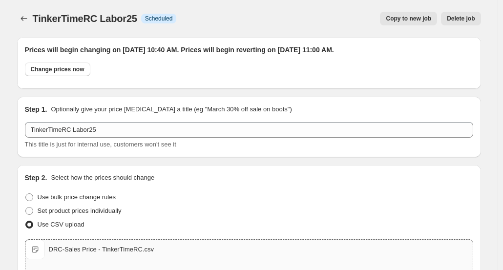
scroll to position [365, 0]
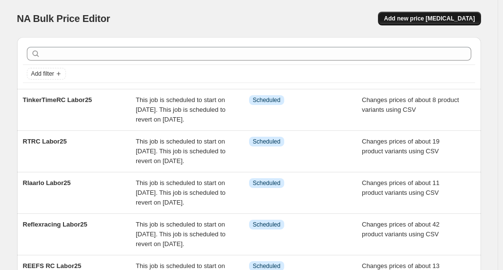
click at [408, 22] on button "Add new price [MEDICAL_DATA]" at bounding box center [429, 19] width 103 height 14
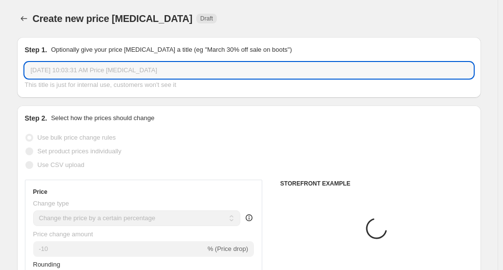
click at [152, 69] on input "[DATE] 10:03:31 AM Price [MEDICAL_DATA]" at bounding box center [249, 71] width 449 height 16
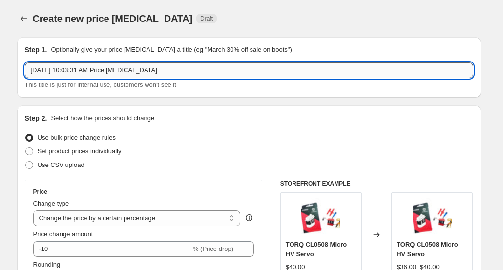
click at [152, 69] on input "[DATE] 10:03:31 AM Price [MEDICAL_DATA]" at bounding box center [249, 71] width 449 height 16
paste input "TORQ"
click at [65, 163] on span "Use CSV upload" at bounding box center [61, 164] width 47 height 7
click at [26, 162] on input "Use CSV upload" at bounding box center [25, 161] width 0 height 0
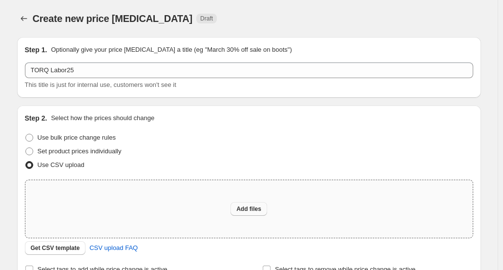
click at [251, 210] on span "Add files" at bounding box center [249, 209] width 25 height 8
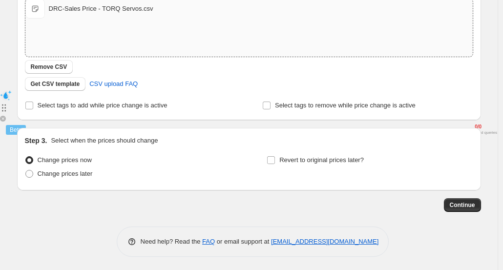
scroll to position [182, 0]
click at [79, 173] on span "Change prices later" at bounding box center [65, 173] width 55 height 7
click at [26, 170] on input "Change prices later" at bounding box center [25, 170] width 0 height 0
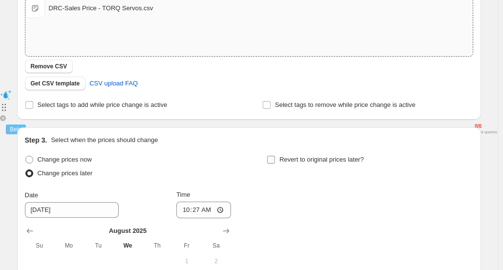
click at [306, 163] on span "Revert to original prices later?" at bounding box center [322, 159] width 85 height 7
click at [275, 163] on input "Revert to original prices later?" at bounding box center [271, 160] width 8 height 8
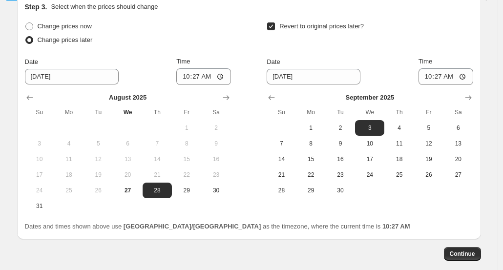
scroll to position [328, 0]
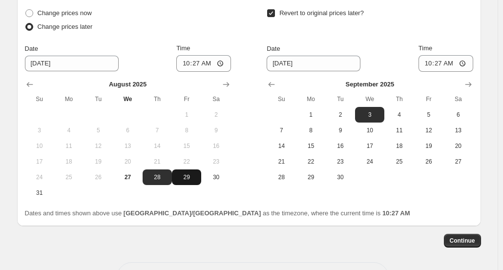
click at [191, 180] on span "29" at bounding box center [187, 177] width 22 height 8
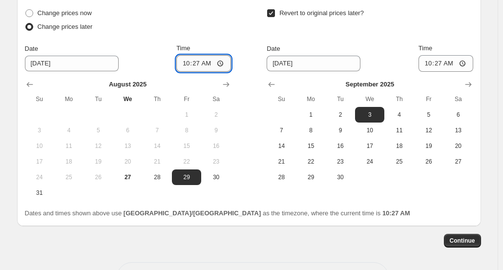
click at [199, 63] on input "10:27" at bounding box center [203, 63] width 55 height 17
click at [209, 64] on input "10:27" at bounding box center [203, 63] width 55 height 17
click at [353, 109] on button "2" at bounding box center [340, 115] width 29 height 16
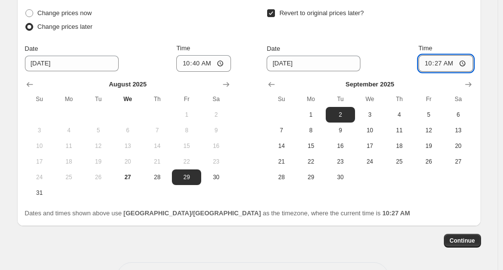
click at [442, 63] on input "10:27" at bounding box center [446, 63] width 55 height 17
click at [452, 43] on div "Time" at bounding box center [446, 48] width 55 height 10
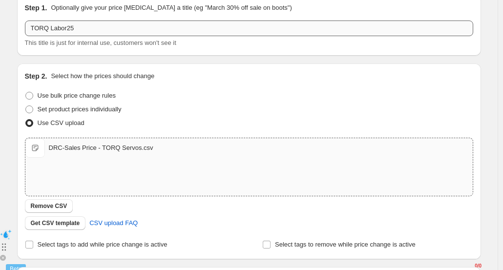
scroll to position [0, 0]
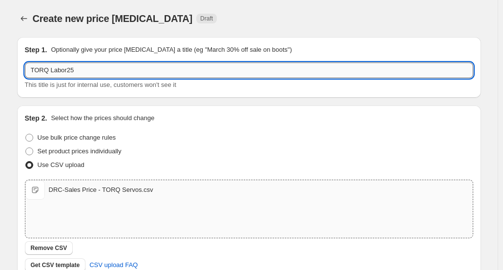
click at [232, 65] on input "TORQ Labor25" at bounding box center [249, 71] width 449 height 16
click at [224, 56] on div "Step 1. Optionally give your price [MEDICAL_DATA] a title (eg "March 30% off sa…" at bounding box center [249, 67] width 449 height 45
click at [185, 71] on input "TORQ Labor25" at bounding box center [249, 71] width 449 height 16
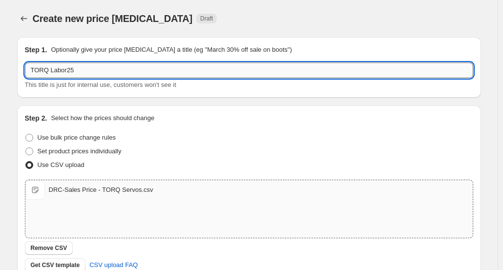
click at [185, 71] on input "TORQ Labor25" at bounding box center [249, 71] width 449 height 16
click at [186, 54] on p "Optionally give your price [MEDICAL_DATA] a title (eg "March 30% off sale on bo…" at bounding box center [171, 50] width 241 height 10
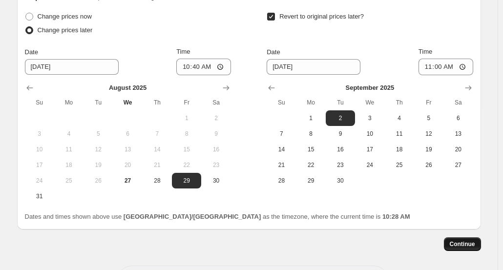
scroll to position [331, 0]
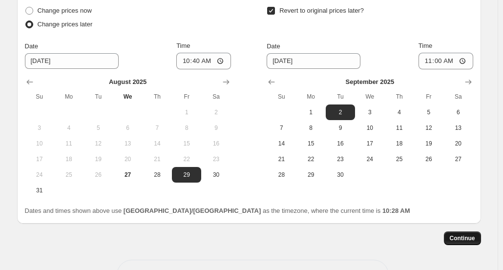
click at [478, 238] on button "Continue" at bounding box center [462, 239] width 37 height 14
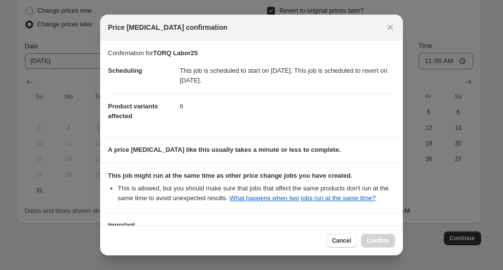
scroll to position [76, 0]
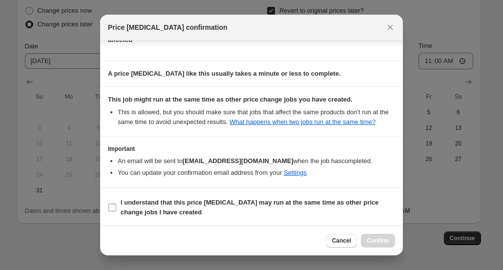
click at [151, 204] on b "I understand that this price [MEDICAL_DATA] may run at the same time as other p…" at bounding box center [250, 207] width 258 height 17
click at [116, 204] on input "I understand that this price [MEDICAL_DATA] may run at the same time as other p…" at bounding box center [112, 208] width 8 height 8
click at [378, 238] on span "Confirm" at bounding box center [378, 241] width 22 height 8
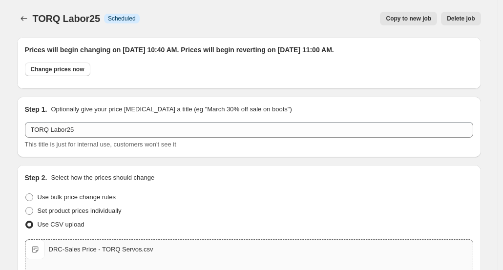
scroll to position [331, 0]
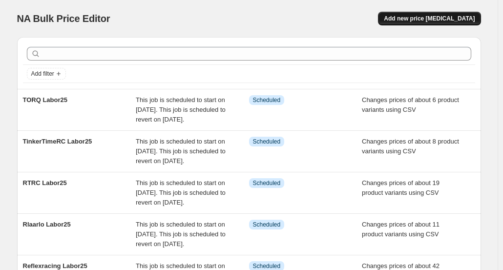
click at [414, 20] on span "Add new price [MEDICAL_DATA]" at bounding box center [429, 19] width 91 height 8
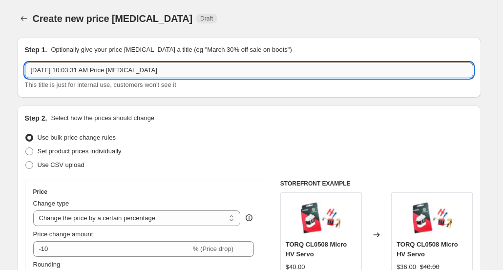
click at [103, 72] on input "[DATE] 10:03:31 AM Price [MEDICAL_DATA]" at bounding box center [249, 71] width 449 height 16
paste input "Trealhobby"
click at [79, 169] on span "Use CSV upload" at bounding box center [61, 164] width 47 height 7
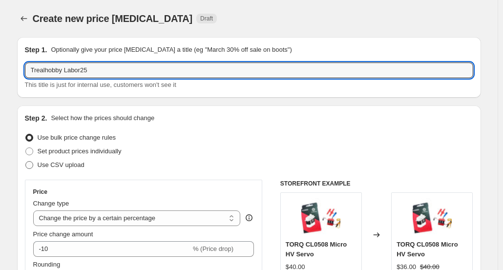
click at [26, 162] on input "Use CSV upload" at bounding box center [25, 161] width 0 height 0
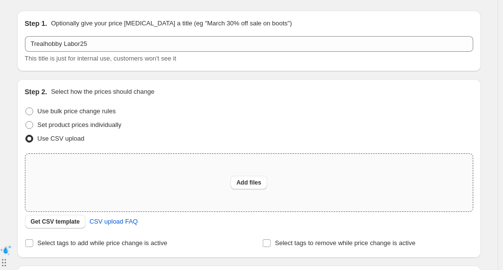
scroll to position [49, 0]
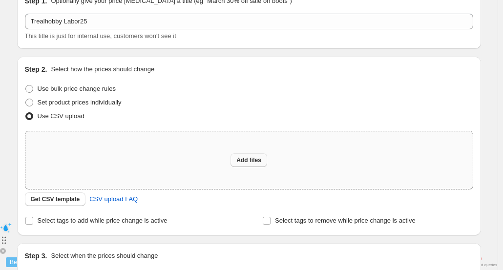
click at [239, 159] on button "Add files" at bounding box center [249, 160] width 37 height 14
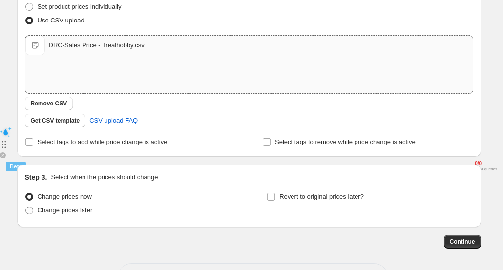
scroll to position [182, 0]
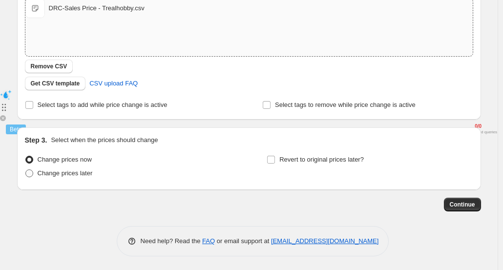
click at [75, 177] on span "Change prices later" at bounding box center [65, 174] width 55 height 10
click at [26, 170] on input "Change prices later" at bounding box center [25, 170] width 0 height 0
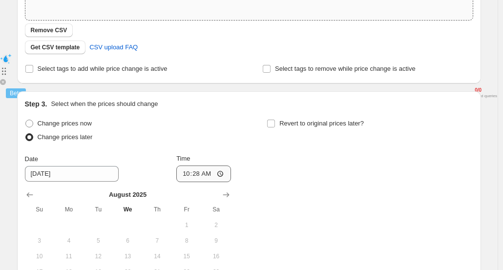
scroll to position [280, 0]
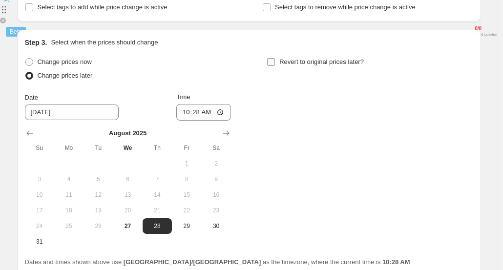
click at [274, 66] on label "Revert to original prices later?" at bounding box center [315, 62] width 97 height 14
click at [274, 66] on input "Revert to original prices later?" at bounding box center [271, 62] width 8 height 8
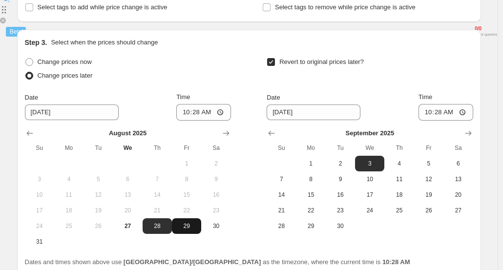
click at [188, 224] on span "29" at bounding box center [187, 226] width 22 height 8
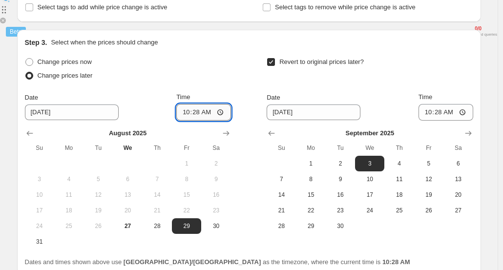
click at [212, 110] on input "10:28" at bounding box center [203, 112] width 55 height 17
click at [339, 173] on button "9" at bounding box center [340, 180] width 29 height 16
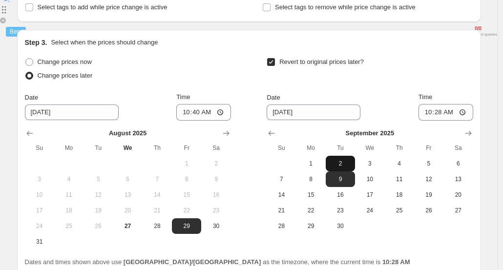
click at [342, 165] on span "2" at bounding box center [341, 164] width 22 height 8
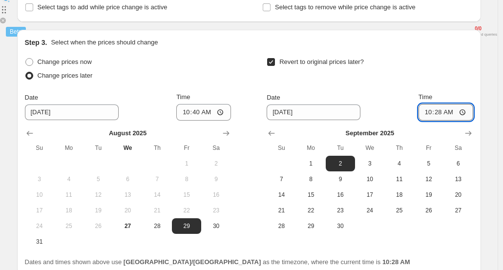
click at [444, 111] on input "10:28" at bounding box center [446, 112] width 55 height 17
click at [460, 78] on div "Revert to original prices later?" at bounding box center [370, 69] width 206 height 29
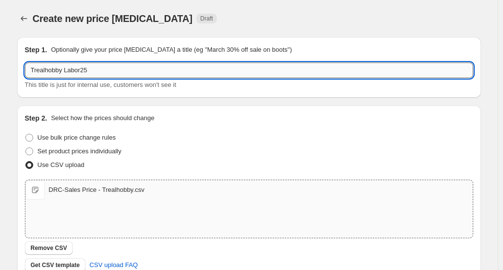
click at [142, 68] on input "Trealhobby Labor25" at bounding box center [249, 71] width 449 height 16
click at [156, 56] on div "Step 1. Optionally give your price [MEDICAL_DATA] a title (eg "March 30% off sa…" at bounding box center [249, 67] width 449 height 45
click at [155, 68] on input "Trealhobby Labor25" at bounding box center [249, 71] width 449 height 16
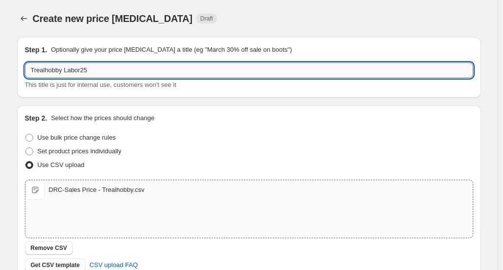
click at [155, 68] on input "Trealhobby Labor25" at bounding box center [249, 71] width 449 height 16
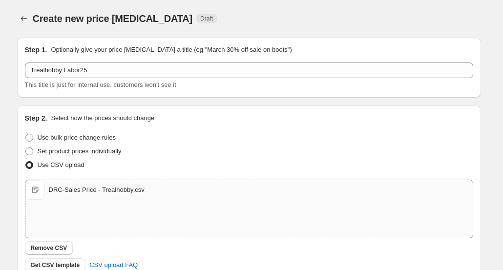
click at [163, 51] on p "Optionally give your price [MEDICAL_DATA] a title (eg "March 30% off sale on bo…" at bounding box center [171, 50] width 241 height 10
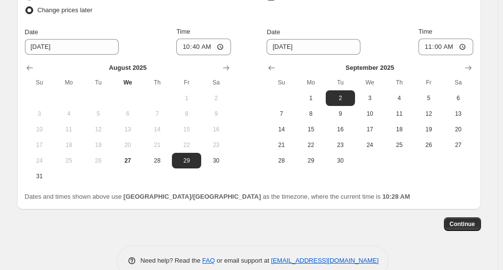
scroll to position [365, 0]
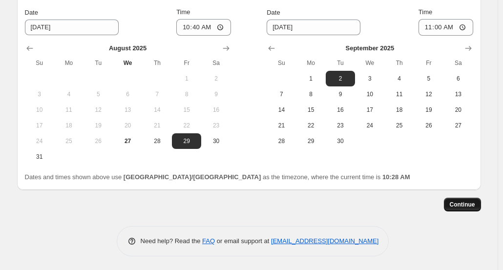
click at [466, 207] on span "Continue" at bounding box center [462, 205] width 25 height 8
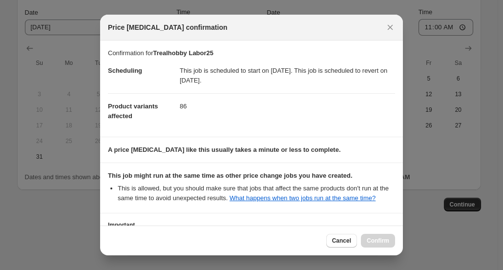
scroll to position [76, 0]
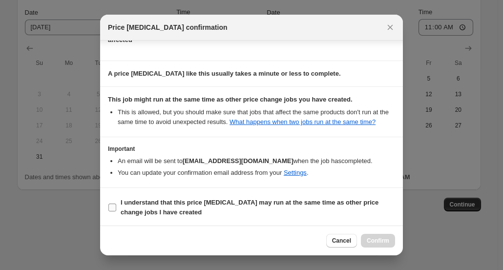
click at [180, 202] on b "I understand that this price [MEDICAL_DATA] may run at the same time as other p…" at bounding box center [250, 207] width 258 height 17
click at [116, 204] on input "I understand that this price [MEDICAL_DATA] may run at the same time as other p…" at bounding box center [112, 208] width 8 height 8
click at [379, 239] on span "Confirm" at bounding box center [378, 241] width 22 height 8
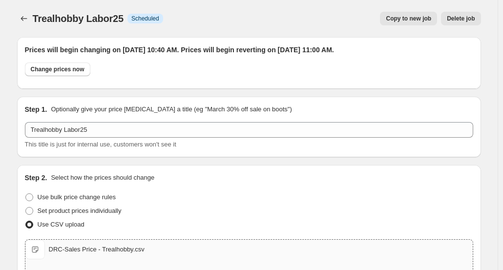
scroll to position [365, 0]
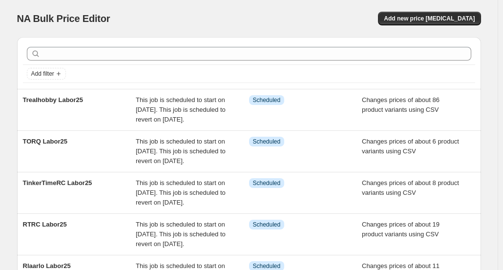
click at [411, 30] on div "NA Bulk Price Editor. This page is ready NA Bulk Price Editor Add new price [ME…" at bounding box center [249, 18] width 464 height 37
click at [413, 22] on span "Add new price [MEDICAL_DATA]" at bounding box center [429, 19] width 91 height 8
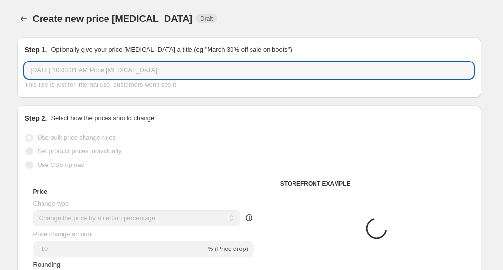
click at [119, 70] on input "[DATE] 10:03:31 AM Price [MEDICAL_DATA]" at bounding box center [249, 71] width 449 height 16
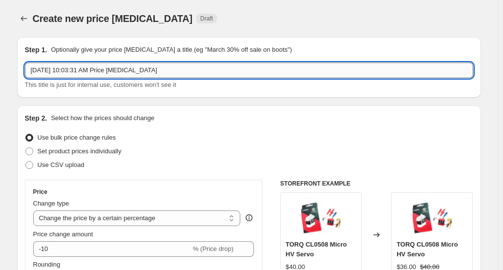
click at [119, 70] on input "[DATE] 10:03:31 AM Price [MEDICAL_DATA]" at bounding box center [249, 71] width 449 height 16
paste input "WLToys"
click at [74, 163] on span "Use CSV upload" at bounding box center [61, 164] width 47 height 7
click at [26, 162] on input "Use CSV upload" at bounding box center [25, 161] width 0 height 0
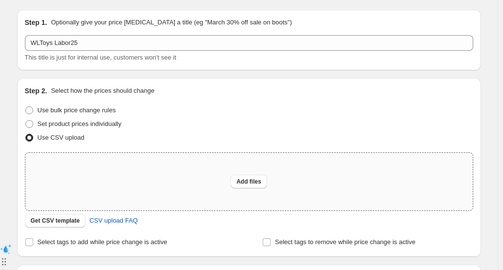
scroll to position [49, 0]
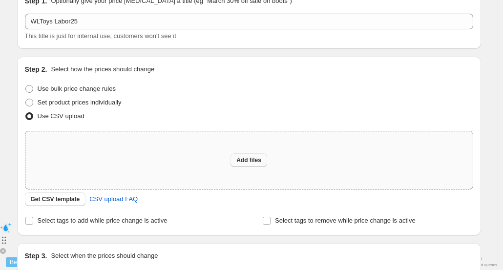
click at [245, 159] on span "Add files" at bounding box center [249, 160] width 25 height 8
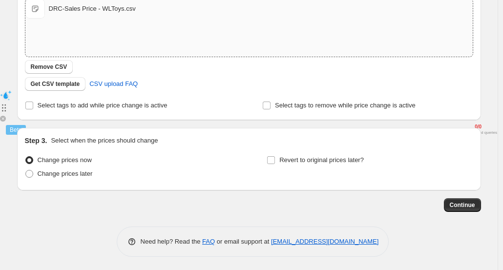
scroll to position [182, 0]
click at [80, 175] on span "Change prices later" at bounding box center [65, 173] width 55 height 7
click at [26, 170] on input "Change prices later" at bounding box center [25, 170] width 0 height 0
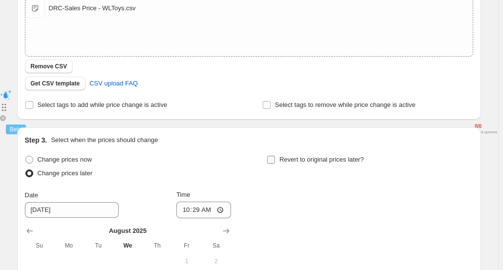
click at [287, 160] on span "Revert to original prices later?" at bounding box center [322, 159] width 85 height 7
click at [275, 160] on input "Revert to original prices later?" at bounding box center [271, 160] width 8 height 8
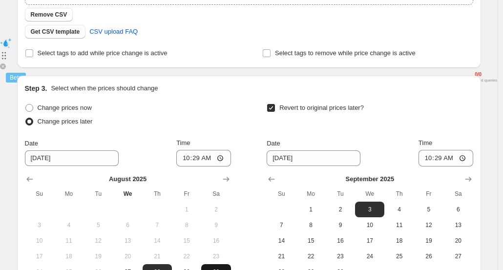
scroll to position [328, 0]
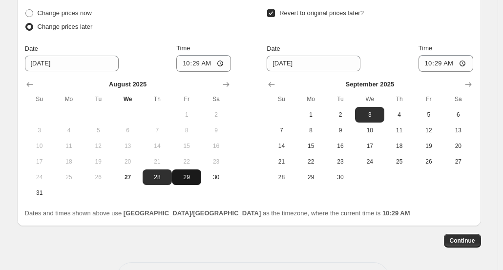
click at [197, 177] on span "29" at bounding box center [187, 177] width 22 height 8
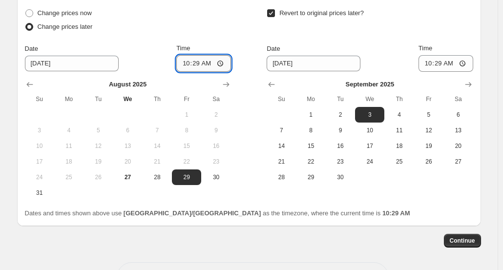
click at [209, 64] on input "10:29" at bounding box center [203, 63] width 55 height 17
click at [346, 111] on span "2" at bounding box center [341, 115] width 22 height 8
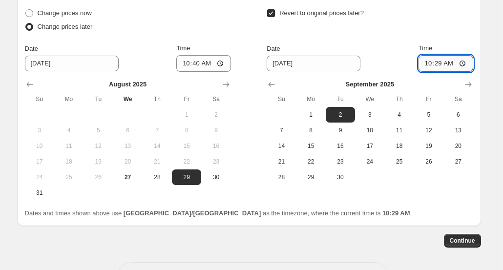
click at [444, 63] on input "10:29" at bounding box center [446, 63] width 55 height 17
click at [450, 20] on div "Revert to original prices later?" at bounding box center [370, 20] width 206 height 29
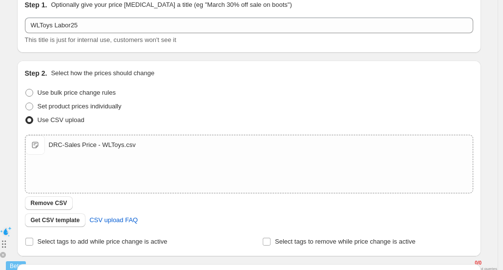
scroll to position [0, 0]
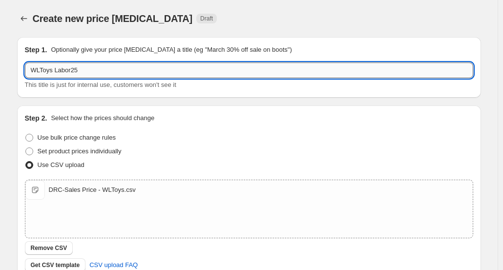
click at [111, 68] on input "WLToys Labor25" at bounding box center [249, 71] width 449 height 16
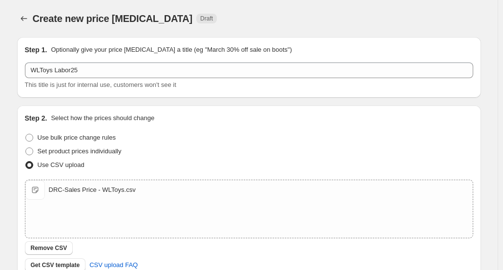
click at [129, 53] on p "Optionally give your price [MEDICAL_DATA] a title (eg "March 30% off sale on bo…" at bounding box center [171, 50] width 241 height 10
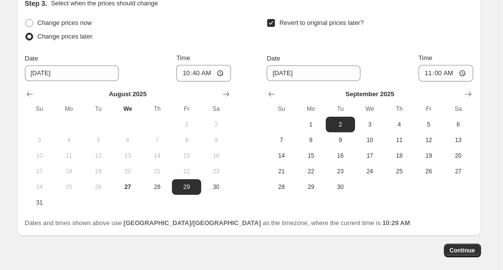
scroll to position [320, 0]
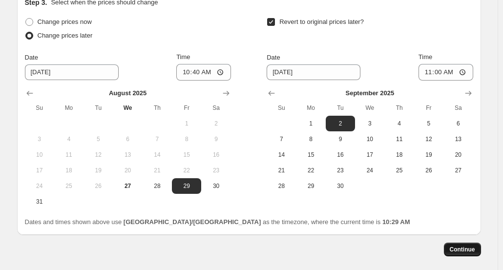
click at [462, 250] on span "Continue" at bounding box center [462, 250] width 25 height 8
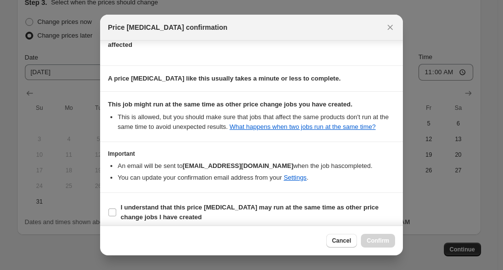
scroll to position [76, 0]
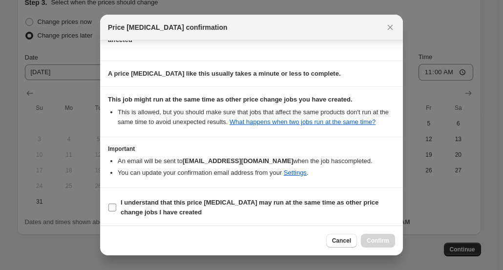
click at [175, 209] on b "I understand that this price [MEDICAL_DATA] may run at the same time as other p…" at bounding box center [250, 207] width 258 height 17
click at [116, 209] on input "I understand that this price [MEDICAL_DATA] may run at the same time as other p…" at bounding box center [112, 208] width 8 height 8
click at [383, 243] on span "Confirm" at bounding box center [378, 241] width 22 height 8
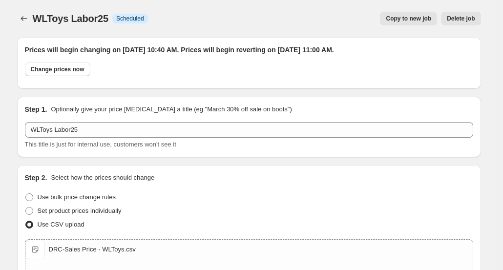
scroll to position [320, 0]
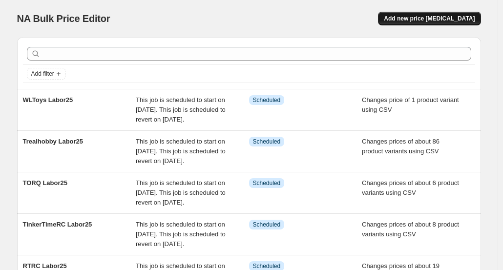
click at [431, 21] on span "Add new price [MEDICAL_DATA]" at bounding box center [429, 19] width 91 height 8
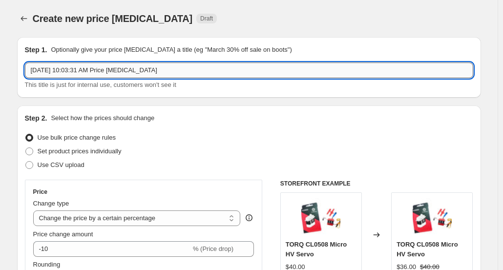
click at [129, 70] on input "[DATE] 10:03:31 AM Price [MEDICAL_DATA]" at bounding box center [249, 71] width 449 height 16
paste input "Xbility RC"
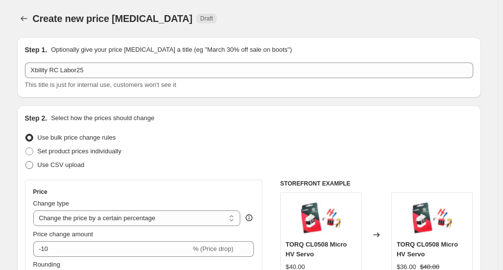
click at [73, 168] on span "Use CSV upload" at bounding box center [61, 164] width 47 height 7
click at [26, 162] on input "Use CSV upload" at bounding box center [25, 161] width 0 height 0
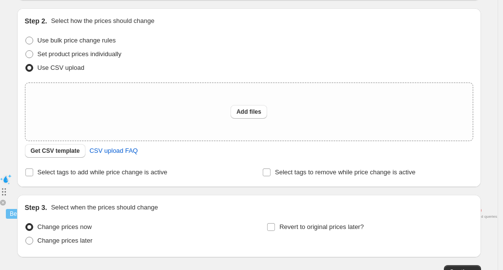
scroll to position [147, 0]
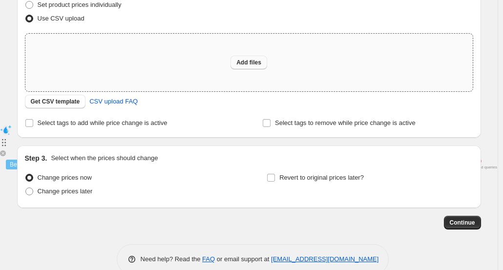
click at [245, 64] on span "Add files" at bounding box center [249, 63] width 25 height 8
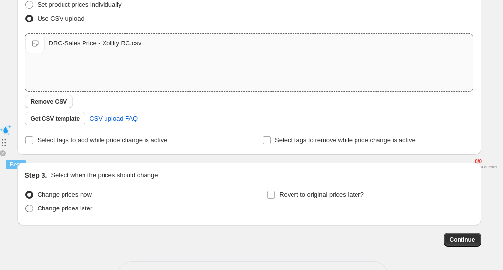
click at [85, 209] on span "Change prices later" at bounding box center [65, 208] width 55 height 7
click at [26, 205] on input "Change prices later" at bounding box center [25, 205] width 0 height 0
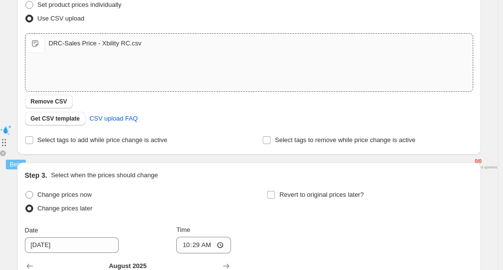
click at [274, 196] on input "Revert to original prices later?" at bounding box center [271, 195] width 8 height 8
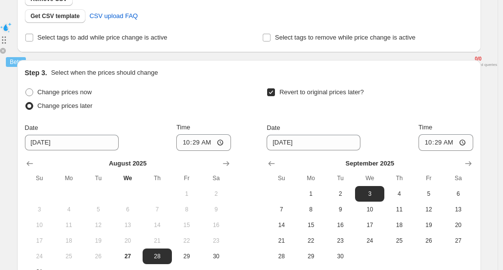
scroll to position [365, 0]
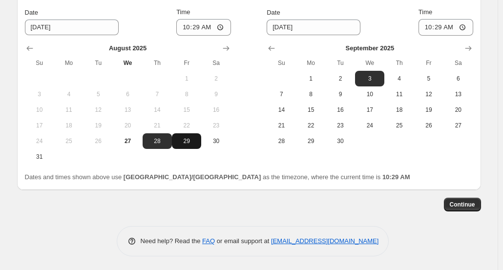
click at [190, 142] on span "29" at bounding box center [187, 141] width 22 height 8
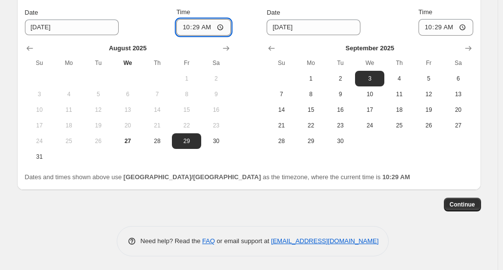
click at [202, 27] on input "10:29" at bounding box center [203, 27] width 55 height 17
click at [209, 27] on input "10:29" at bounding box center [203, 27] width 55 height 17
click at [342, 77] on span "2" at bounding box center [341, 79] width 22 height 8
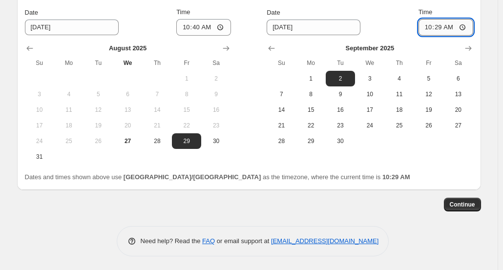
click at [442, 29] on input "10:29" at bounding box center [446, 27] width 55 height 17
click at [461, 9] on div "Time" at bounding box center [446, 12] width 55 height 10
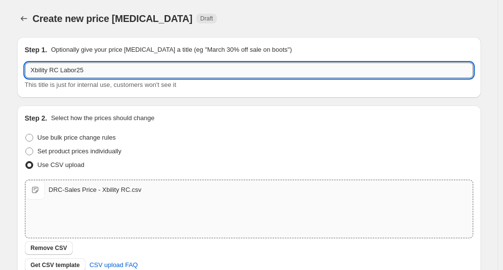
click at [230, 68] on input "Xbility RC Labor25" at bounding box center [249, 71] width 449 height 16
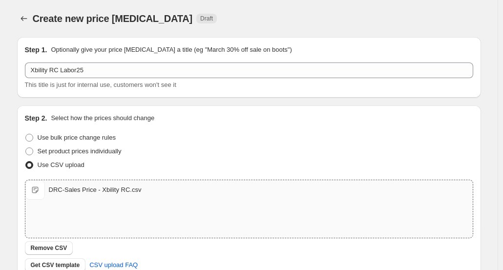
click at [308, 56] on div "Step 1. Optionally give your price [MEDICAL_DATA] a title (eg "March 30% off sa…" at bounding box center [249, 67] width 449 height 45
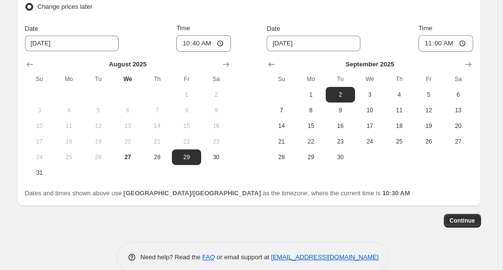
scroll to position [349, 0]
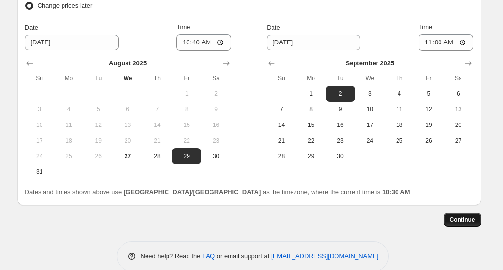
click at [456, 223] on span "Continue" at bounding box center [462, 220] width 25 height 8
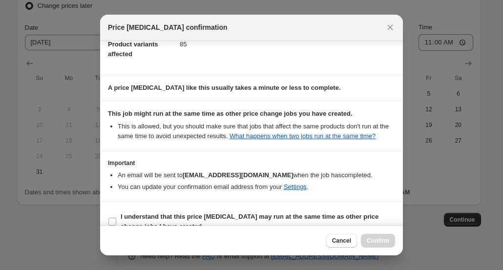
scroll to position [76, 0]
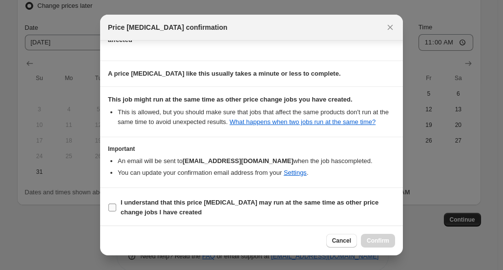
click at [183, 203] on b "I understand that this price [MEDICAL_DATA] may run at the same time as other p…" at bounding box center [250, 207] width 258 height 17
click at [116, 204] on input "I understand that this price [MEDICAL_DATA] may run at the same time as other p…" at bounding box center [112, 208] width 8 height 8
click at [368, 238] on span "Confirm" at bounding box center [378, 241] width 22 height 8
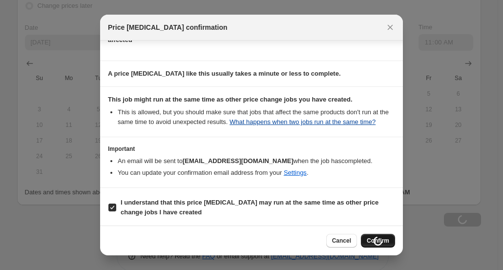
scroll to position [349, 0]
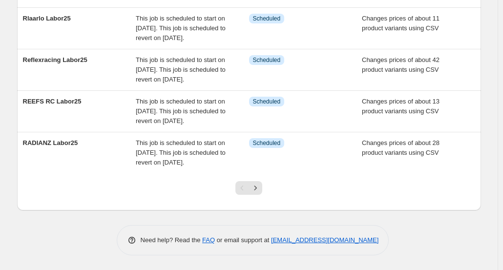
scroll to position [426, 0]
click at [262, 193] on button "Next" at bounding box center [256, 188] width 14 height 14
click at [261, 195] on button "Next" at bounding box center [256, 188] width 14 height 14
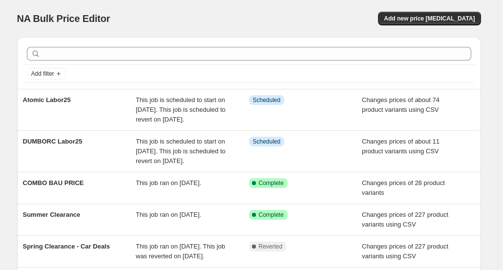
scroll to position [270, 0]
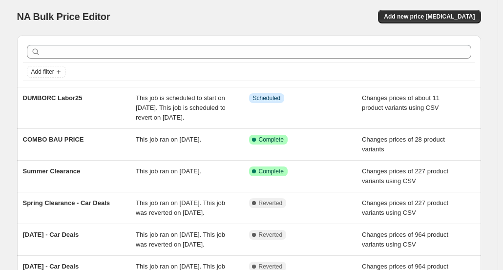
scroll to position [2, 0]
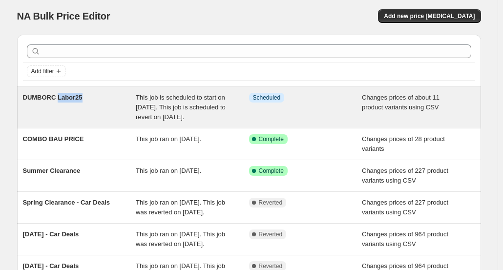
drag, startPoint x: 92, startPoint y: 97, endPoint x: 59, endPoint y: 97, distance: 32.7
click at [59, 97] on div "DUMBORC Labor25" at bounding box center [79, 107] width 113 height 29
